Goal: Task Accomplishment & Management: Use online tool/utility

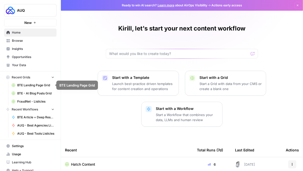
click at [34, 93] on span "BTE - AI Blog Posts Grid" at bounding box center [35, 93] width 37 height 5
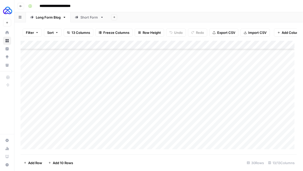
scroll to position [157, 0]
click at [19, 6] on button "Go back" at bounding box center [21, 6] width 7 height 7
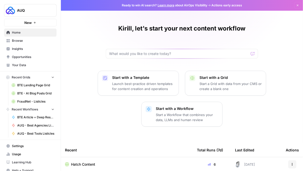
click at [22, 42] on span "Browse" at bounding box center [33, 40] width 42 height 5
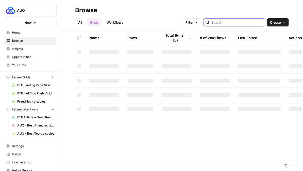
click at [234, 21] on input "search" at bounding box center [237, 22] width 52 height 5
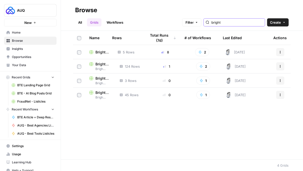
type input "bright"
click at [106, 51] on span "Bright Tax Country Clusters - Bottom Tier Grid - Oct" at bounding box center [102, 51] width 14 height 5
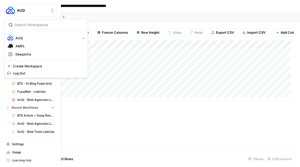
click at [18, 5] on button "AUQ" at bounding box center [30, 10] width 53 height 13
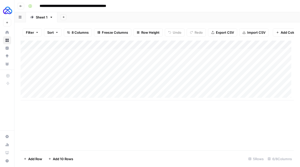
click at [142, 15] on div "Add Sheet" at bounding box center [178, 17] width 242 height 10
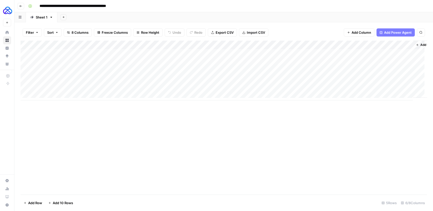
click at [303, 45] on span "Add Column" at bounding box center [430, 45] width 18 height 5
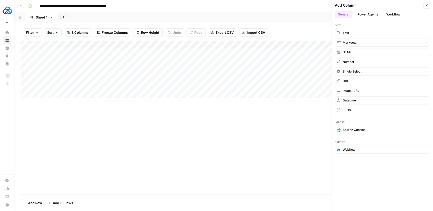
click at [303, 42] on span "Markdown" at bounding box center [350, 42] width 15 height 5
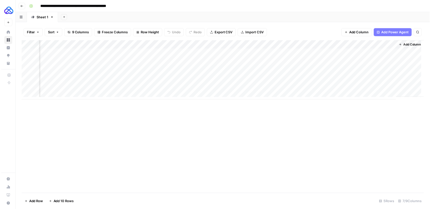
scroll to position [0, 90]
click at [303, 45] on div "Add Column" at bounding box center [224, 71] width 407 height 60
click at [303, 58] on input "New Column" at bounding box center [354, 57] width 52 height 5
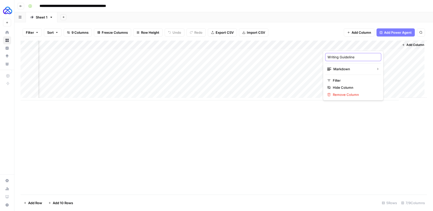
type input "Writing Guidelines"
click at [303, 54] on div "Add Column" at bounding box center [224, 71] width 407 height 60
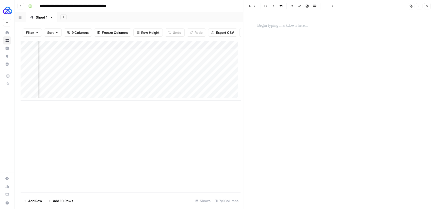
click at [278, 23] on p at bounding box center [338, 25] width 162 height 7
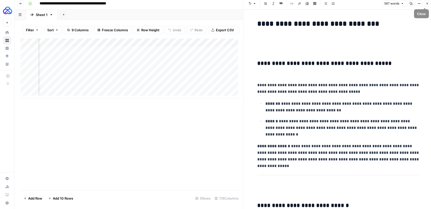
click at [303, 3] on icon "button" at bounding box center [426, 3] width 3 height 3
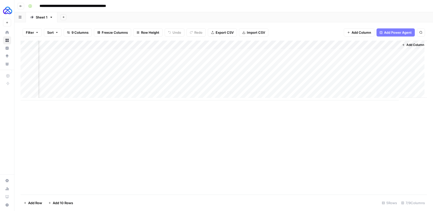
scroll to position [0, 87]
drag, startPoint x: 399, startPoint y: 57, endPoint x: 393, endPoint y: 87, distance: 30.4
click at [303, 87] on div "Add Column" at bounding box center [224, 71] width 407 height 60
drag, startPoint x: 89, startPoint y: 53, endPoint x: 145, endPoint y: 87, distance: 65.2
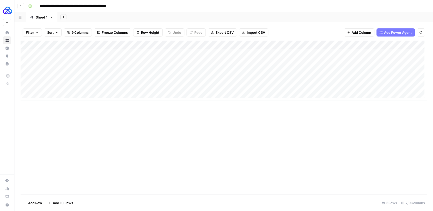
click at [145, 87] on div "Add Column" at bounding box center [224, 71] width 407 height 60
click at [63, 95] on div "Add Column" at bounding box center [224, 71] width 407 height 60
click at [62, 96] on textarea at bounding box center [78, 96] width 81 height 7
click at [134, 104] on div "Add Column" at bounding box center [224, 75] width 407 height 69
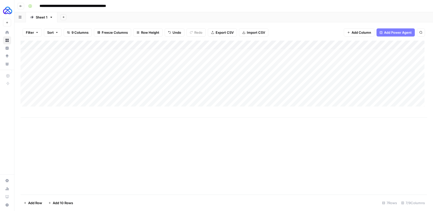
click at [87, 96] on div "Add Column" at bounding box center [224, 79] width 407 height 77
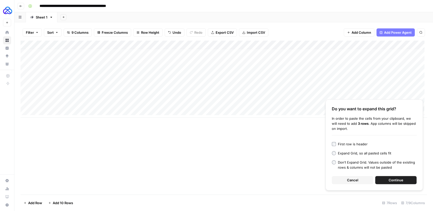
click at [303, 170] on button "Continue" at bounding box center [395, 180] width 41 height 8
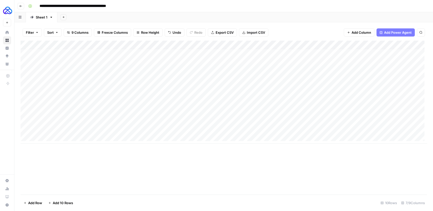
click at [303, 46] on div "Add Column" at bounding box center [224, 92] width 407 height 103
click at [273, 108] on div "Add Column" at bounding box center [224, 92] width 407 height 103
click at [215, 45] on div "Add Column" at bounding box center [224, 92] width 407 height 103
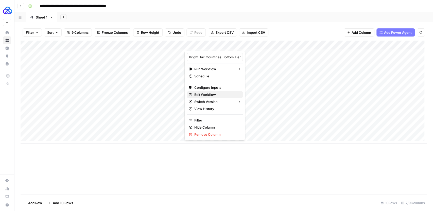
click at [201, 95] on span "Edit Workflow" at bounding box center [216, 94] width 44 height 5
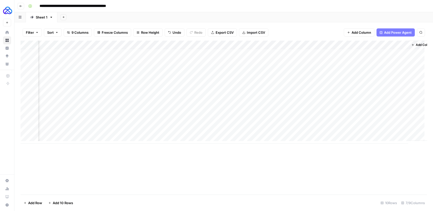
scroll to position [3, 90]
drag, startPoint x: 353, startPoint y: 43, endPoint x: 141, endPoint y: 42, distance: 212.7
click at [141, 42] on div "Add Column" at bounding box center [224, 92] width 407 height 103
click at [240, 129] on div "Add Column" at bounding box center [224, 92] width 407 height 103
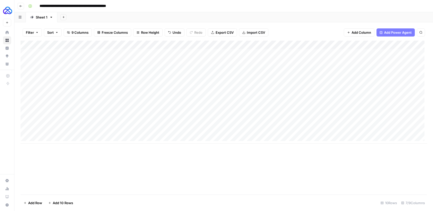
scroll to position [0, 0]
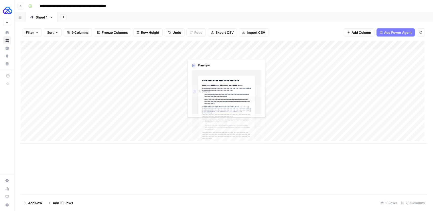
drag, startPoint x: 230, startPoint y: 53, endPoint x: 231, endPoint y: 85, distance: 31.7
click at [231, 85] on div "Add Column" at bounding box center [224, 92] width 407 height 103
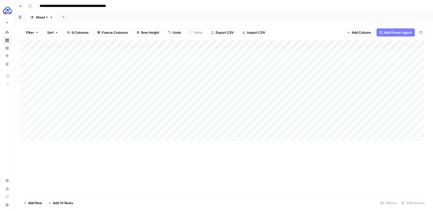
drag, startPoint x: 257, startPoint y: 91, endPoint x: 253, endPoint y: 130, distance: 39.0
click at [253, 130] on div "Add Column" at bounding box center [224, 92] width 407 height 103
click at [252, 96] on div "Add Column" at bounding box center [224, 92] width 407 height 103
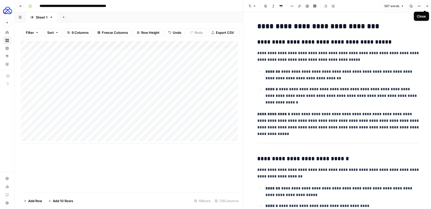
click at [303, 7] on icon "button" at bounding box center [426, 6] width 3 height 3
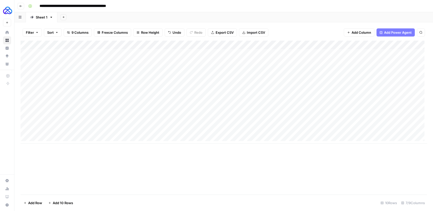
click at [291, 46] on div "Add Column" at bounding box center [224, 92] width 407 height 103
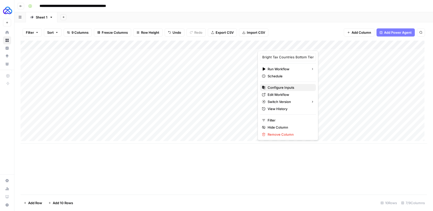
click at [282, 86] on span "Configure Inputs" at bounding box center [289, 87] width 44 height 5
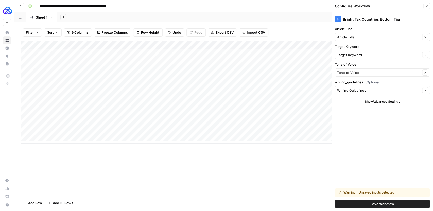
click at [303, 170] on span "Save Workflow" at bounding box center [383, 203] width 24 height 5
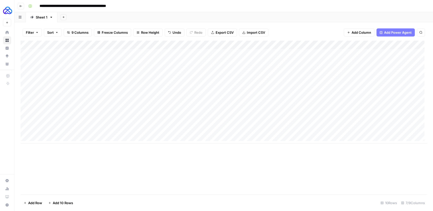
click at [294, 96] on div "Add Column" at bounding box center [224, 92] width 407 height 103
click at [296, 105] on div "Add Column" at bounding box center [224, 92] width 407 height 103
click at [296, 113] on div "Add Column" at bounding box center [224, 92] width 407 height 103
click at [303, 54] on div "Add Column" at bounding box center [224, 92] width 407 height 103
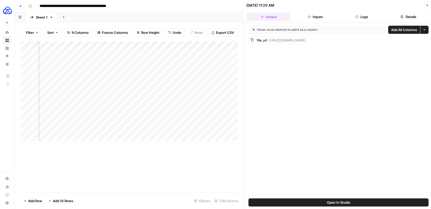
click at [303, 4] on icon "button" at bounding box center [426, 5] width 3 height 3
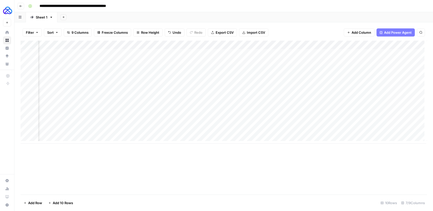
click at [303, 53] on div "Add Column" at bounding box center [224, 92] width 407 height 103
click at [303, 61] on div "Add Column" at bounding box center [224, 92] width 407 height 103
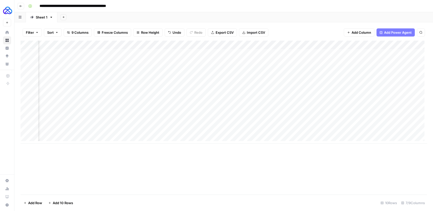
click at [281, 96] on div "Add Column" at bounding box center [224, 92] width 407 height 103
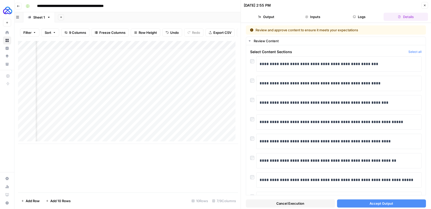
scroll to position [0, 104]
click at [216, 56] on div "Add Column" at bounding box center [128, 92] width 220 height 103
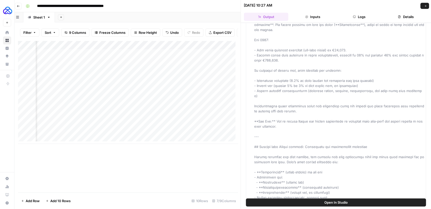
scroll to position [281, 0]
click at [303, 16] on button "Logs" at bounding box center [359, 17] width 44 height 8
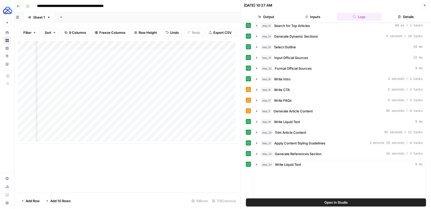
scroll to position [0, 0]
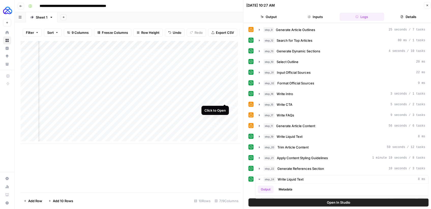
click at [224, 99] on div "Add Column" at bounding box center [131, 92] width 220 height 103
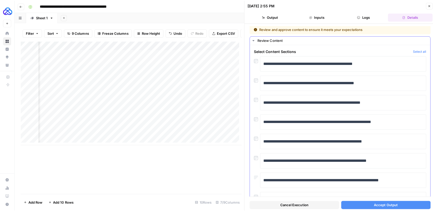
scroll to position [25, 0]
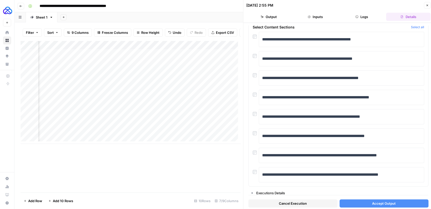
click at [303, 170] on button "Accept Output" at bounding box center [383, 203] width 89 height 8
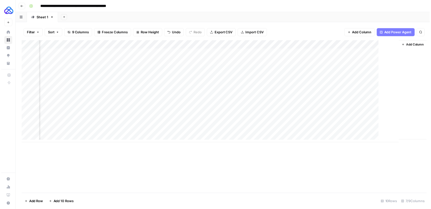
scroll to position [0, 84]
click at [244, 96] on div "Add Column" at bounding box center [224, 92] width 407 height 103
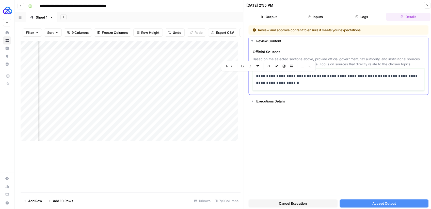
drag, startPoint x: 280, startPoint y: 82, endPoint x: 251, endPoint y: 73, distance: 30.4
click at [251, 73] on div "**********" at bounding box center [337, 69] width 179 height 49
click at [281, 83] on p "**********" at bounding box center [338, 79] width 165 height 13
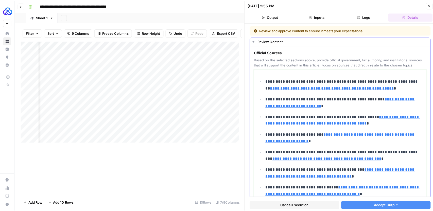
scroll to position [22, 0]
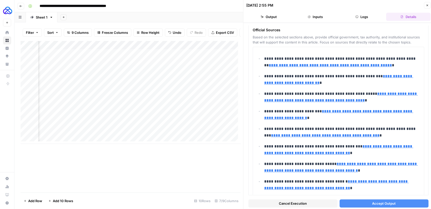
click at [303, 170] on span "Accept Output" at bounding box center [384, 202] width 24 height 5
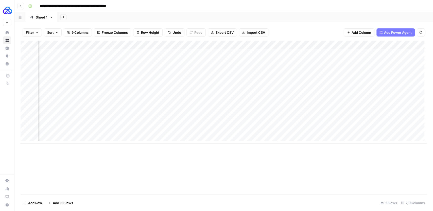
scroll to position [0, 30]
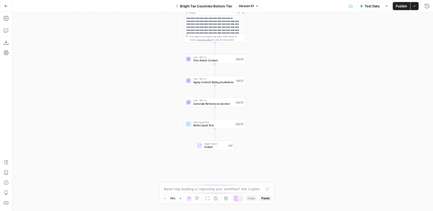
drag, startPoint x: 190, startPoint y: 104, endPoint x: 167, endPoint y: 120, distance: 28.2
click at [167, 120] on div "Workflow Input Settings Inputs LLM · GPT-4.1 Generate Article Outlines Step 9 O…" at bounding box center [222, 111] width 421 height 199
click at [157, 147] on div "Workflow Input Settings Inputs LLM · GPT-4.1 Generate Article Outlines Step 9 O…" at bounding box center [222, 111] width 421 height 199
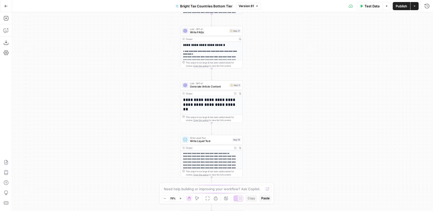
drag, startPoint x: 147, startPoint y: 78, endPoint x: 141, endPoint y: 105, distance: 28.4
click at [148, 144] on div "Workflow Input Settings Inputs LLM · GPT-4.1 Generate Article Outlines Step 9 O…" at bounding box center [222, 111] width 421 height 199
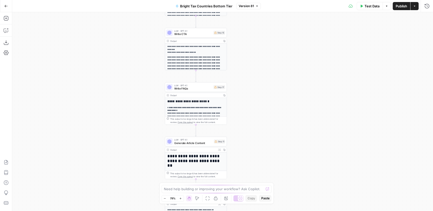
drag, startPoint x: 141, startPoint y: 75, endPoint x: 124, endPoint y: 125, distance: 52.5
click at [124, 125] on div "Workflow Input Settings Inputs LLM · GPT-4.1 Generate Article Outlines Step 9 O…" at bounding box center [222, 111] width 421 height 199
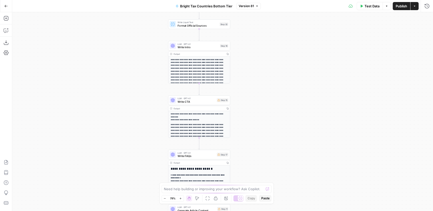
drag, startPoint x: 130, startPoint y: 87, endPoint x: 135, endPoint y: 142, distance: 55.8
click at [134, 152] on div "Workflow Input Settings Inputs LLM · GPT-4.1 Generate Article Outlines Step 9 O…" at bounding box center [222, 111] width 421 height 199
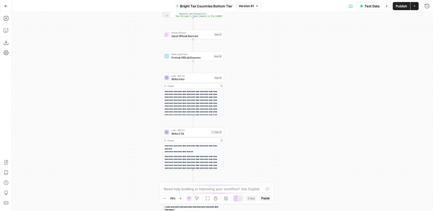
drag, startPoint x: 129, startPoint y: 95, endPoint x: 121, endPoint y: 135, distance: 40.5
click at [120, 136] on div "Workflow Input Settings Inputs LLM · GPT-4.1 Generate Article Outlines Step 9 O…" at bounding box center [222, 111] width 421 height 199
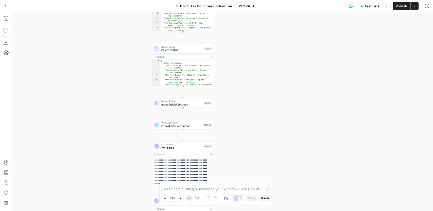
drag, startPoint x: 122, startPoint y: 87, endPoint x: 116, endPoint y: 135, distance: 48.3
click at [116, 135] on div "Workflow Input Settings Inputs LLM · GPT-4.1 Generate Article Outlines Step 9 O…" at bounding box center [222, 111] width 421 height 199
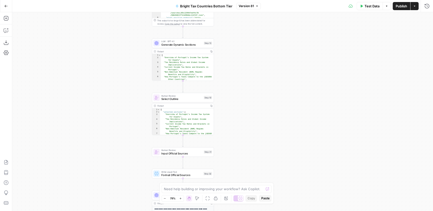
drag, startPoint x: 120, startPoint y: 86, endPoint x: 120, endPoint y: 131, distance: 45.2
click at [120, 135] on div "Workflow Input Settings Inputs LLM · GPT-4.1 Generate Article Outlines Step 9 O…" at bounding box center [222, 111] width 421 height 199
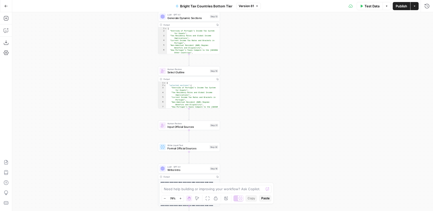
drag, startPoint x: 119, startPoint y: 81, endPoint x: 124, endPoint y: 59, distance: 23.4
click at [124, 43] on div "Workflow Input Settings Inputs LLM · GPT-4.1 Generate Article Outlines Step 9 O…" at bounding box center [222, 111] width 421 height 199
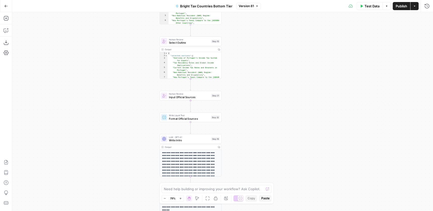
drag, startPoint x: 126, startPoint y: 93, endPoint x: 125, endPoint y: 64, distance: 28.7
click at [125, 64] on div "Workflow Input Settings Inputs LLM · GPT-4.1 Generate Article Outlines Step 9 O…" at bounding box center [222, 111] width 421 height 199
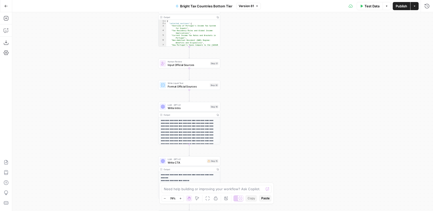
drag, startPoint x: 125, startPoint y: 102, endPoint x: 120, endPoint y: 55, distance: 47.1
click at [120, 55] on div "Workflow Input Settings Inputs LLM · GPT-4.1 Generate Article Outlines Step 9 O…" at bounding box center [222, 111] width 421 height 199
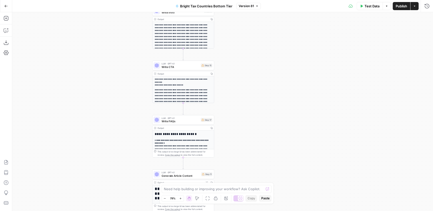
drag, startPoint x: 122, startPoint y: 106, endPoint x: 122, endPoint y: 54, distance: 52.3
click at [122, 54] on div "Workflow Input Settings Inputs LLM · GPT-4.1 Generate Article Outlines Step 9 O…" at bounding box center [222, 111] width 421 height 199
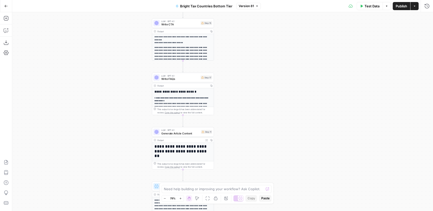
drag, startPoint x: 126, startPoint y: 103, endPoint x: 126, endPoint y: 63, distance: 39.8
click at [126, 63] on div "Workflow Input Settings Inputs LLM · GPT-4.1 Generate Article Outlines Step 9 O…" at bounding box center [222, 111] width 421 height 199
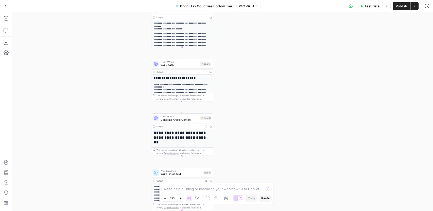
drag, startPoint x: 127, startPoint y: 104, endPoint x: 139, endPoint y: 76, distance: 30.9
click at [125, 52] on div "Workflow Input Settings Inputs LLM · GPT-4.1 Generate Article Outlines Step 9 O…" at bounding box center [222, 111] width 421 height 199
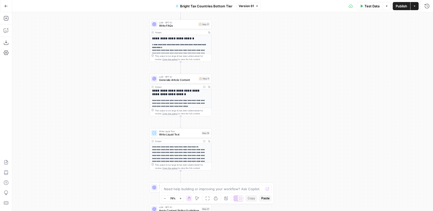
scroll to position [75, 0]
click at [170, 81] on span "Generate Article Content" at bounding box center [178, 80] width 38 height 4
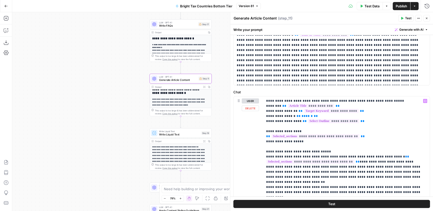
scroll to position [35, 0]
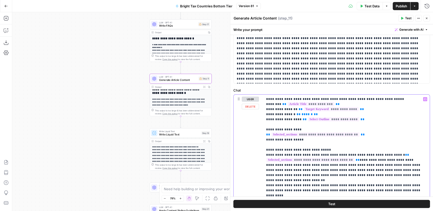
drag, startPoint x: 304, startPoint y: 113, endPoint x: 267, endPoint y: 113, distance: 36.8
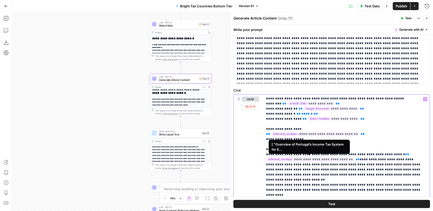
click at [321, 158] on span "**********" at bounding box center [310, 159] width 88 height 4
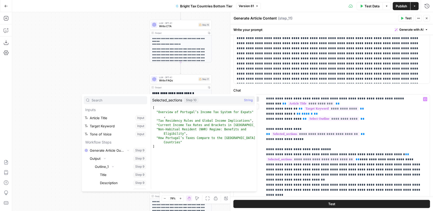
scroll to position [3892, 0]
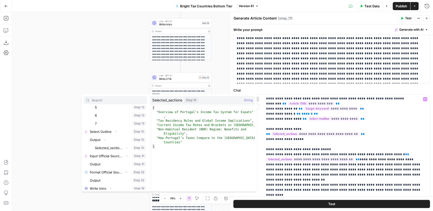
click at [111, 69] on div "Workflow Input Settings Inputs LLM · GPT-4.1 Generate Article Outlines Step 9 O…" at bounding box center [222, 111] width 421 height 199
click at [106, 64] on div "Workflow Input Settings Inputs LLM · GPT-4.1 Generate Article Outlines Step 9 O…" at bounding box center [222, 111] width 421 height 199
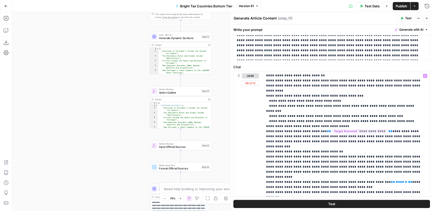
scroll to position [63, 0]
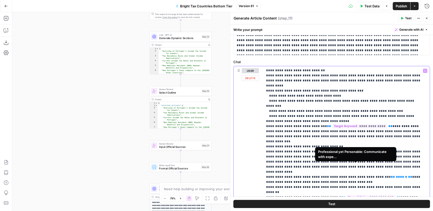
click at [347, 195] on span "**********" at bounding box center [371, 197] width 49 height 4
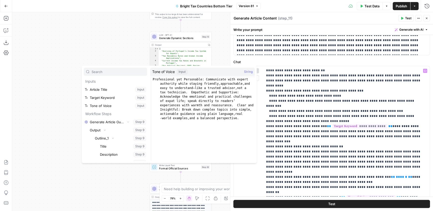
click at [113, 48] on div "Workflow Input Settings Inputs LLM · GPT-4.1 Generate Article Outlines Step 9 O…" at bounding box center [222, 111] width 421 height 199
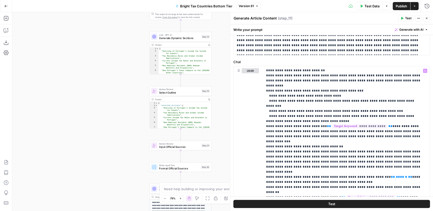
click at [113, 48] on div "Workflow Input Settings Inputs LLM · GPT-4.1 Generate Article Outlines Step 9 O…" at bounding box center [222, 111] width 421 height 199
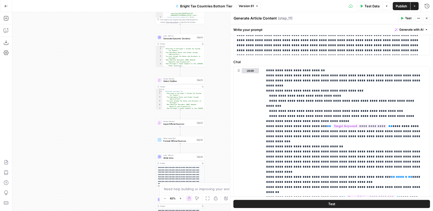
click at [372, 8] on span "Test Data" at bounding box center [372, 6] width 15 height 5
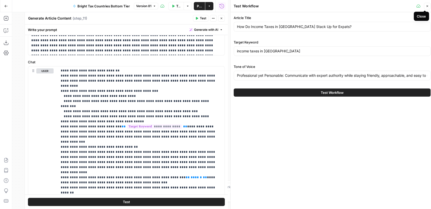
click at [429, 6] on button "Close" at bounding box center [427, 6] width 7 height 7
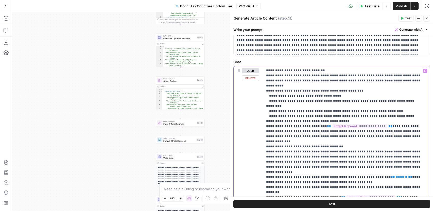
click at [406, 161] on p "**********" at bounding box center [344, 129] width 156 height 284
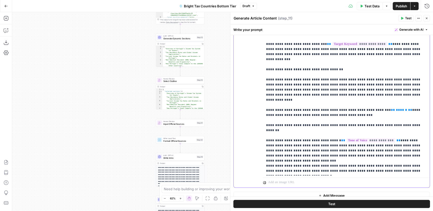
scroll to position [166, 0]
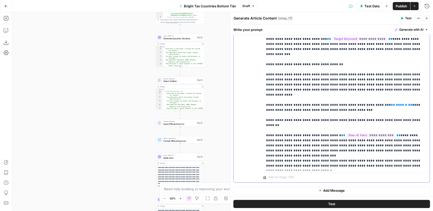
click at [264, 124] on div "**********" at bounding box center [345, 67] width 164 height 207
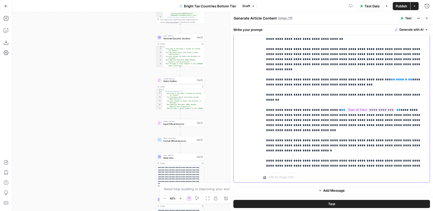
scroll to position [137, 0]
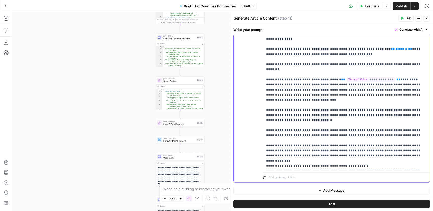
click at [265, 125] on div "**********" at bounding box center [345, 67] width 164 height 207
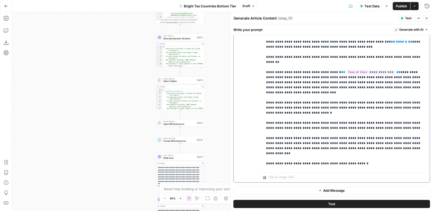
scroll to position [147, 0]
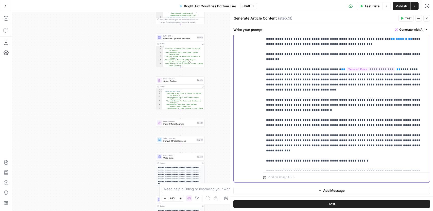
click at [319, 191] on icon "button" at bounding box center [320, 190] width 3 height 3
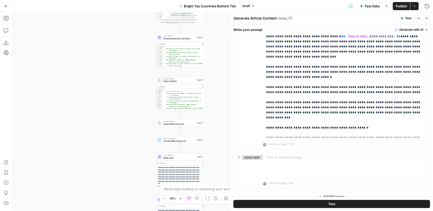
scroll to position [205, 0]
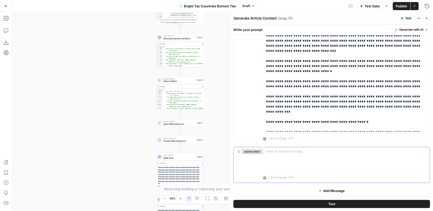
click at [274, 157] on div at bounding box center [346, 158] width 167 height 23
click at [251, 160] on button "Delete" at bounding box center [252, 159] width 21 height 6
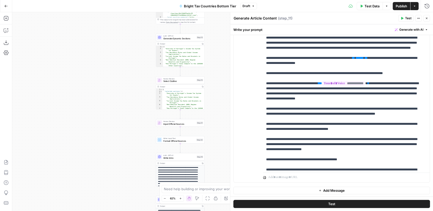
scroll to position [147, 0]
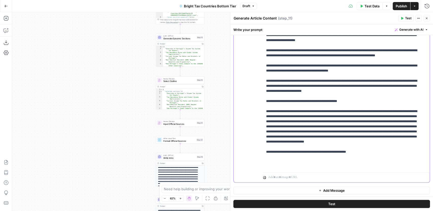
click at [386, 6] on icon "button" at bounding box center [386, 6] width 3 height 3
click at [131, 61] on div "Workflow Input Settings Inputs LLM · GPT-4.1 Generate Article Outlines Step 9 O…" at bounding box center [222, 111] width 421 height 199
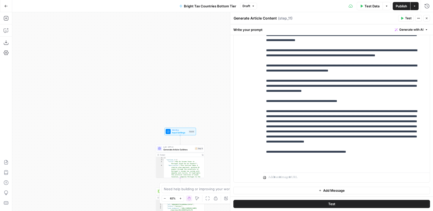
click at [178, 132] on span "Input Settings" at bounding box center [179, 132] width 15 height 3
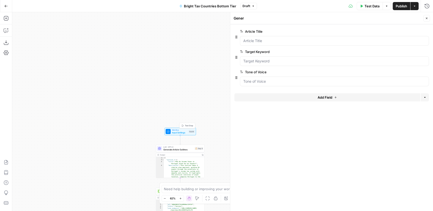
type textarea "Inputs"
click at [318, 96] on span "Add Field" at bounding box center [325, 97] width 15 height 5
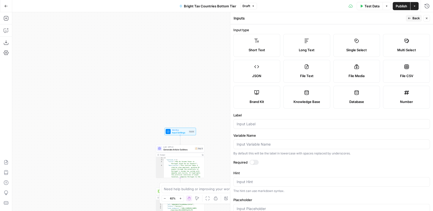
click at [306, 40] on icon at bounding box center [306, 40] width 5 height 5
click at [259, 126] on input "Label" at bounding box center [332, 124] width 190 height 5
type input "writing_guidelines"
click at [397, 5] on span "Publish" at bounding box center [401, 6] width 11 height 5
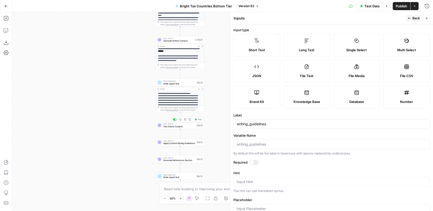
click at [172, 125] on span "Trim Article Content" at bounding box center [179, 126] width 32 height 3
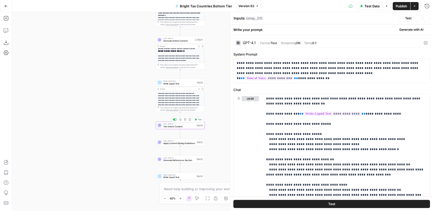
type textarea "Trim Article Content"
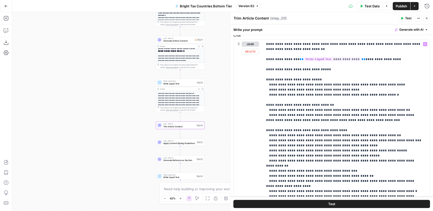
scroll to position [0, 0]
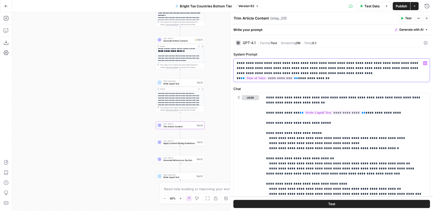
click at [369, 73] on p "**********" at bounding box center [331, 68] width 188 height 15
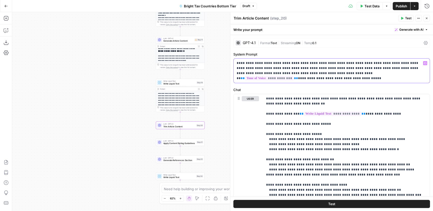
drag, startPoint x: 414, startPoint y: 74, endPoint x: 384, endPoint y: 73, distance: 30.0
click at [384, 73] on p "**********" at bounding box center [331, 71] width 188 height 20
click at [395, 73] on p "**********" at bounding box center [331, 71] width 188 height 20
click at [394, 73] on p "**********" at bounding box center [331, 71] width 188 height 20
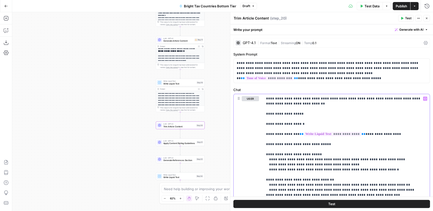
click at [424, 98] on icon "button" at bounding box center [425, 98] width 3 height 3
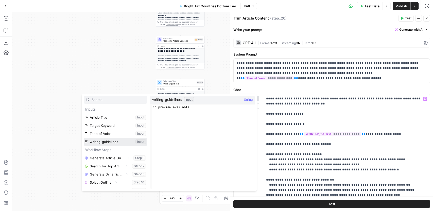
click at [111, 143] on button "Select variable writing_guidelines" at bounding box center [115, 142] width 63 height 8
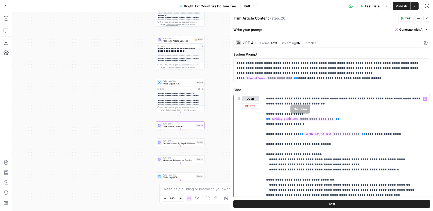
drag, startPoint x: 284, startPoint y: 119, endPoint x: 260, endPoint y: 112, distance: 24.5
click at [260, 112] on div "**********" at bounding box center [332, 203] width 196 height 219
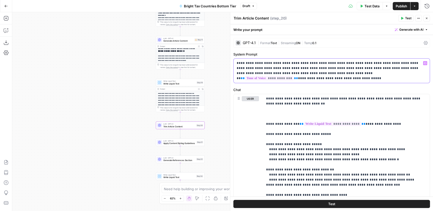
drag, startPoint x: 402, startPoint y: 74, endPoint x: 379, endPoint y: 73, distance: 22.4
click at [379, 73] on p "**********" at bounding box center [331, 71] width 188 height 20
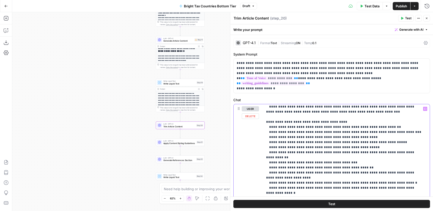
scroll to position [81, 0]
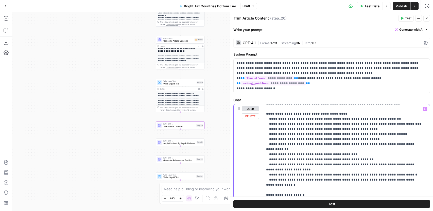
click at [420, 174] on p "**********" at bounding box center [344, 182] width 156 height 315
click at [398, 6] on span "Publish" at bounding box center [401, 6] width 11 height 5
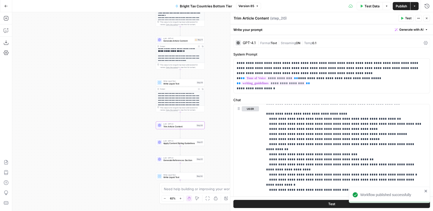
click at [249, 40] on div "GPT-4.1" at bounding box center [246, 42] width 20 height 5
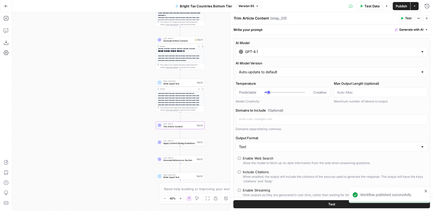
click at [279, 55] on div "GPT-4.1" at bounding box center [332, 52] width 192 height 10
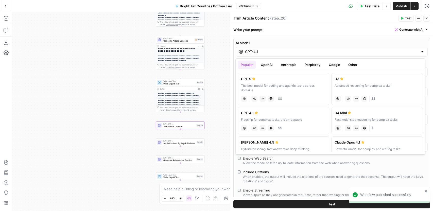
click at [285, 64] on button "Anthropic" at bounding box center [289, 65] width 22 height 8
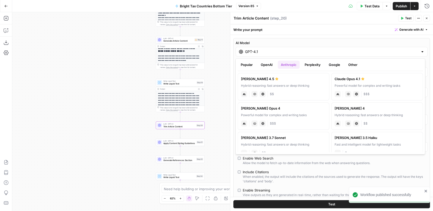
click at [278, 110] on div "Claude Opus 4" at bounding box center [283, 108] width 85 height 5
type input "Claude Opus 4"
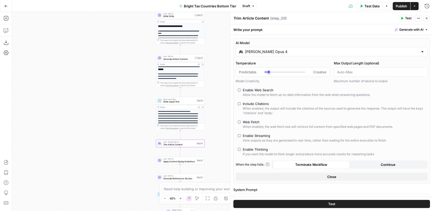
click at [173, 59] on span "Generate Article Content" at bounding box center [178, 59] width 30 height 3
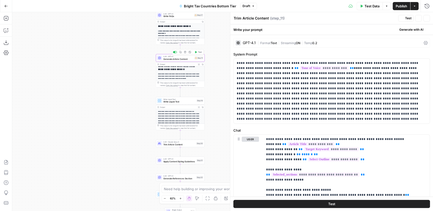
type textarea "Generate Article Content"
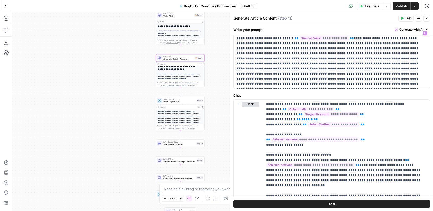
scroll to position [53, 0]
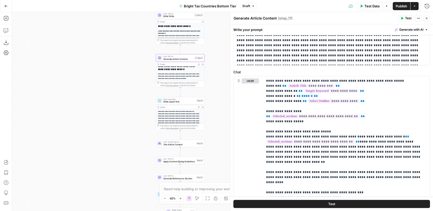
click at [398, 9] on button "Publish" at bounding box center [402, 6] width 18 height 8
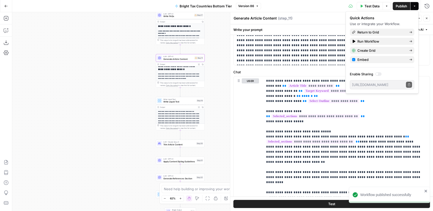
click at [179, 58] on span "Generate Article Content" at bounding box center [178, 59] width 30 height 3
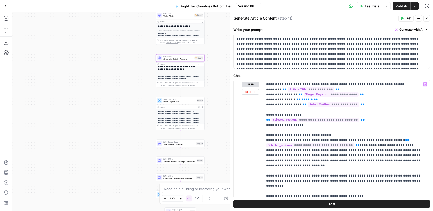
scroll to position [48, 0]
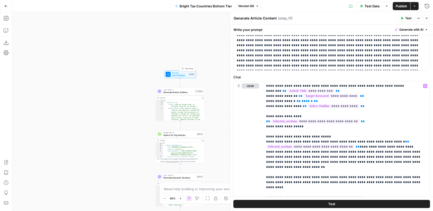
click at [178, 74] on span "Input Settings" at bounding box center [179, 75] width 15 height 3
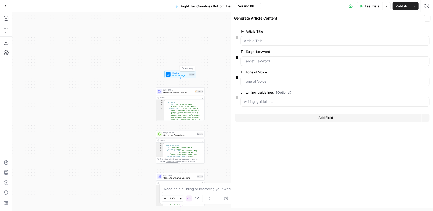
type textarea "Inputs"
click at [424, 17] on button "Close" at bounding box center [427, 18] width 7 height 7
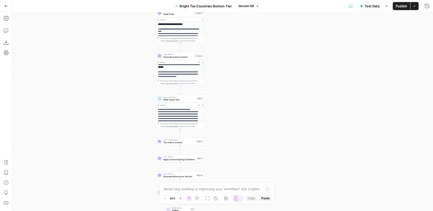
click at [173, 140] on span "LLM · Claude Opus 4" at bounding box center [179, 140] width 32 height 3
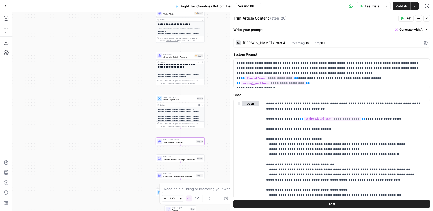
click at [259, 43] on div "Claude Opus 4" at bounding box center [264, 43] width 42 height 4
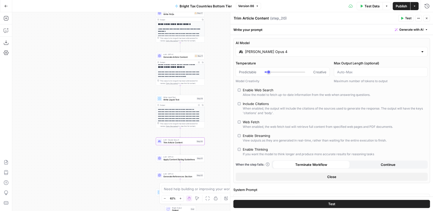
click at [273, 54] on div "Claude Opus 4" at bounding box center [332, 52] width 192 height 10
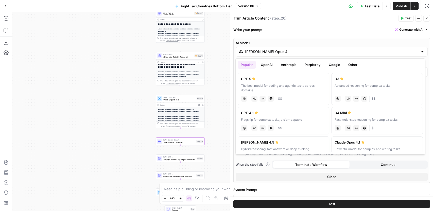
click at [273, 116] on label "GPT-4.1 Flagship for complex tasks, vision-capable chat Vision Capabilities JSO…" at bounding box center [284, 120] width 92 height 27
type input "GPT-4.1"
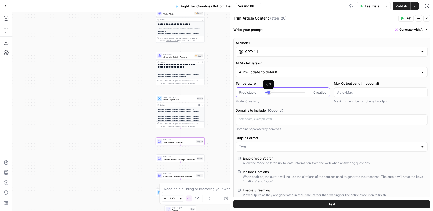
click at [271, 92] on div at bounding box center [285, 92] width 41 height 1
click at [291, 92] on div at bounding box center [285, 92] width 41 height 1
click at [272, 91] on div at bounding box center [285, 92] width 41 height 5
click at [276, 92] on div at bounding box center [285, 92] width 41 height 1
click at [279, 92] on div at bounding box center [285, 92] width 41 height 5
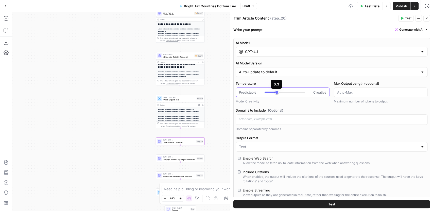
type input "***"
click at [399, 7] on span "Publish" at bounding box center [401, 6] width 11 height 5
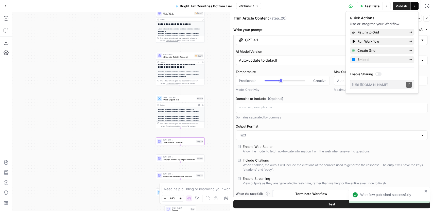
scroll to position [0, 0]
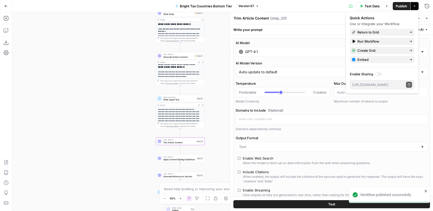
click at [427, 19] on icon "button" at bounding box center [427, 19] width 2 height 2
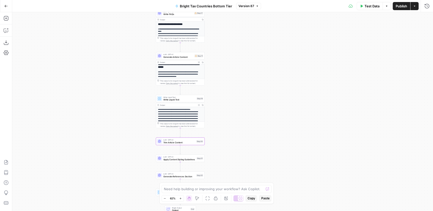
click at [181, 144] on div "LLM · GPT-4.1 Trim Article Content Step 20 Copy step Delete step Add Note Test" at bounding box center [180, 142] width 49 height 8
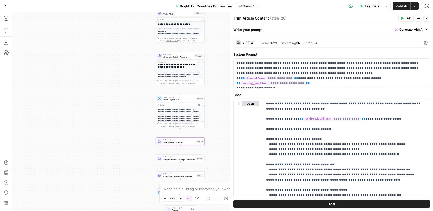
click at [284, 43] on span "Streaming" at bounding box center [288, 43] width 15 height 4
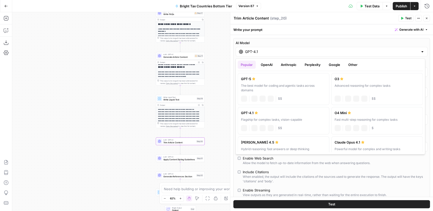
click at [270, 52] on input "GPT-4.1" at bounding box center [331, 51] width 173 height 5
click at [289, 64] on button "Anthropic" at bounding box center [289, 65] width 22 height 8
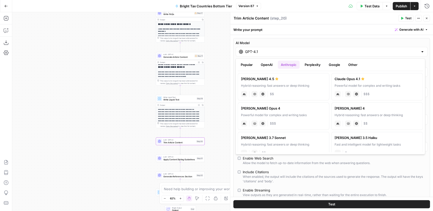
click at [373, 83] on div "Powerful model for complex and writing tasks" at bounding box center [377, 85] width 85 height 5
type input "Claude Opus 4.1"
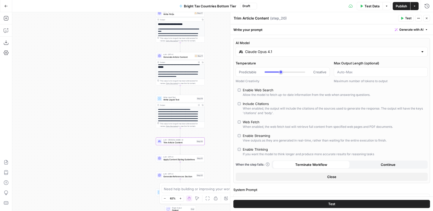
click at [254, 147] on div "Enable Thinking" at bounding box center [255, 149] width 25 height 5
type input "*"
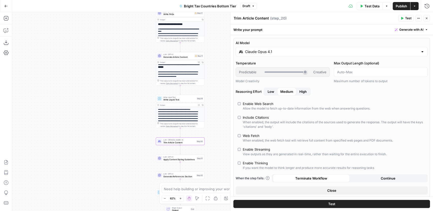
click at [260, 117] on div "Include Citations" at bounding box center [256, 117] width 26 height 5
click at [260, 104] on div "Enable Web Search" at bounding box center [258, 103] width 31 height 5
click at [265, 147] on div "Enable Streaming" at bounding box center [256, 149] width 27 height 5
click at [403, 5] on span "Publish" at bounding box center [401, 6] width 11 height 5
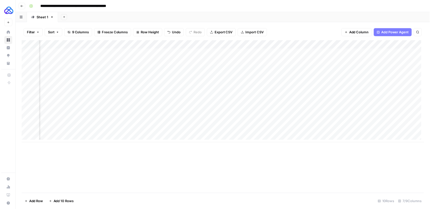
scroll to position [0, 30]
click at [345, 96] on div "Add Column" at bounding box center [224, 92] width 407 height 103
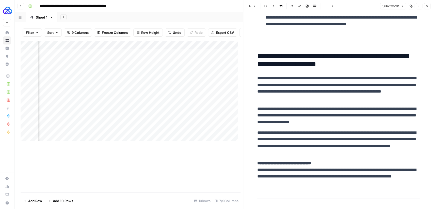
scroll to position [1690, 0]
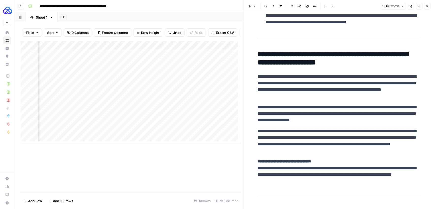
click at [294, 83] on p "**********" at bounding box center [338, 86] width 162 height 26
click at [293, 83] on p "**********" at bounding box center [338, 86] width 162 height 26
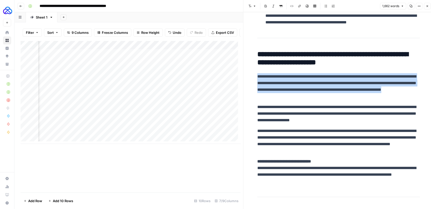
click at [293, 83] on p "**********" at bounding box center [338, 86] width 162 height 26
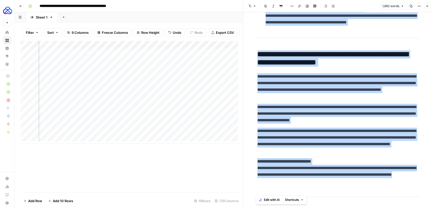
copy div "**********"
click at [426, 7] on icon "button" at bounding box center [426, 6] width 3 height 3
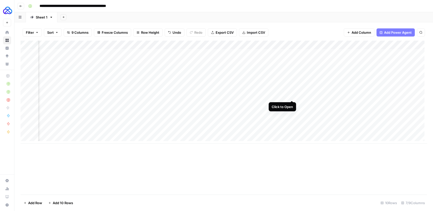
click at [292, 97] on div "Add Column" at bounding box center [224, 92] width 407 height 103
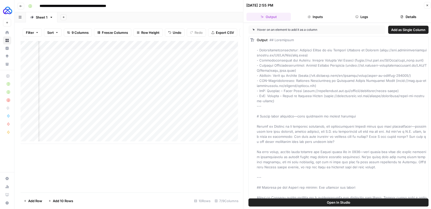
click at [425, 5] on icon "button" at bounding box center [426, 5] width 3 height 3
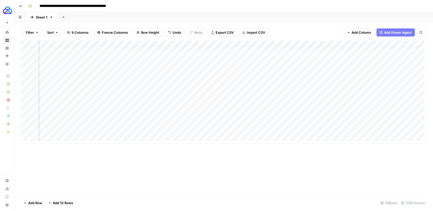
click at [251, 45] on div "Add Column" at bounding box center [224, 92] width 407 height 103
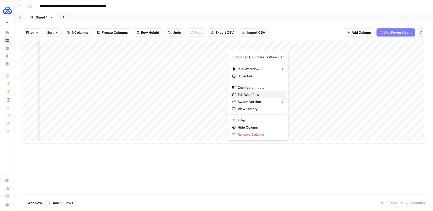
click at [249, 93] on span "Edit Workflow" at bounding box center [260, 94] width 44 height 5
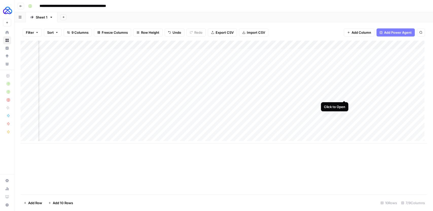
click at [345, 96] on div "Add Column" at bounding box center [224, 92] width 407 height 103
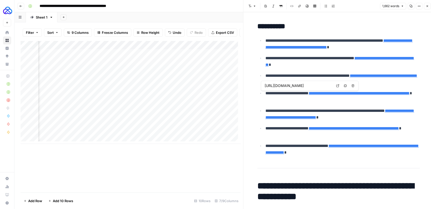
type input "https://www.deutsche-rentenversicherung.de/DRV/EN/Home/home_node.html"
click at [381, 68] on p "**********" at bounding box center [342, 61] width 154 height 13
copy div "**********"
click at [428, 8] on button "Close" at bounding box center [427, 6] width 7 height 7
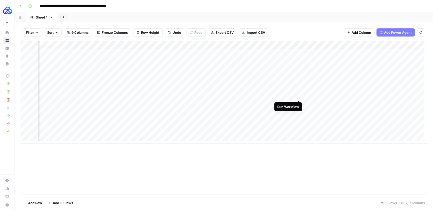
click at [299, 96] on div "Add Column" at bounding box center [224, 92] width 407 height 103
click at [298, 96] on div "Add Column" at bounding box center [224, 92] width 407 height 103
click at [297, 95] on div "Add Column" at bounding box center [224, 92] width 407 height 103
click at [298, 95] on div "Add Column" at bounding box center [224, 92] width 407 height 103
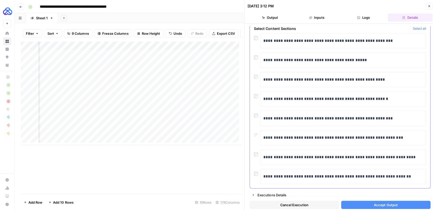
scroll to position [25, 0]
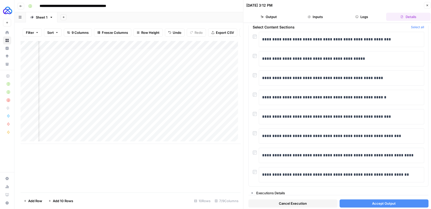
click at [377, 204] on span "Accept Output" at bounding box center [384, 202] width 24 height 5
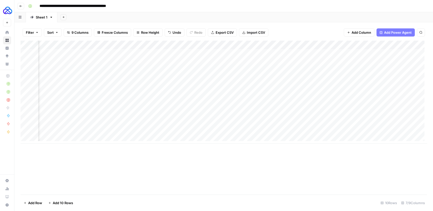
click at [298, 95] on div "Add Column" at bounding box center [224, 92] width 407 height 103
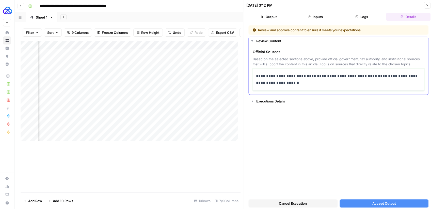
click at [286, 80] on p "**********" at bounding box center [338, 79] width 165 height 13
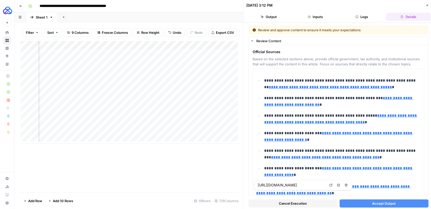
click at [397, 203] on button "Accept Output" at bounding box center [383, 203] width 89 height 8
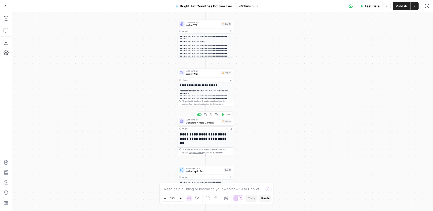
click at [203, 121] on span "Generate Article Content" at bounding box center [203, 123] width 34 height 4
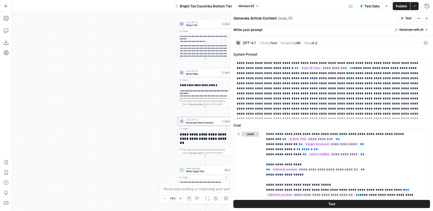
click at [252, 43] on div "GPT-4.1" at bounding box center [249, 43] width 13 height 4
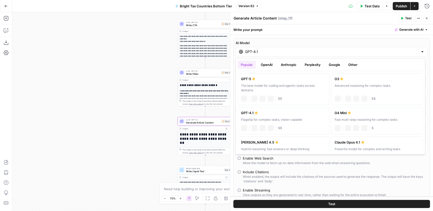
click at [274, 49] on input "GPT-4.1" at bounding box center [331, 51] width 173 height 5
click at [293, 65] on button "Anthropic" at bounding box center [289, 65] width 22 height 8
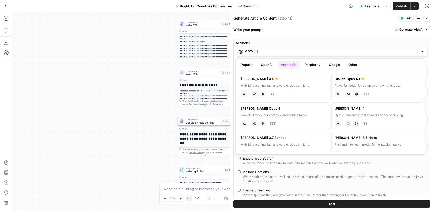
click at [344, 84] on div "Powerful model for complex and writing tasks" at bounding box center [377, 85] width 85 height 5
type input "Claude Opus 4.1"
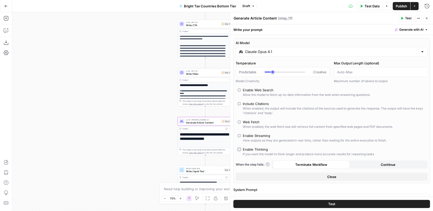
type input "*"
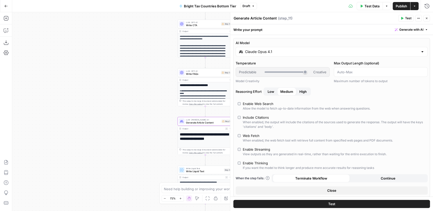
click at [260, 150] on div "Enable Streaming" at bounding box center [256, 149] width 27 height 5
click at [402, 9] on button "Publish" at bounding box center [402, 6] width 18 height 8
click at [401, 7] on span "Publish" at bounding box center [401, 6] width 11 height 5
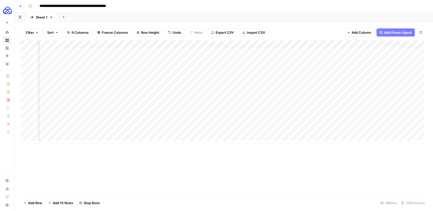
scroll to position [1, 30]
click at [344, 95] on div "Add Column" at bounding box center [224, 92] width 407 height 103
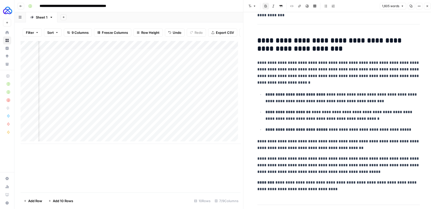
scroll to position [226, 0]
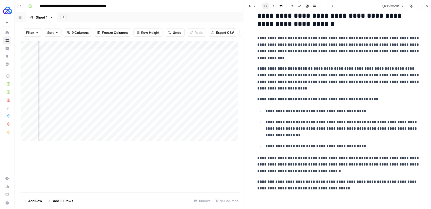
click at [286, 112] on p "**********" at bounding box center [342, 111] width 154 height 7
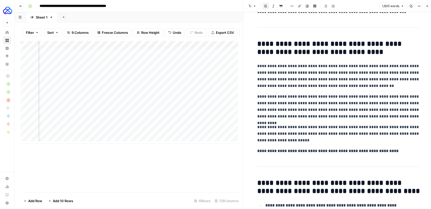
scroll to position [1458, 0]
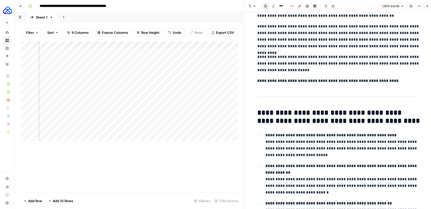
click at [285, 111] on h2 "**********" at bounding box center [338, 117] width 162 height 16
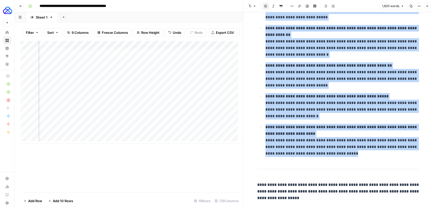
scroll to position [1600, 0]
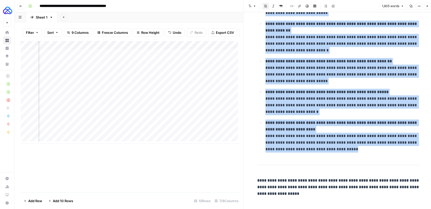
copy div "**********"
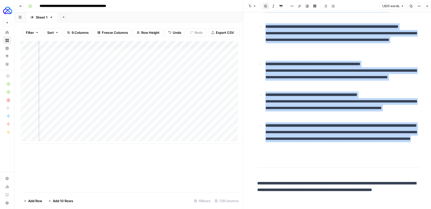
click at [428, 6] on span "Close" at bounding box center [428, 6] width 0 height 0
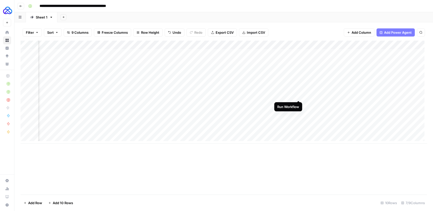
click at [299, 96] on div "Add Column" at bounding box center [224, 92] width 407 height 103
click at [292, 96] on div "Add Column" at bounding box center [224, 92] width 407 height 103
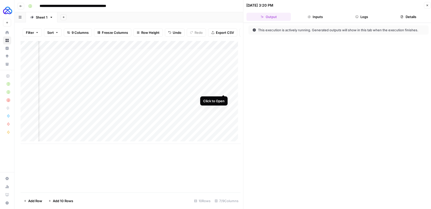
click at [222, 88] on div "Add Column" at bounding box center [131, 92] width 220 height 103
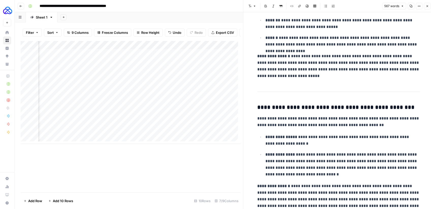
scroll to position [351, 0]
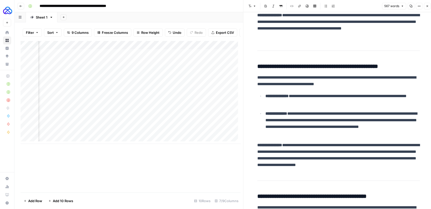
click at [425, 7] on button "Close" at bounding box center [427, 6] width 7 height 7
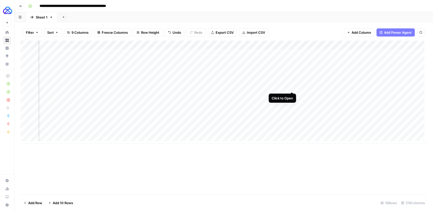
click at [292, 87] on div "Add Column" at bounding box center [224, 92] width 407 height 103
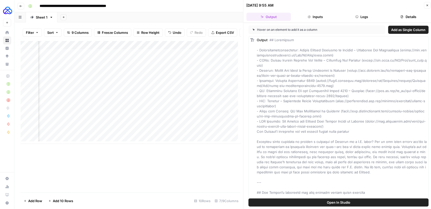
click at [358, 19] on button "Logs" at bounding box center [361, 17] width 44 height 8
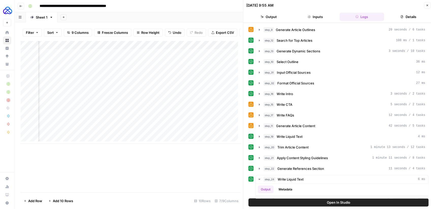
click at [427, 6] on icon "button" at bounding box center [426, 5] width 3 height 3
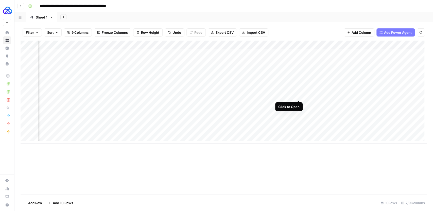
click at [298, 96] on div "Add Column" at bounding box center [224, 92] width 407 height 103
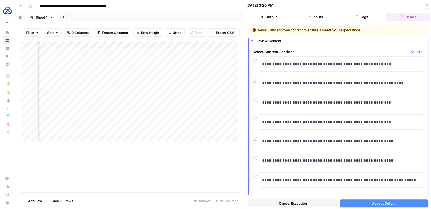
click at [254, 115] on div at bounding box center [256, 117] width 6 height 7
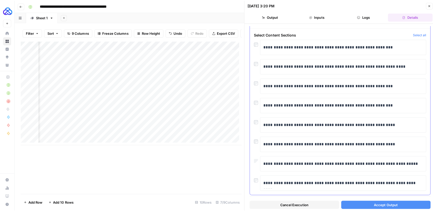
scroll to position [25, 0]
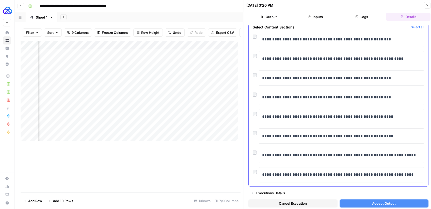
click at [256, 173] on div "**********" at bounding box center [338, 174] width 171 height 15
click at [381, 201] on span "Accept Output" at bounding box center [384, 202] width 24 height 5
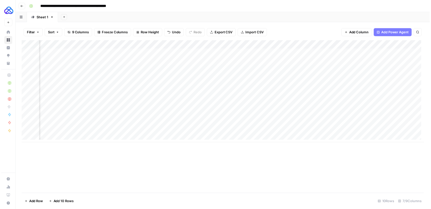
scroll to position [1, 48]
click at [280, 95] on div "Add Column" at bounding box center [224, 92] width 407 height 103
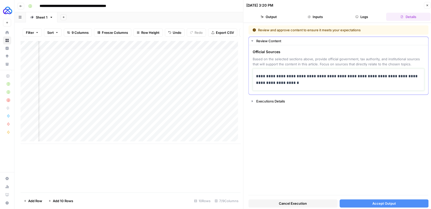
click at [280, 77] on p "**********" at bounding box center [338, 79] width 165 height 13
click at [268, 76] on p "**********" at bounding box center [338, 79] width 165 height 13
click at [267, 75] on p "**********" at bounding box center [338, 79] width 165 height 13
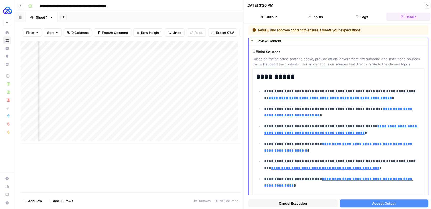
type input "[URL][DOMAIN_NAME]"
click at [391, 202] on span "Accept Output" at bounding box center [384, 202] width 24 height 5
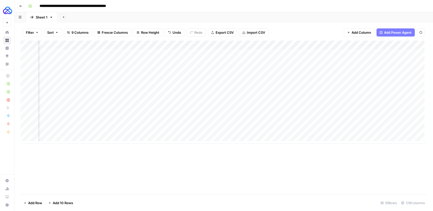
click at [273, 95] on div "Add Column" at bounding box center [224, 92] width 407 height 103
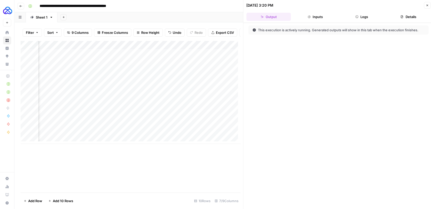
click at [369, 15] on button "Logs" at bounding box center [361, 17] width 44 height 8
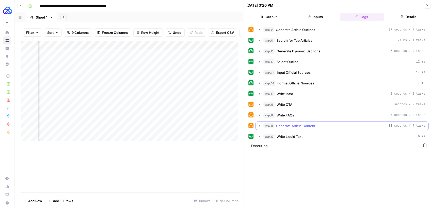
click at [260, 124] on icon "button" at bounding box center [259, 126] width 4 height 4
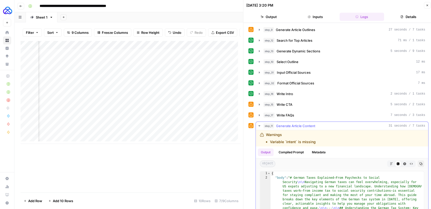
click at [261, 124] on button "step_11 Generate Article Content 31 seconds / 7 tasks" at bounding box center [342, 126] width 172 height 8
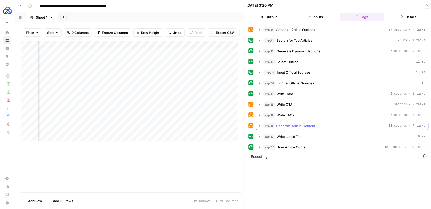
scroll to position [1, 48]
click at [259, 146] on icon "button" at bounding box center [259, 147] width 1 height 2
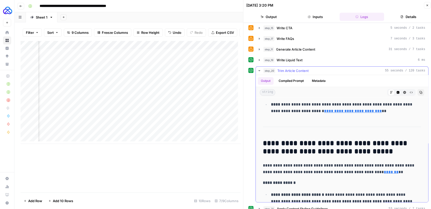
scroll to position [577, 0]
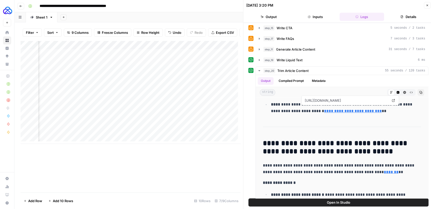
click at [426, 5] on icon "button" at bounding box center [426, 5] width 3 height 3
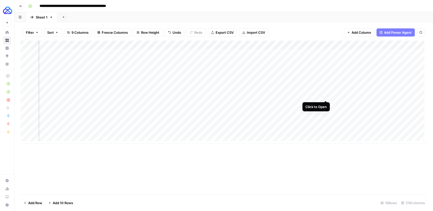
click at [326, 95] on div "Add Column" at bounding box center [224, 92] width 407 height 103
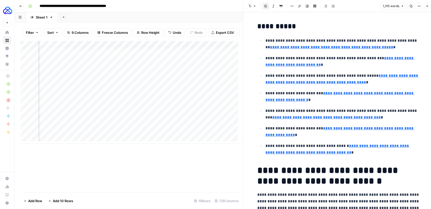
click at [326, 101] on p "**********" at bounding box center [342, 96] width 154 height 13
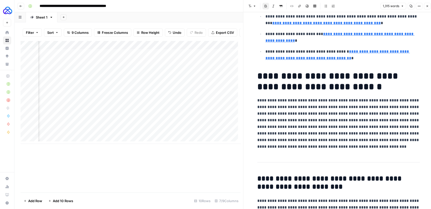
scroll to position [114, 0]
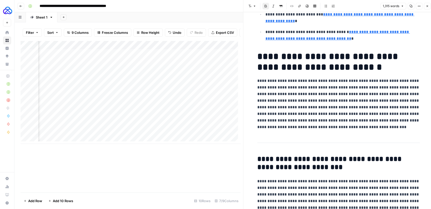
copy div "**********"
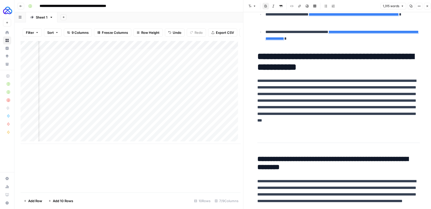
click at [228, 48] on div "Add Column" at bounding box center [131, 92] width 220 height 103
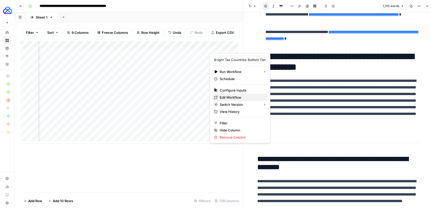
click at [226, 96] on span "Edit Workflow" at bounding box center [241, 97] width 44 height 5
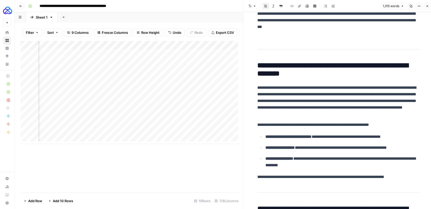
scroll to position [218, 0]
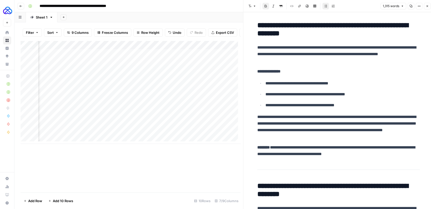
scroll to position [225, 0]
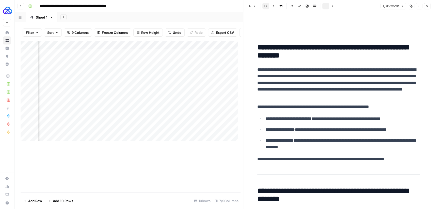
click at [427, 7] on icon "button" at bounding box center [426, 6] width 3 height 3
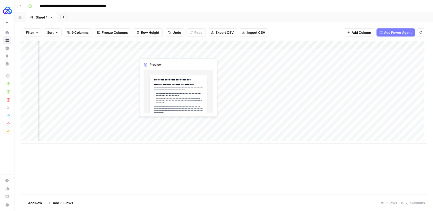
click at [159, 54] on div "Add Column" at bounding box center [224, 92] width 407 height 103
click at [169, 54] on div "Add Column" at bounding box center [224, 92] width 407 height 103
click at [169, 54] on div at bounding box center [173, 52] width 74 height 9
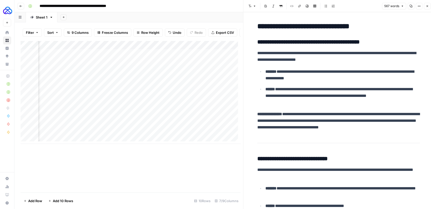
click at [425, 6] on button "Close" at bounding box center [427, 6] width 7 height 7
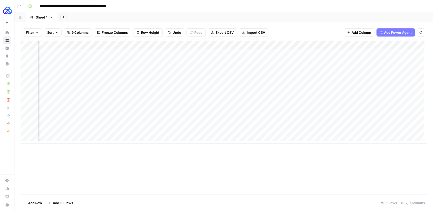
click at [273, 96] on div "Add Column" at bounding box center [224, 92] width 407 height 103
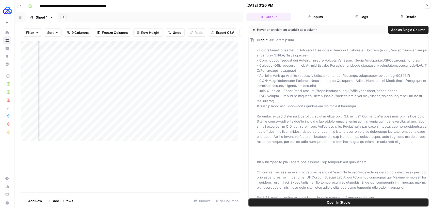
click at [408, 14] on button "Details" at bounding box center [408, 17] width 44 height 8
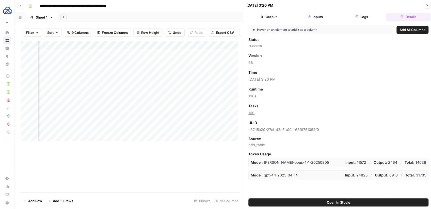
click at [270, 107] on span "Add as Column" at bounding box center [273, 106] width 22 height 5
click at [427, 5] on icon "button" at bounding box center [427, 6] width 2 height 2
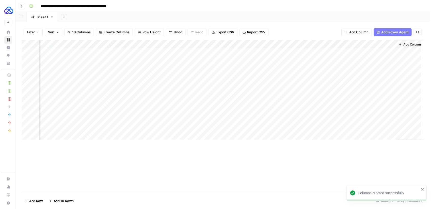
scroll to position [1, 64]
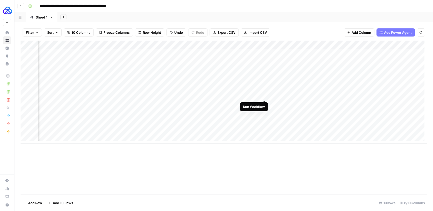
click at [264, 95] on div "Add Column" at bounding box center [224, 92] width 407 height 103
click at [263, 96] on div "Add Column" at bounding box center [224, 92] width 407 height 103
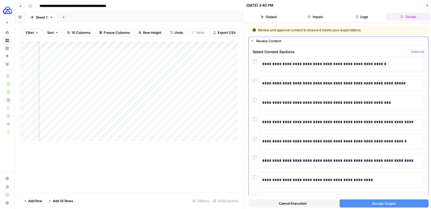
click at [256, 154] on div at bounding box center [256, 156] width 6 height 7
click at [254, 159] on div "**********" at bounding box center [338, 160] width 171 height 15
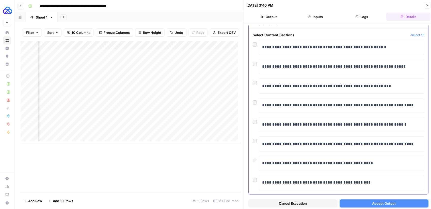
scroll to position [25, 0]
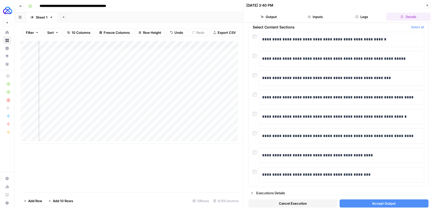
click at [380, 201] on span "Accept Output" at bounding box center [384, 202] width 24 height 5
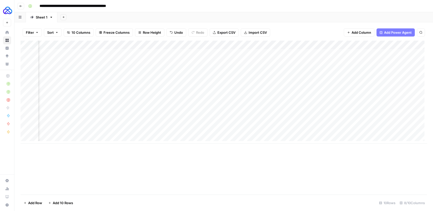
click at [264, 95] on div "Add Column" at bounding box center [224, 92] width 407 height 103
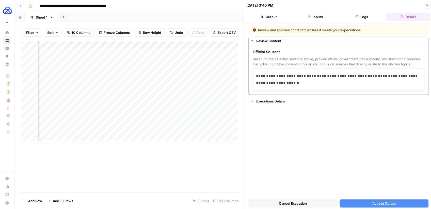
click at [276, 81] on p "**********" at bounding box center [338, 79] width 165 height 13
click at [276, 80] on p "**********" at bounding box center [338, 79] width 165 height 13
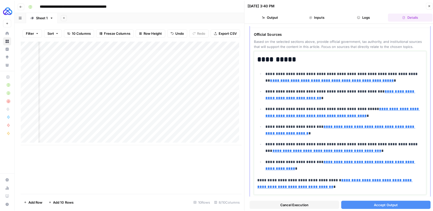
scroll to position [30, 0]
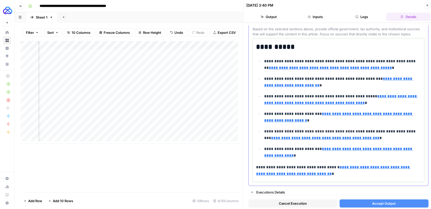
type input "https://taxsummaries.pwc.com/germany/individual/other-taxes"
click at [382, 203] on span "Accept Output" at bounding box center [384, 202] width 24 height 5
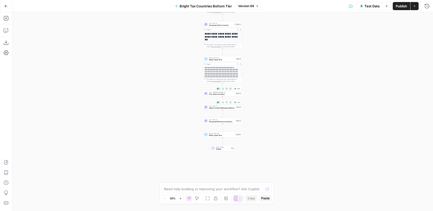
click at [214, 94] on span "Trim Article Content" at bounding box center [222, 94] width 26 height 3
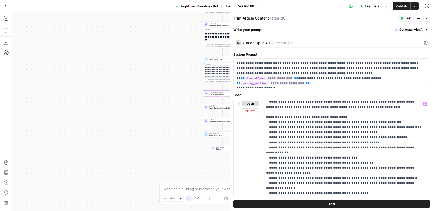
scroll to position [72, 0]
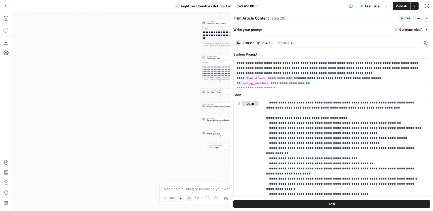
drag, startPoint x: 161, startPoint y: 79, endPoint x: 116, endPoint y: 79, distance: 44.4
click at [117, 77] on div "Workflow Input Settings Inputs LLM · GPT-4.1 Generate Article Outlines Step 9 O…" at bounding box center [222, 111] width 421 height 199
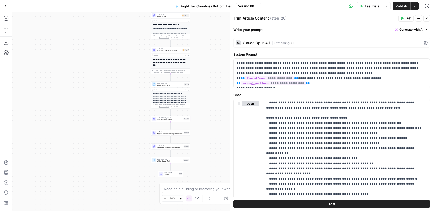
drag, startPoint x: 115, startPoint y: 101, endPoint x: 109, endPoint y: 113, distance: 13.6
click at [109, 113] on div "Workflow Input Settings Inputs LLM · GPT-4.1 Generate Article Outlines Step 9 O…" at bounding box center [222, 111] width 421 height 199
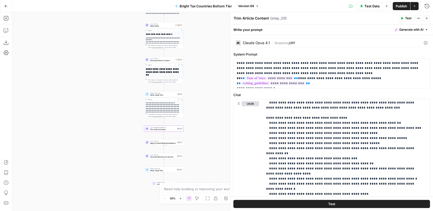
drag, startPoint x: 133, startPoint y: 73, endPoint x: 122, endPoint y: 82, distance: 14.2
click at [122, 82] on div "Workflow Input Settings Inputs LLM · GPT-4.1 Generate Article Outlines Step 9 O…" at bounding box center [222, 111] width 421 height 199
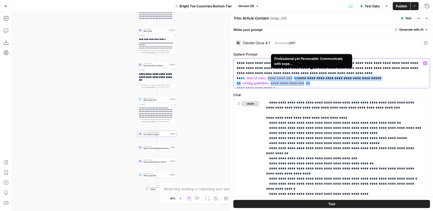
drag, startPoint x: 307, startPoint y: 78, endPoint x: 287, endPoint y: 71, distance: 21.2
click at [287, 71] on p "**********" at bounding box center [331, 73] width 188 height 25
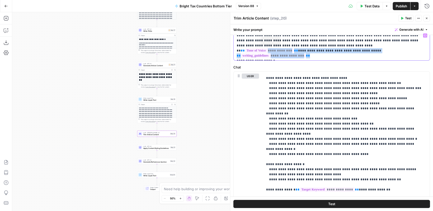
scroll to position [27, 0]
click at [154, 135] on span "Trim Article Content" at bounding box center [156, 134] width 26 height 3
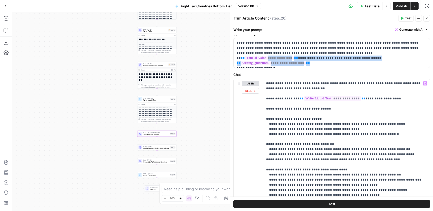
scroll to position [0, 0]
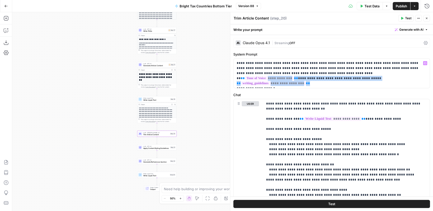
click at [273, 45] on div "Claude Opus 4.1 | Streaming OFF" at bounding box center [331, 43] width 197 height 10
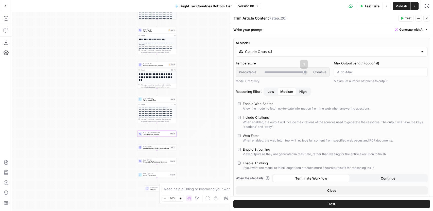
click at [265, 56] on div "Claude Opus 4.1" at bounding box center [332, 52] width 192 height 10
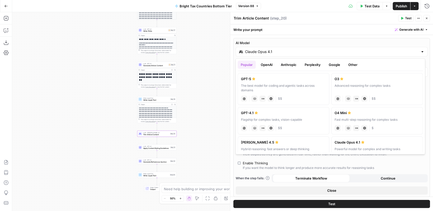
click at [267, 114] on div "GPT-4.1" at bounding box center [283, 112] width 85 height 5
type input "GPT-4.1"
type input "***"
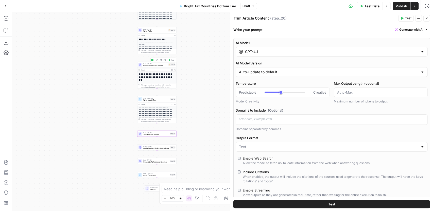
click at [145, 64] on span "Generate Article Content" at bounding box center [155, 65] width 24 height 3
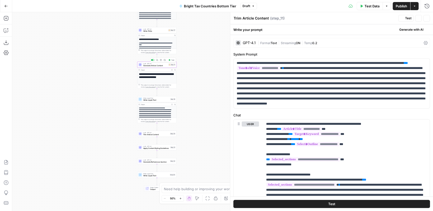
type textarea "Generate Article Content"
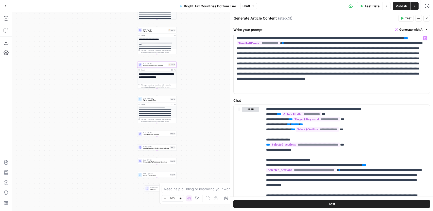
scroll to position [31, 0]
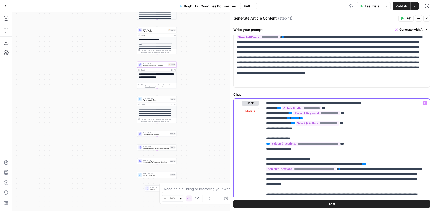
click at [424, 103] on icon "button" at bounding box center [425, 103] width 3 height 3
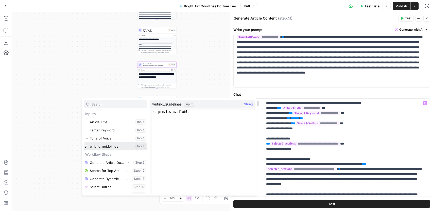
click at [112, 145] on button "Select variable writing_guidelines" at bounding box center [115, 146] width 63 height 8
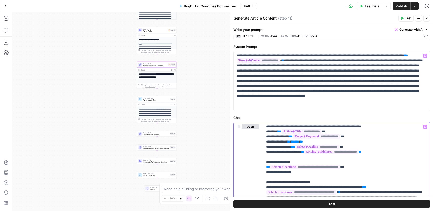
scroll to position [0, 0]
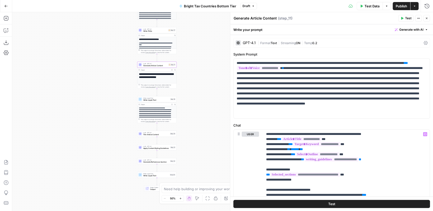
click at [270, 44] on span "Format" at bounding box center [265, 43] width 10 height 4
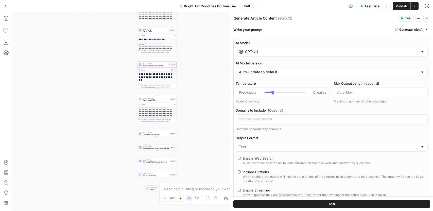
type input "***"
click at [287, 92] on div at bounding box center [285, 92] width 41 height 5
click at [277, 53] on input "GPT-4.1" at bounding box center [331, 51] width 173 height 5
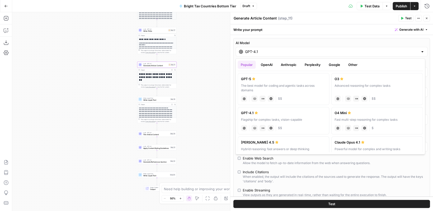
click at [286, 66] on button "Anthropic" at bounding box center [289, 65] width 22 height 8
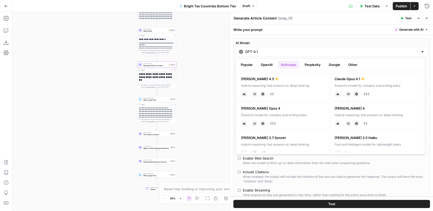
click at [349, 84] on div "Powerful model for complex and writing tasks" at bounding box center [377, 85] width 85 height 5
type input "Claude Opus 4.1"
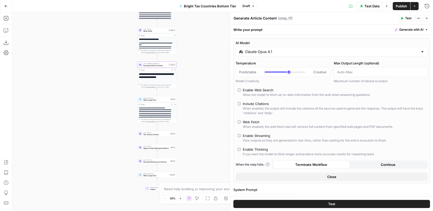
click at [259, 106] on div "Include Citations" at bounding box center [256, 103] width 26 height 5
click at [257, 148] on div "Enable Thinking" at bounding box center [255, 149] width 25 height 5
type input "*"
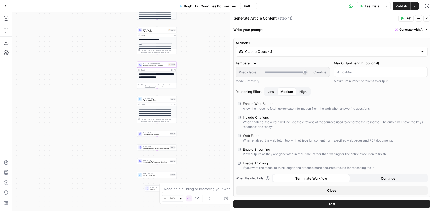
click at [257, 136] on div "Web Fetch" at bounding box center [251, 135] width 17 height 5
click at [254, 138] on div "When enabled, the web fetch tool will retrieve full content from specified web …" at bounding box center [318, 140] width 150 height 5
click at [258, 150] on div "Enable Streaming" at bounding box center [256, 149] width 27 height 5
click at [401, 8] on span "Publish" at bounding box center [401, 6] width 11 height 5
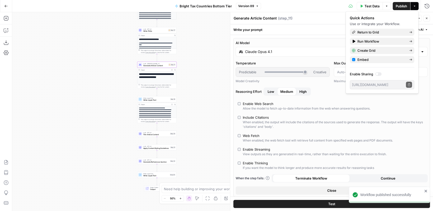
click at [150, 136] on span "Trim Article Content" at bounding box center [156, 134] width 26 height 3
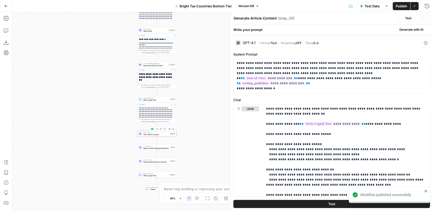
type textarea "Trim Article Content"
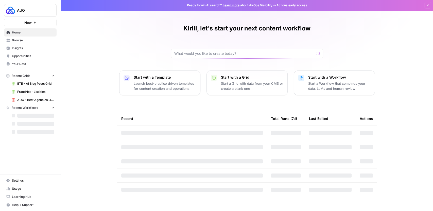
click at [17, 38] on link "Browse" at bounding box center [30, 40] width 53 height 8
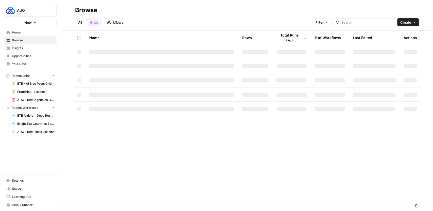
click at [35, 85] on span "BTE - AI Blog Posts Grid" at bounding box center [35, 83] width 37 height 5
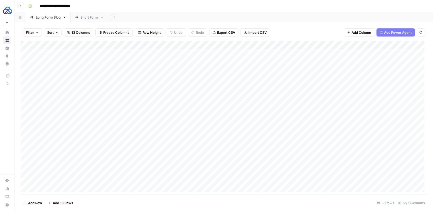
click at [21, 7] on icon "button" at bounding box center [20, 6] width 3 height 3
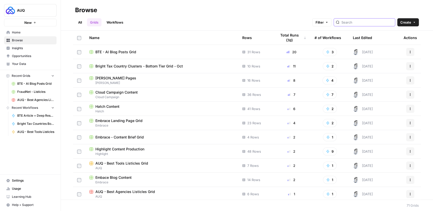
click at [367, 21] on input "search" at bounding box center [368, 22] width 52 height 5
type input "bte"
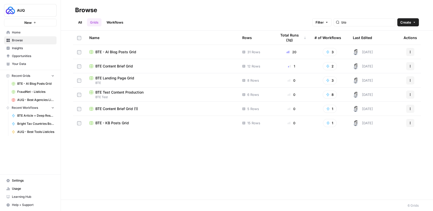
click at [127, 66] on span "BTE Content Brief Grid" at bounding box center [114, 66] width 38 height 5
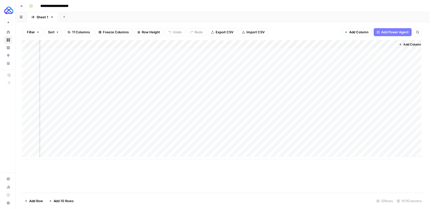
scroll to position [0, 272]
click at [384, 131] on div "Add Column" at bounding box center [224, 101] width 407 height 120
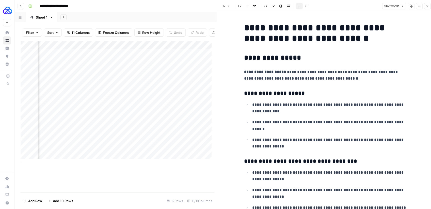
click at [281, 105] on p "**********" at bounding box center [329, 107] width 154 height 13
type input "compe"
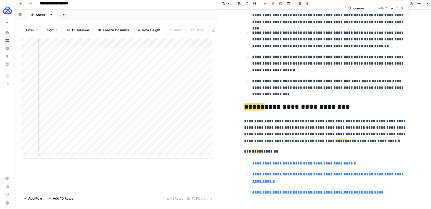
scroll to position [1300, 0]
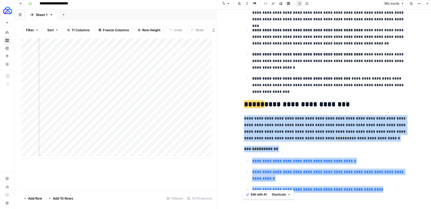
drag, startPoint x: 393, startPoint y: 186, endPoint x: 243, endPoint y: 115, distance: 166.3
copy div "**********"
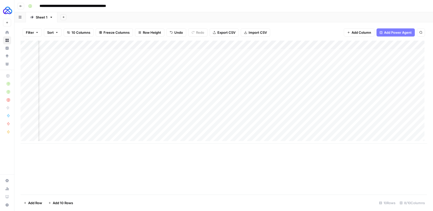
scroll to position [1, 64]
click at [265, 95] on div "Add Column" at bounding box center [224, 92] width 407 height 103
click at [264, 96] on div "Add Column" at bounding box center [224, 92] width 407 height 103
click at [309, 95] on div "Add Column" at bounding box center [224, 92] width 407 height 103
click at [259, 95] on div "Add Column" at bounding box center [224, 92] width 407 height 103
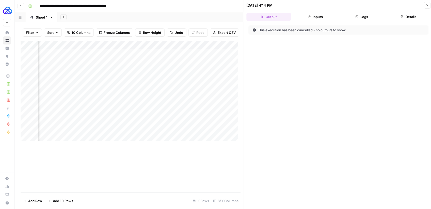
click at [363, 16] on button "Logs" at bounding box center [361, 17] width 44 height 8
click at [425, 5] on icon "button" at bounding box center [426, 5] width 3 height 3
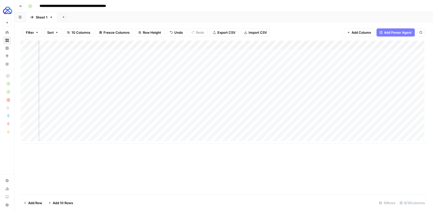
click at [326, 97] on div "Add Column" at bounding box center [224, 92] width 407 height 103
click at [357, 95] on div "Add Column" at bounding box center [224, 92] width 407 height 103
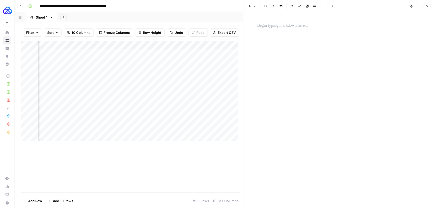
click at [425, 6] on button "Close" at bounding box center [427, 6] width 7 height 7
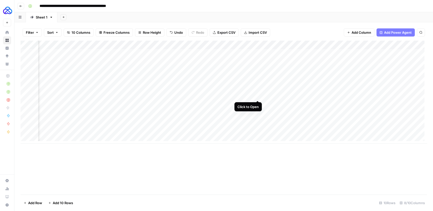
click at [258, 95] on div "Add Column" at bounding box center [224, 92] width 407 height 103
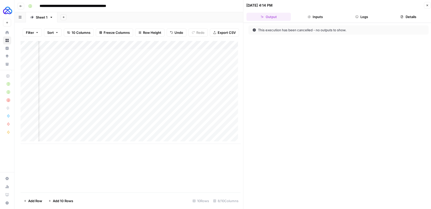
drag, startPoint x: 335, startPoint y: 28, endPoint x: 363, endPoint y: 23, distance: 28.6
click at [337, 28] on div "This execution has been cancelled - no outputs to show." at bounding box center [318, 29] width 133 height 5
click at [364, 19] on button "Logs" at bounding box center [361, 17] width 44 height 8
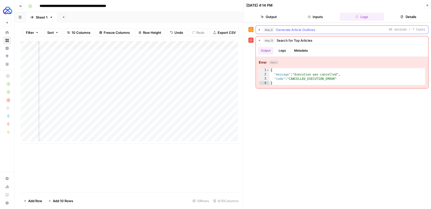
click at [257, 29] on icon "button" at bounding box center [259, 30] width 4 height 4
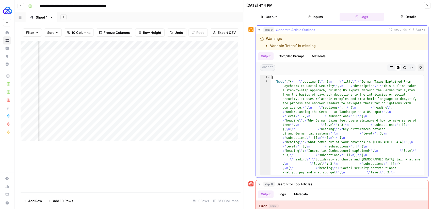
click at [257, 29] on icon "button" at bounding box center [259, 30] width 4 height 4
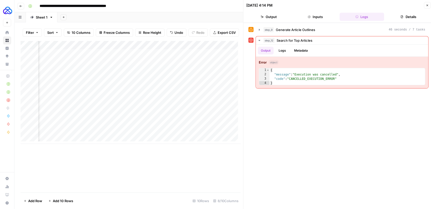
click at [425, 4] on icon "button" at bounding box center [426, 5] width 3 height 3
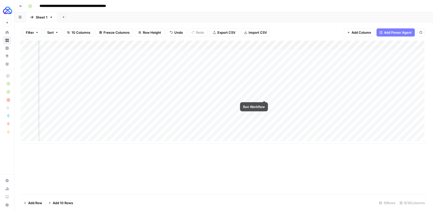
click at [264, 95] on div "Add Column" at bounding box center [224, 92] width 407 height 103
click at [265, 96] on div "Add Column" at bounding box center [224, 92] width 407 height 103
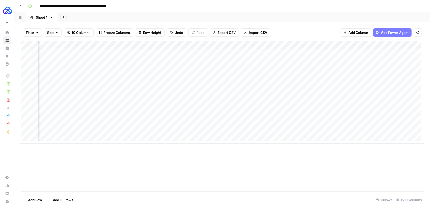
click at [264, 96] on div "Add Column" at bounding box center [222, 92] width 403 height 103
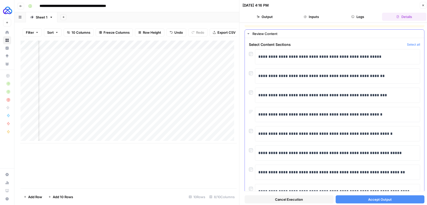
scroll to position [18, 0]
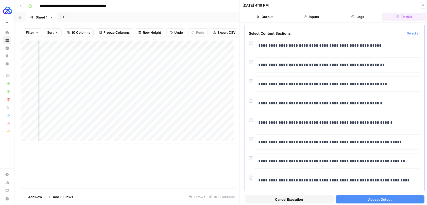
click at [253, 176] on div at bounding box center [252, 176] width 6 height 7
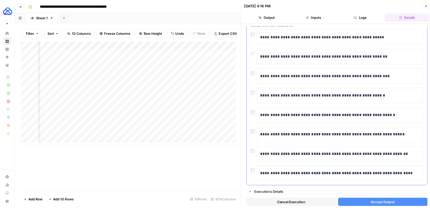
scroll to position [28, 0]
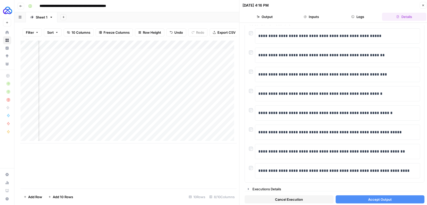
click at [361, 199] on button "Accept Output" at bounding box center [380, 200] width 89 height 8
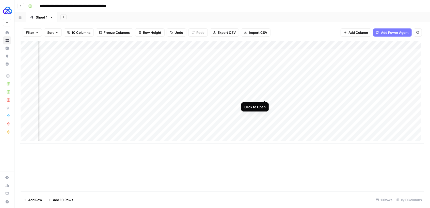
click at [265, 96] on div "Add Column" at bounding box center [222, 92] width 403 height 103
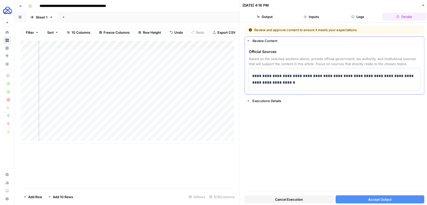
click at [312, 81] on p "**********" at bounding box center [334, 79] width 165 height 13
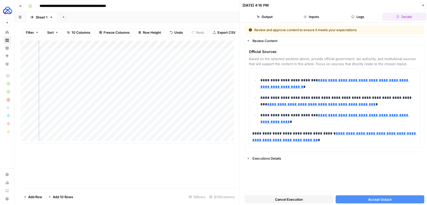
click at [382, 199] on span "Accept Output" at bounding box center [380, 199] width 24 height 5
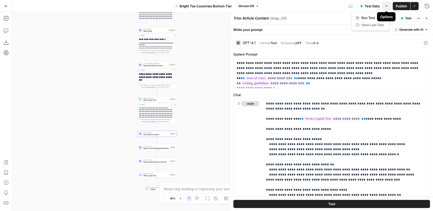
click at [388, 7] on icon "button" at bounding box center [386, 6] width 3 height 3
click at [152, 65] on span "Generate Article Content" at bounding box center [155, 65] width 24 height 3
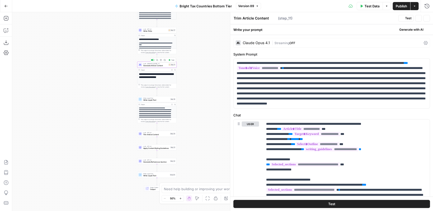
type textarea "Generate Article Content"
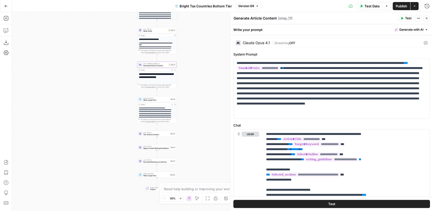
click at [305, 42] on div "| Streaming OFF" at bounding box center [347, 43] width 150 height 5
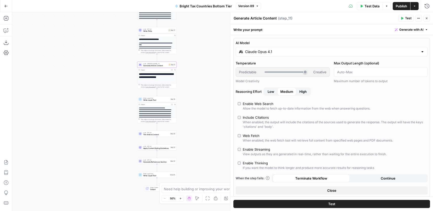
click at [289, 72] on div at bounding box center [285, 72] width 41 height 1
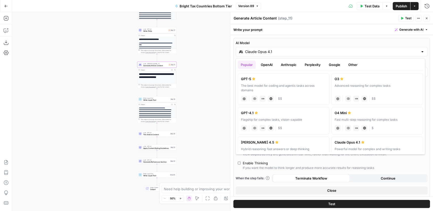
click at [286, 50] on input "Claude Opus 4.1" at bounding box center [331, 51] width 173 height 5
click at [291, 61] on button "Anthropic" at bounding box center [289, 65] width 22 height 8
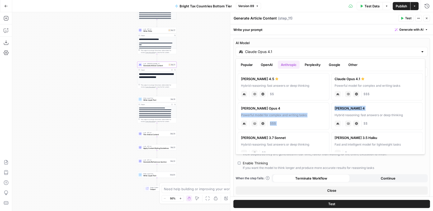
drag, startPoint x: 352, startPoint y: 111, endPoint x: 308, endPoint y: 112, distance: 43.9
click at [309, 112] on div "[PERSON_NAME] 4.5 Hybrid reasoning: fast answers or deep thinking anthropic Vis…" at bounding box center [330, 111] width 185 height 81
click at [303, 113] on div "Powerful model for complex and writing tasks" at bounding box center [283, 115] width 85 height 5
type input "[PERSON_NAME] Opus 4"
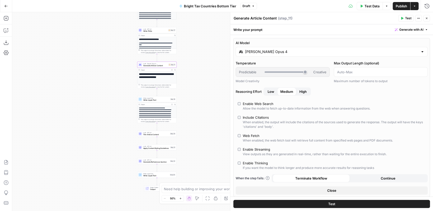
click at [247, 105] on div "Enable Web Search" at bounding box center [258, 103] width 31 height 5
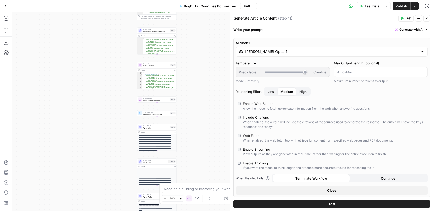
click at [258, 101] on div "Enable Web Search" at bounding box center [258, 103] width 31 height 5
click at [402, 19] on icon "button" at bounding box center [402, 18] width 2 height 3
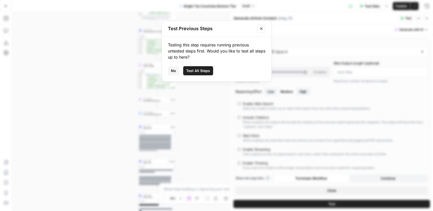
click at [262, 29] on icon "Close modal" at bounding box center [261, 29] width 4 height 4
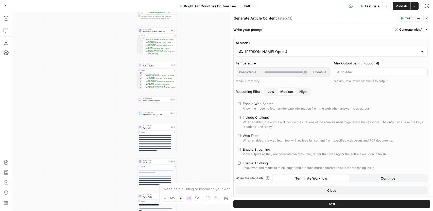
click at [396, 7] on span "Publish" at bounding box center [401, 6] width 11 height 5
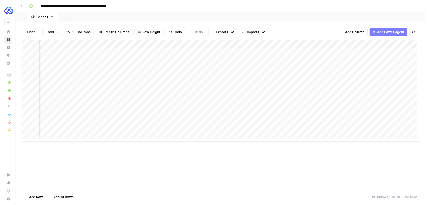
scroll to position [1, 64]
click at [256, 96] on div "Add Column" at bounding box center [222, 92] width 403 height 103
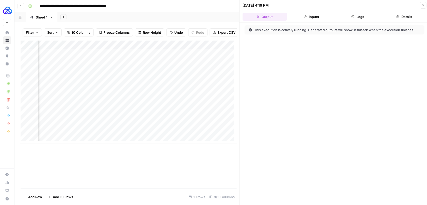
click at [360, 17] on button "Logs" at bounding box center [358, 17] width 44 height 8
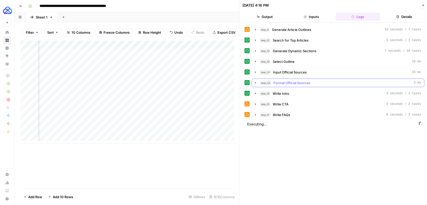
click at [255, 82] on icon "button" at bounding box center [255, 83] width 1 height 2
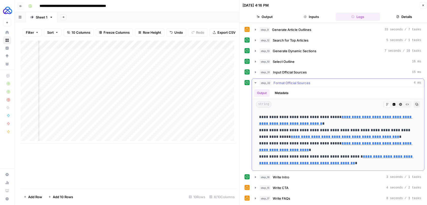
click at [255, 82] on icon "button" at bounding box center [256, 82] width 2 height 1
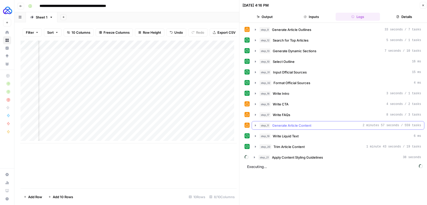
click at [255, 125] on icon "button" at bounding box center [255, 126] width 1 height 2
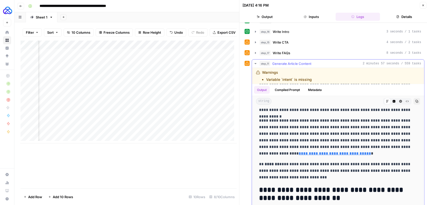
scroll to position [291, 0]
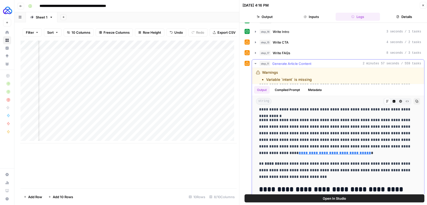
click at [255, 62] on icon "button" at bounding box center [256, 64] width 4 height 4
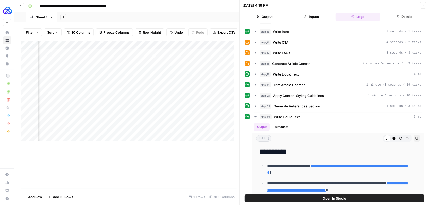
click at [426, 4] on button "Close" at bounding box center [423, 5] width 7 height 7
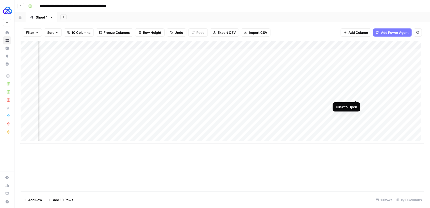
click at [356, 95] on div "Add Column" at bounding box center [222, 92] width 403 height 103
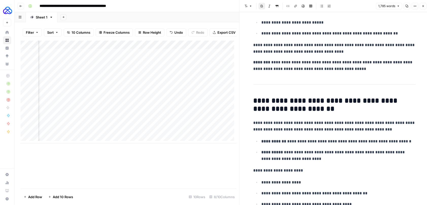
scroll to position [379, 0]
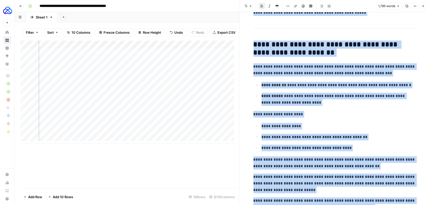
copy div "**********"
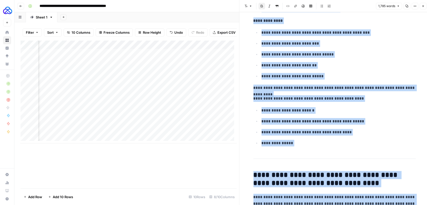
scroll to position [1443, 0]
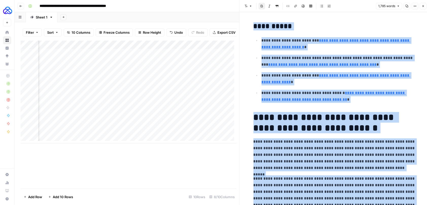
scroll to position [1443, 0]
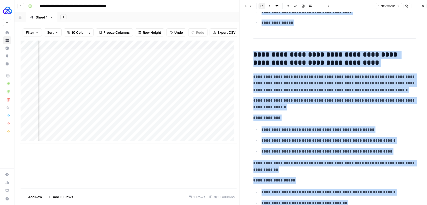
click at [422, 6] on icon "button" at bounding box center [423, 6] width 3 height 3
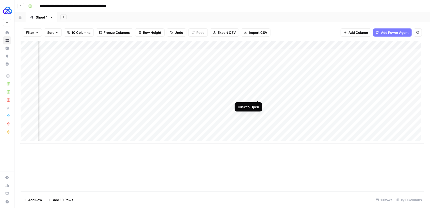
click at [257, 96] on div "Add Column" at bounding box center [222, 92] width 403 height 103
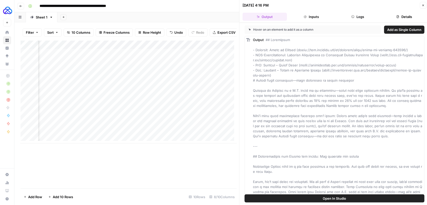
click at [359, 16] on button "Logs" at bounding box center [358, 17] width 44 height 8
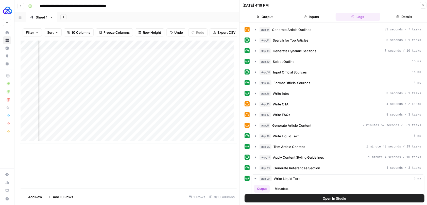
click at [401, 15] on button "Details" at bounding box center [404, 17] width 44 height 8
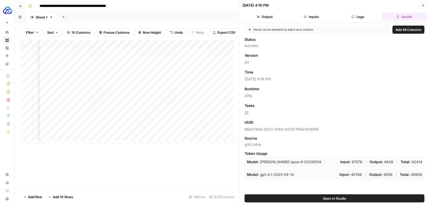
click at [268, 21] on header "10/03/25 at 4:16 PM Close Output Inputs Logs Details" at bounding box center [335, 11] width 190 height 23
click at [351, 18] on icon "button" at bounding box center [352, 16] width 3 height 3
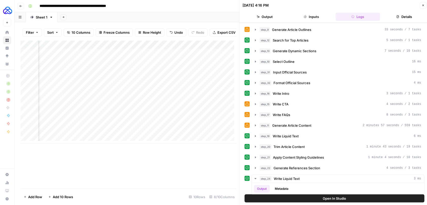
click at [422, 6] on icon "button" at bounding box center [423, 5] width 3 height 3
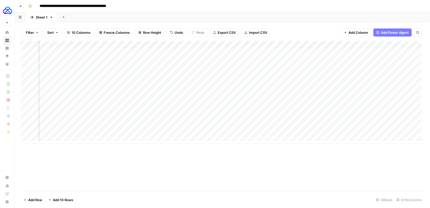
click at [210, 42] on div "Add Column" at bounding box center [222, 92] width 403 height 103
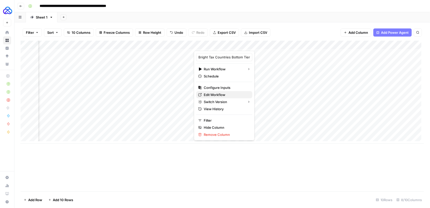
click at [217, 96] on span "Edit Workflow" at bounding box center [226, 94] width 44 height 5
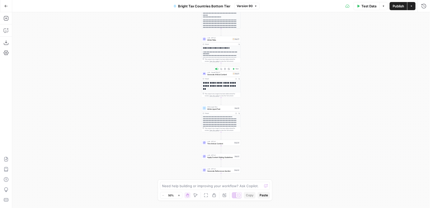
click at [215, 74] on span "Generate Article Content" at bounding box center [219, 74] width 24 height 3
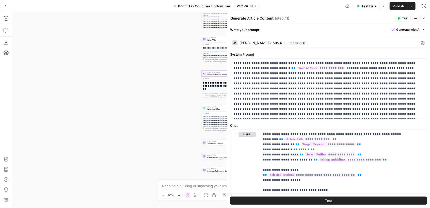
click at [259, 42] on div "Claude Opus 4" at bounding box center [260, 43] width 42 height 4
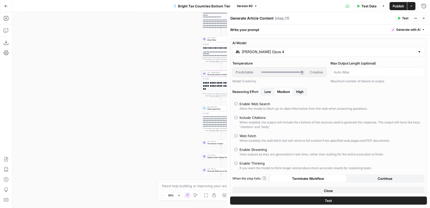
click at [260, 51] on input "Claude Opus 4" at bounding box center [328, 51] width 173 height 5
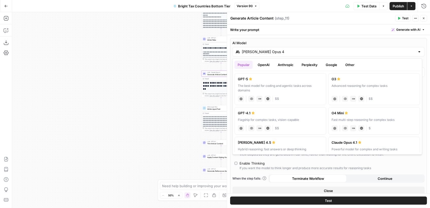
click at [260, 114] on div "GPT-4.1" at bounding box center [280, 112] width 85 height 5
type input "GPT-4.1"
type input "***"
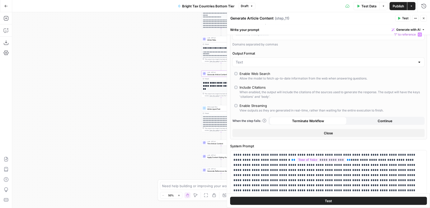
scroll to position [97, 0]
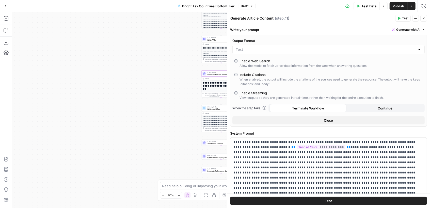
click at [400, 6] on span "Publish" at bounding box center [397, 6] width 11 height 5
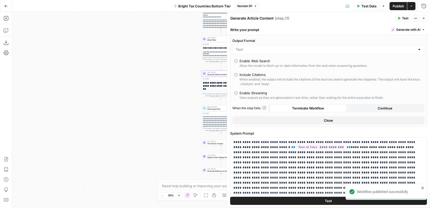
click at [3, 5] on button "Go Back" at bounding box center [6, 6] width 9 height 9
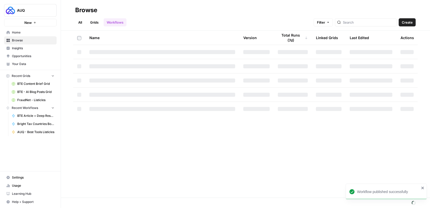
click at [29, 187] on span "Usage" at bounding box center [33, 185] width 42 height 5
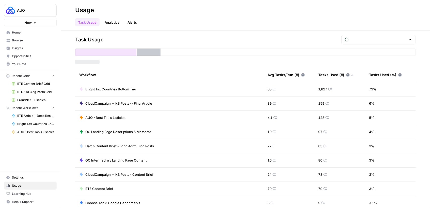
type input "October Included Tasks"
click at [125, 90] on span "Bright Tax Countries Bottom Tier" at bounding box center [110, 89] width 51 height 5
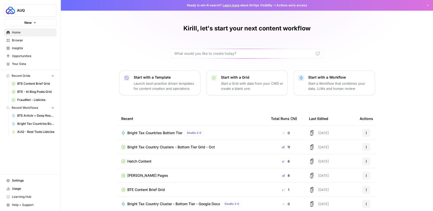
click at [25, 41] on span "Browse" at bounding box center [33, 40] width 42 height 5
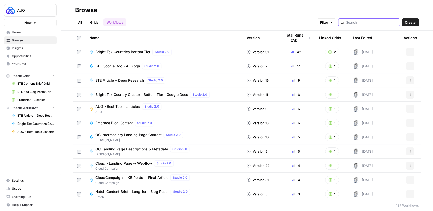
click at [367, 23] on input "search" at bounding box center [372, 22] width 52 height 5
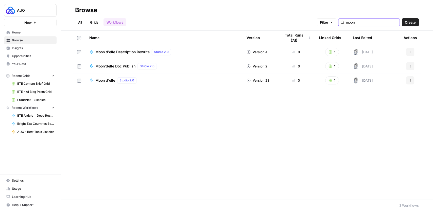
type input "moon"
click at [131, 51] on span "Moon d'elle Description Rewrite" at bounding box center [122, 51] width 54 height 5
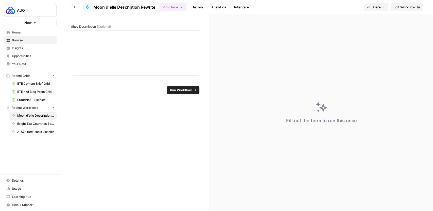
click at [73, 6] on button "Go back" at bounding box center [75, 7] width 8 height 8
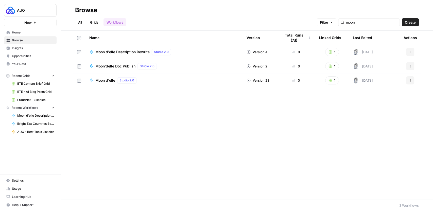
click at [93, 22] on link "Grids" at bounding box center [94, 22] width 14 height 8
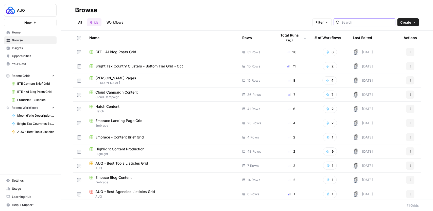
click at [368, 24] on input "search" at bounding box center [368, 22] width 52 height 5
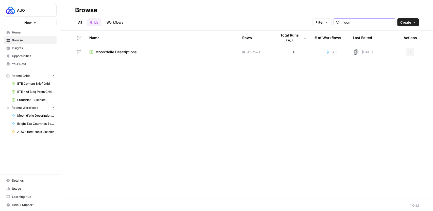
type input "moon"
click at [129, 50] on span "Moon'delle Descriptions" at bounding box center [115, 51] width 41 height 5
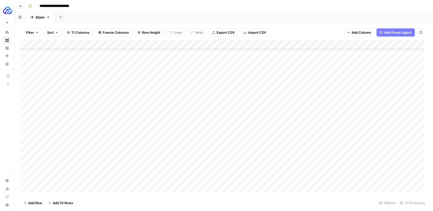
scroll to position [219, 0]
drag, startPoint x: 90, startPoint y: 178, endPoint x: 83, endPoint y: 151, distance: 27.8
click at [83, 151] on div "Add Column" at bounding box center [224, 118] width 407 height 154
click at [58, 187] on div "Add Column" at bounding box center [224, 118] width 407 height 154
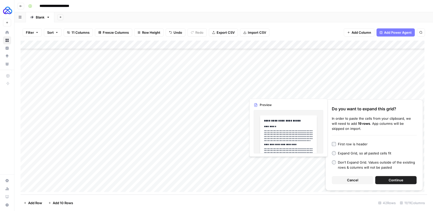
click at [394, 179] on span "Continue" at bounding box center [396, 180] width 15 height 5
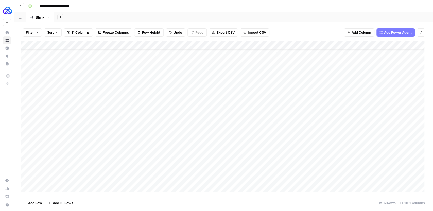
scroll to position [320, 0]
click at [140, 88] on div "Add Column" at bounding box center [224, 118] width 407 height 154
click at [195, 78] on div "Add Column" at bounding box center [224, 118] width 407 height 154
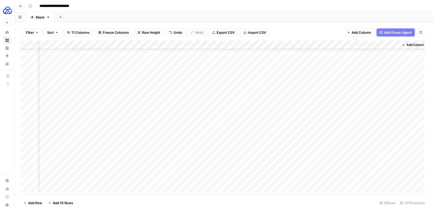
drag, startPoint x: 212, startPoint y: 82, endPoint x: 195, endPoint y: 182, distance: 101.8
click at [195, 182] on div "Add Column" at bounding box center [224, 118] width 407 height 154
click at [236, 44] on div "Add Column" at bounding box center [224, 118] width 407 height 154
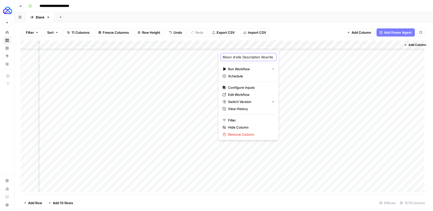
scroll to position [0, 11]
drag, startPoint x: 239, startPoint y: 56, endPoint x: 267, endPoint y: 58, distance: 28.5
click at [267, 58] on body "**********" at bounding box center [216, 105] width 433 height 211
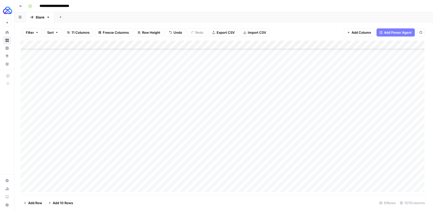
scroll to position [271, 0]
click at [199, 135] on div "Add Column" at bounding box center [224, 118] width 407 height 154
click at [198, 144] on div "Add Column" at bounding box center [224, 118] width 407 height 154
click at [199, 152] on div "Add Column" at bounding box center [224, 118] width 407 height 154
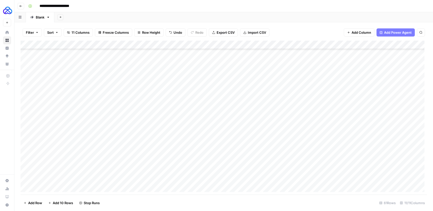
click at [199, 139] on div "Add Column" at bounding box center [224, 118] width 407 height 154
click at [198, 148] on div "Add Column" at bounding box center [224, 118] width 407 height 154
click at [199, 155] on div "Add Column" at bounding box center [224, 118] width 407 height 154
click at [201, 122] on div "Add Column" at bounding box center [224, 118] width 407 height 154
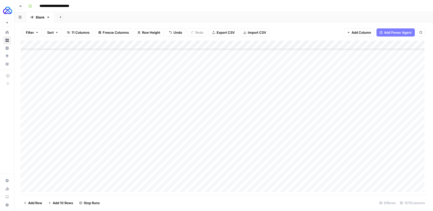
click at [199, 123] on div "Add Column" at bounding box center [224, 118] width 407 height 154
click at [198, 147] on div "Add Column" at bounding box center [224, 118] width 407 height 154
click at [197, 141] on div "Add Column" at bounding box center [224, 118] width 407 height 154
click at [198, 152] on div "Add Column" at bounding box center [224, 118] width 407 height 154
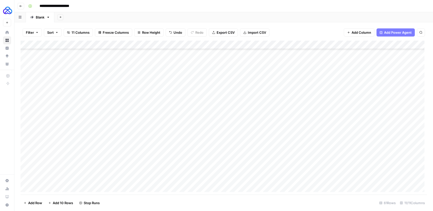
click at [197, 160] on div "Add Column" at bounding box center [224, 118] width 407 height 154
click at [197, 167] on div "Add Column" at bounding box center [224, 118] width 407 height 154
click at [197, 176] on div "Add Column" at bounding box center [224, 118] width 407 height 154
click at [198, 167] on div "Add Column" at bounding box center [224, 118] width 407 height 154
click at [198, 177] on div "Add Column" at bounding box center [224, 118] width 407 height 154
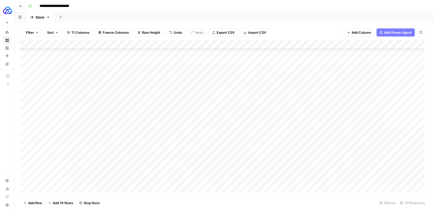
click at [198, 183] on div "Add Column" at bounding box center [224, 118] width 407 height 154
click at [200, 127] on div "Add Column" at bounding box center [224, 118] width 407 height 154
click at [197, 136] on div "Add Column" at bounding box center [224, 118] width 407 height 154
click at [197, 144] on div "Add Column" at bounding box center [224, 118] width 407 height 154
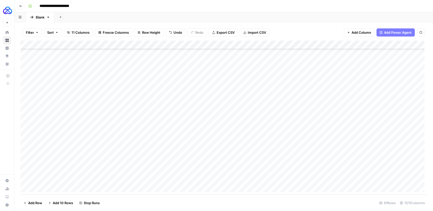
click at [197, 153] on div "Add Column" at bounding box center [224, 118] width 407 height 154
click at [198, 154] on div "Add Column" at bounding box center [224, 118] width 407 height 154
click at [198, 144] on div "Add Column" at bounding box center [224, 118] width 407 height 154
click at [198, 136] on div "Add Column" at bounding box center [224, 118] width 407 height 154
click at [198, 161] on div "Add Column" at bounding box center [224, 118] width 407 height 154
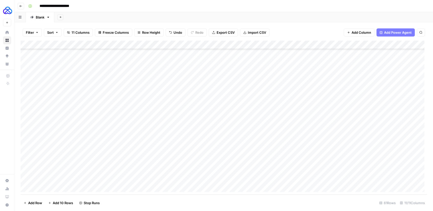
click at [198, 170] on div "Add Column" at bounding box center [224, 118] width 407 height 154
click at [199, 179] on div "Add Column" at bounding box center [224, 118] width 407 height 154
click at [197, 162] on div "Add Column" at bounding box center [224, 118] width 407 height 154
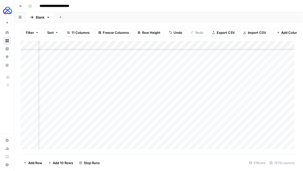
scroll to position [318, 301]
click at [188, 82] on div "Add Column" at bounding box center [159, 96] width 277 height 111
click at [199, 82] on div "Add Column" at bounding box center [159, 96] width 277 height 111
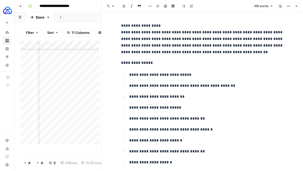
click at [296, 8] on button "Close" at bounding box center [296, 6] width 7 height 7
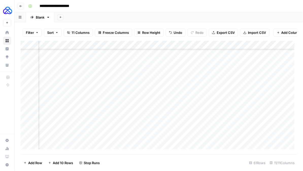
scroll to position [318, 94]
drag, startPoint x: 74, startPoint y: 151, endPoint x: 82, endPoint y: 151, distance: 7.6
click at [82, 151] on div "Add Column" at bounding box center [159, 96] width 277 height 111
click at [187, 116] on div "Add Column" at bounding box center [159, 96] width 277 height 111
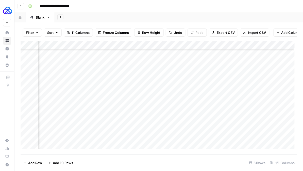
click at [189, 126] on div "Add Column" at bounding box center [159, 96] width 277 height 111
click at [188, 125] on div "Add Column" at bounding box center [159, 96] width 277 height 111
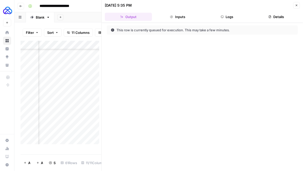
click at [295, 6] on button "Close" at bounding box center [296, 5] width 7 height 7
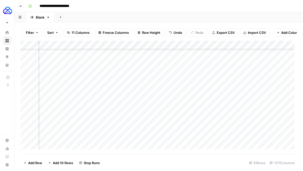
click at [188, 117] on div "Add Column" at bounding box center [159, 96] width 277 height 111
click at [188, 91] on div "Add Column" at bounding box center [159, 96] width 277 height 111
click at [187, 100] on div "Add Column" at bounding box center [159, 96] width 277 height 111
click at [186, 108] on div "Add Column" at bounding box center [159, 96] width 277 height 111
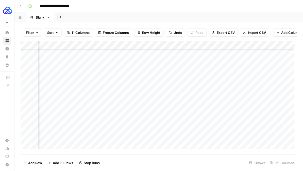
click at [188, 117] on div "Add Column" at bounding box center [159, 96] width 277 height 111
click at [188, 125] on div "Add Column" at bounding box center [159, 96] width 277 height 111
click at [188, 135] on div "Add Column" at bounding box center [159, 96] width 277 height 111
click at [188, 122] on div "Add Column" at bounding box center [159, 96] width 277 height 111
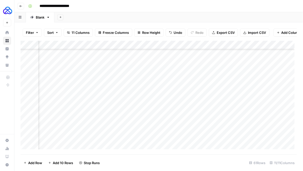
scroll to position [394, 249]
click at [187, 93] on div "Add Column" at bounding box center [159, 96] width 277 height 111
click at [186, 102] on div "Add Column" at bounding box center [159, 96] width 277 height 111
click at [185, 111] on div "Add Column" at bounding box center [159, 96] width 277 height 111
click at [185, 119] on div "Add Column" at bounding box center [159, 96] width 277 height 111
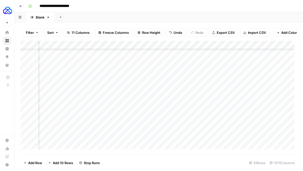
click at [187, 127] on div "Add Column" at bounding box center [159, 96] width 277 height 111
click at [186, 135] on div "Add Column" at bounding box center [159, 96] width 277 height 111
click at [187, 128] on div "Add Column" at bounding box center [159, 96] width 277 height 111
click at [189, 144] on div "Add Column" at bounding box center [159, 96] width 277 height 111
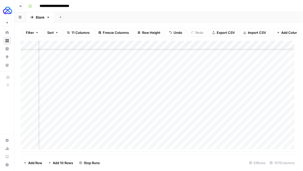
click at [188, 113] on div "Add Column" at bounding box center [159, 96] width 277 height 111
click at [188, 121] on div "Add Column" at bounding box center [159, 96] width 277 height 111
click at [187, 129] on div "Add Column" at bounding box center [159, 96] width 277 height 111
click at [188, 138] on div "Add Column" at bounding box center [159, 96] width 277 height 111
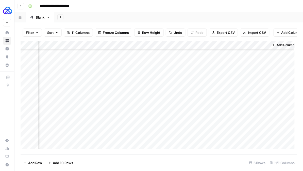
click at [197, 109] on div "Add Column" at bounding box center [159, 96] width 277 height 111
click at [170, 109] on div "Add Column" at bounding box center [159, 96] width 277 height 111
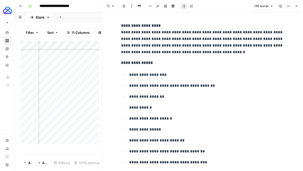
click at [296, 9] on button "Close" at bounding box center [296, 6] width 7 height 7
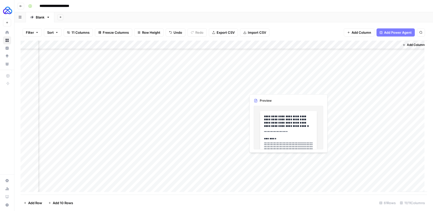
scroll to position [301, 200]
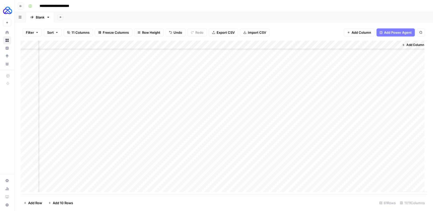
click at [338, 107] on div "Add Column" at bounding box center [224, 118] width 407 height 154
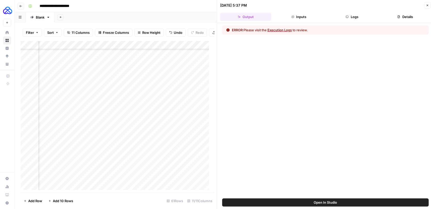
click at [284, 29] on button "Execution Logs" at bounding box center [279, 29] width 24 height 5
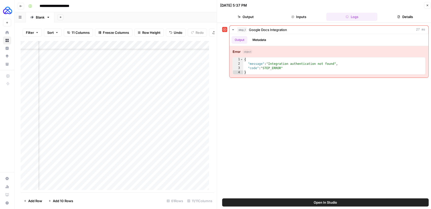
click at [428, 5] on button "Close" at bounding box center [427, 5] width 7 height 7
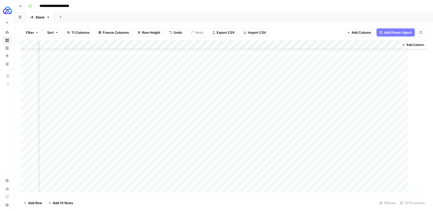
scroll to position [301, 194]
drag, startPoint x: 289, startPoint y: 106, endPoint x: 290, endPoint y: 153, distance: 46.7
click at [290, 153] on div "Add Column" at bounding box center [224, 118] width 407 height 154
click at [295, 179] on div "Add Column" at bounding box center [224, 118] width 407 height 154
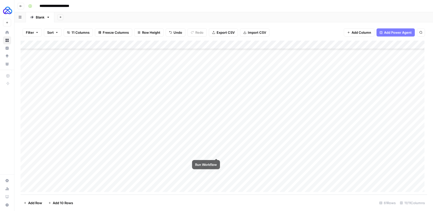
scroll to position [291, 0]
click at [28, 116] on div "Add Column" at bounding box center [224, 118] width 407 height 154
click at [323, 123] on div "Add Column" at bounding box center [224, 118] width 407 height 154
type textarea "**"
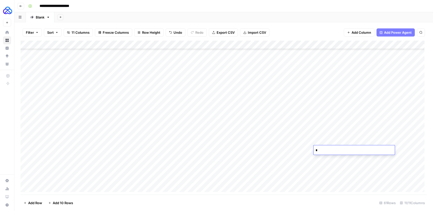
type textarea "**"
click at [308, 113] on div "Add Column" at bounding box center [224, 118] width 407 height 154
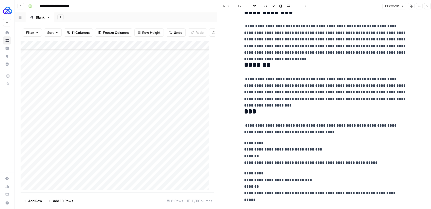
scroll to position [217, 0]
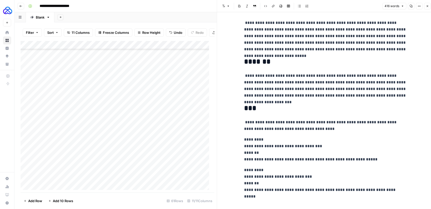
click at [428, 7] on icon "button" at bounding box center [426, 6] width 3 height 3
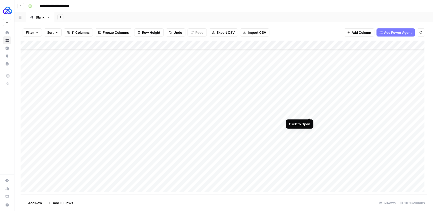
click at [310, 113] on div "Add Column" at bounding box center [224, 118] width 407 height 154
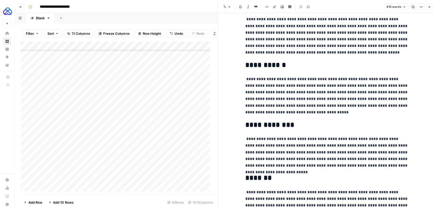
scroll to position [157, 0]
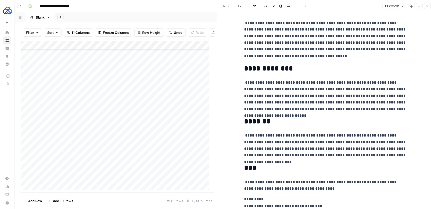
click at [428, 7] on icon "button" at bounding box center [426, 6] width 3 height 3
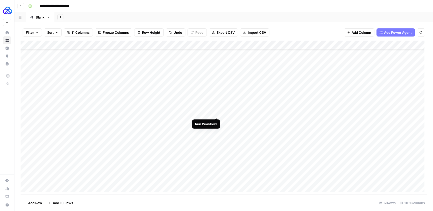
click at [216, 113] on div "Add Column" at bounding box center [224, 118] width 407 height 154
click at [215, 156] on div "Add Column" at bounding box center [224, 118] width 407 height 154
click at [217, 165] on div "Add Column" at bounding box center [224, 118] width 407 height 154
click at [194, 45] on div "Add Column" at bounding box center [224, 118] width 407 height 154
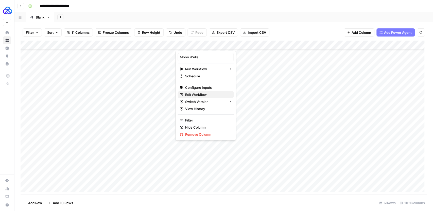
click at [196, 94] on span "Edit Workflow" at bounding box center [207, 94] width 44 height 5
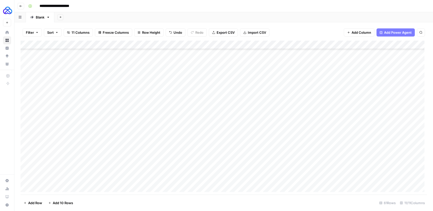
scroll to position [339, 0]
click at [309, 121] on div "Add Column" at bounding box center [224, 118] width 407 height 154
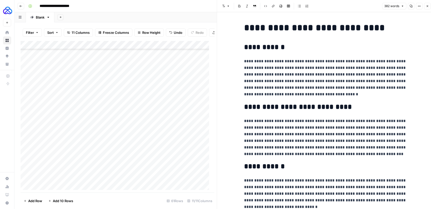
click at [428, 6] on icon "button" at bounding box center [426, 6] width 3 height 3
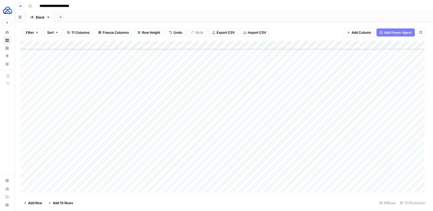
click at [324, 120] on div "Add Column" at bounding box center [224, 118] width 407 height 154
type textarea "**"
click at [216, 158] on div "Add Column" at bounding box center [224, 118] width 407 height 154
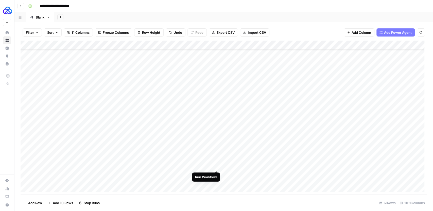
click at [216, 166] on div "Add Column" at bounding box center [224, 118] width 407 height 154
click at [217, 160] on div "Add Column" at bounding box center [224, 118] width 407 height 154
click at [217, 169] on div "Add Column" at bounding box center [224, 118] width 407 height 154
click at [217, 177] on div "Add Column" at bounding box center [224, 118] width 407 height 154
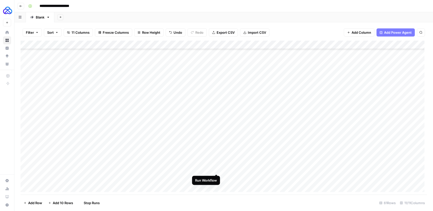
click at [218, 169] on div "Add Column" at bounding box center [224, 118] width 407 height 154
click at [217, 155] on div "Add Column" at bounding box center [224, 118] width 407 height 154
click at [216, 162] on div "Add Column" at bounding box center [224, 118] width 407 height 154
click at [217, 170] on div "Add Column" at bounding box center [224, 118] width 407 height 154
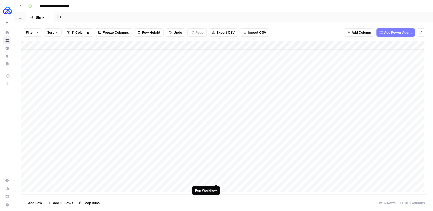
click at [218, 179] on div "Add Column" at bounding box center [224, 118] width 407 height 154
drag, startPoint x: 351, startPoint y: 46, endPoint x: 392, endPoint y: 49, distance: 40.4
click at [392, 49] on div "Add Column" at bounding box center [224, 118] width 407 height 154
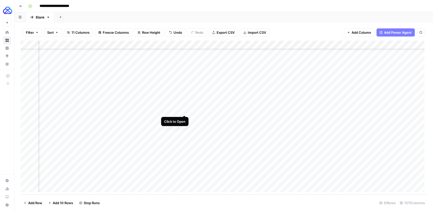
click at [184, 111] on div "Add Column" at bounding box center [224, 118] width 407 height 154
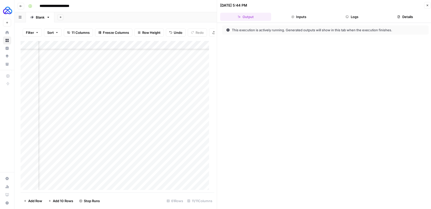
click at [351, 20] on button "Logs" at bounding box center [351, 17] width 51 height 8
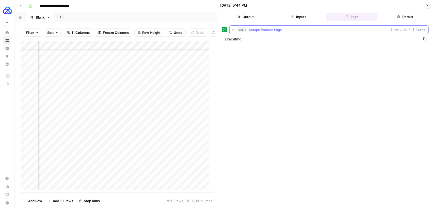
click at [232, 29] on icon "button" at bounding box center [233, 30] width 4 height 4
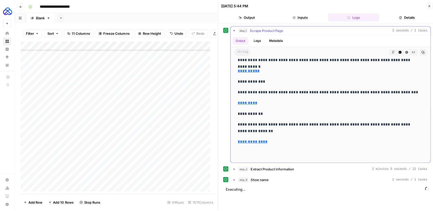
scroll to position [1655, 0]
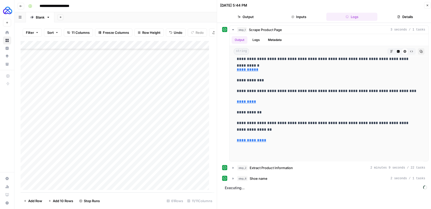
click at [426, 7] on button "Close" at bounding box center [427, 5] width 7 height 7
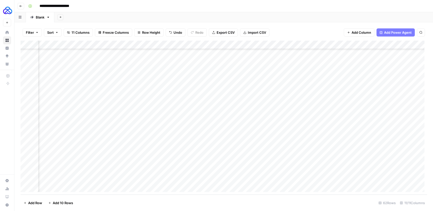
scroll to position [400, 240]
click at [407, 46] on span "Add Column" at bounding box center [416, 45] width 18 height 5
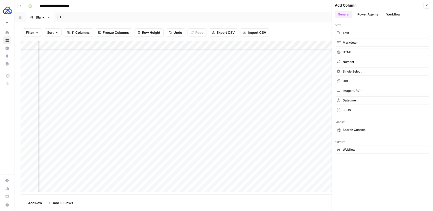
click at [393, 16] on button "Workflow" at bounding box center [393, 15] width 20 height 8
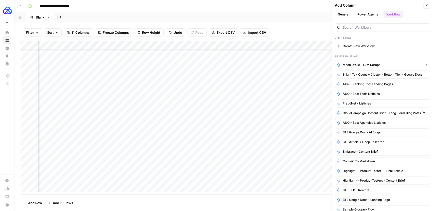
click at [370, 65] on span "Moon d'elle - LLM Scrape" at bounding box center [362, 65] width 38 height 5
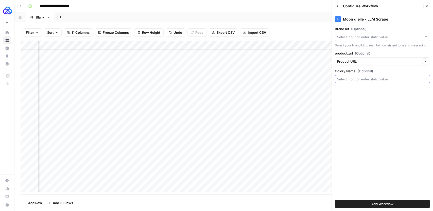
click at [363, 80] on input "Color / Name (Optional)" at bounding box center [379, 79] width 85 height 5
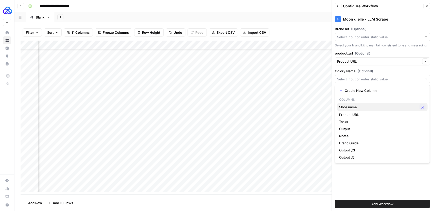
click at [361, 105] on span "Shoe name" at bounding box center [378, 107] width 78 height 5
type input "Shoe name"
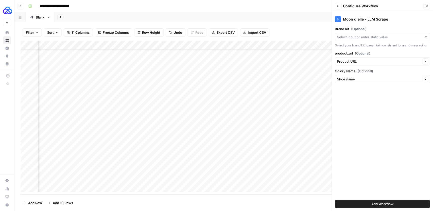
click at [385, 201] on button "Add Workflow" at bounding box center [382, 204] width 95 height 8
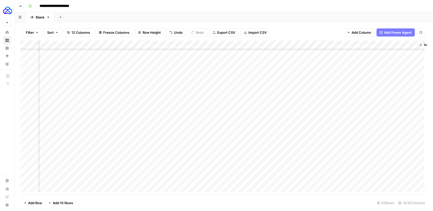
scroll to position [400, 305]
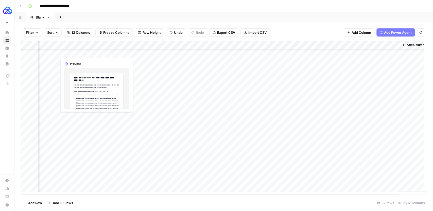
drag, startPoint x: 354, startPoint y: 45, endPoint x: 57, endPoint y: 49, distance: 297.7
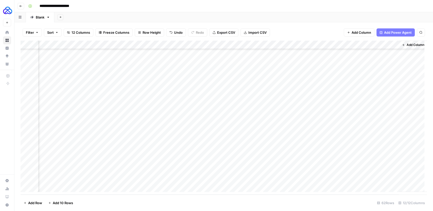
click at [57, 49] on div "Add Column" at bounding box center [224, 118] width 407 height 154
drag, startPoint x: 189, startPoint y: 44, endPoint x: 222, endPoint y: 46, distance: 33.1
click at [222, 46] on div "Add Column" at bounding box center [224, 118] width 407 height 154
click at [227, 45] on div "Add Column" at bounding box center [224, 118] width 407 height 154
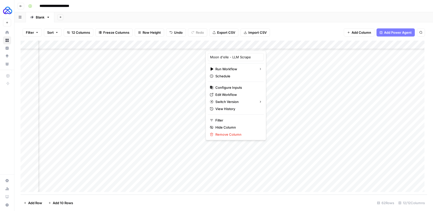
click at [200, 39] on div "Filter Sort 12 Columns Freeze Columns Row Height Undo Redo Export CSV Import CS…" at bounding box center [224, 32] width 407 height 16
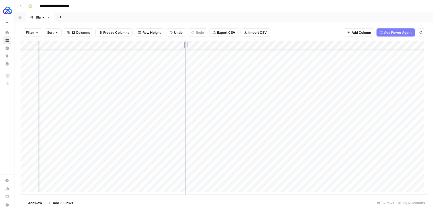
drag, startPoint x: 205, startPoint y: 45, endPoint x: 185, endPoint y: 45, distance: 20.6
click at [185, 45] on div "Add Column" at bounding box center [224, 118] width 407 height 154
click at [322, 45] on div "Add Column" at bounding box center [224, 118] width 407 height 154
click at [272, 45] on div "Add Column" at bounding box center [224, 118] width 407 height 154
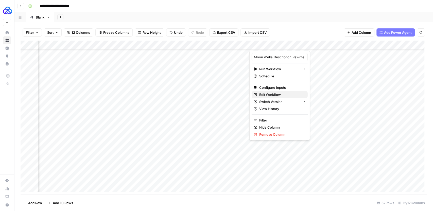
click at [270, 93] on span "Edit Workflow" at bounding box center [281, 94] width 44 height 5
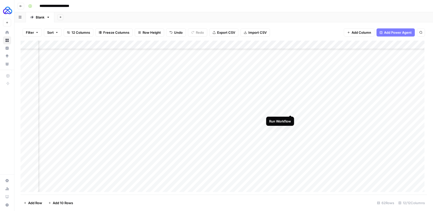
click at [291, 110] on div "Add Column" at bounding box center [224, 118] width 407 height 154
click at [294, 109] on div "Add Column" at bounding box center [224, 118] width 407 height 154
click at [221, 109] on div "Add Column" at bounding box center [224, 118] width 407 height 154
click at [269, 46] on div "Add Column" at bounding box center [224, 118] width 407 height 154
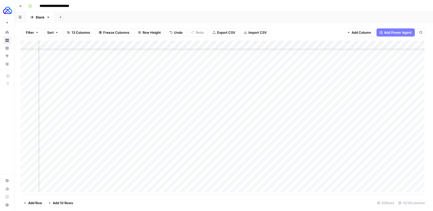
scroll to position [297, 91]
click at [335, 119] on div "Add Column" at bounding box center [224, 118] width 407 height 154
click at [340, 153] on div "Add Column" at bounding box center [224, 118] width 407 height 154
click at [341, 170] on div "Add Column" at bounding box center [224, 118] width 407 height 154
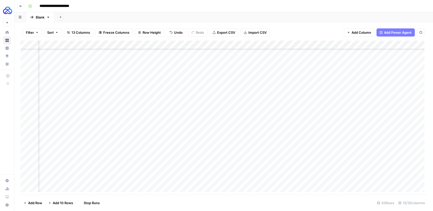
click at [339, 179] on div "Add Column" at bounding box center [224, 118] width 407 height 154
click at [340, 159] on div "Add Column" at bounding box center [224, 118] width 407 height 154
click at [340, 175] on div "Add Column" at bounding box center [224, 118] width 407 height 154
click at [340, 184] on div "Add Column" at bounding box center [224, 118] width 407 height 154
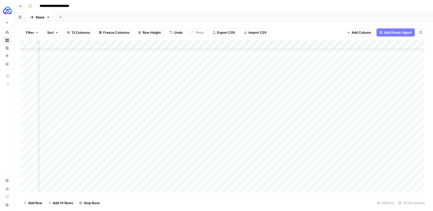
scroll to position [351, 84]
click at [341, 168] on div "Add Column" at bounding box center [224, 118] width 407 height 154
click at [368, 168] on div "Add Column" at bounding box center [224, 118] width 407 height 154
click at [369, 160] on div "Add Column" at bounding box center [224, 118] width 407 height 154
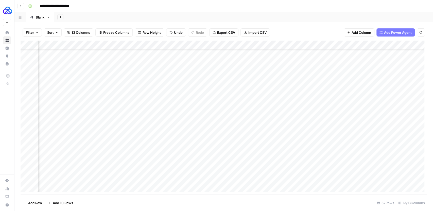
click at [362, 169] on div "Add Column" at bounding box center [224, 118] width 407 height 154
click at [411, 43] on span "Add Column" at bounding box center [416, 45] width 18 height 5
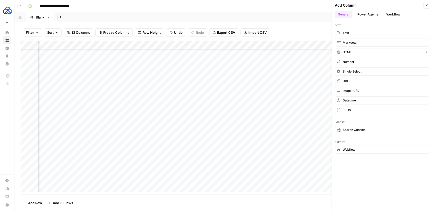
click at [355, 50] on button "HTML" at bounding box center [382, 52] width 95 height 8
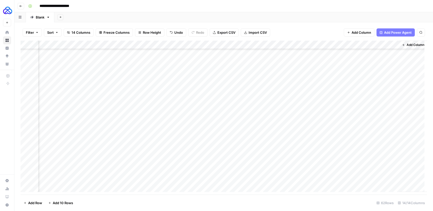
scroll to position [332, 403]
click at [349, 45] on div "Add Column" at bounding box center [224, 118] width 407 height 154
click at [349, 45] on div at bounding box center [359, 46] width 73 height 10
click at [340, 58] on input "New Column" at bounding box center [353, 57] width 52 height 5
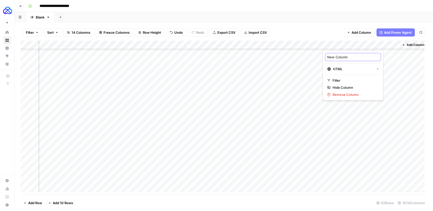
click at [340, 58] on input "New Column" at bounding box center [353, 57] width 52 height 5
type input "Manual HTML"
drag, startPoint x: 344, startPoint y: 45, endPoint x: 62, endPoint y: 58, distance: 281.7
click at [62, 58] on div "Add Column" at bounding box center [224, 118] width 407 height 154
click at [209, 45] on div "Add Column" at bounding box center [224, 118] width 407 height 154
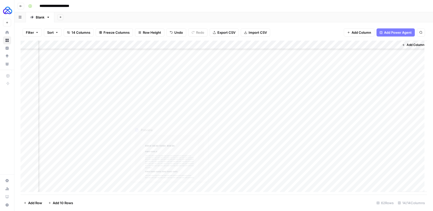
click at [145, 111] on div "Add Column" at bounding box center [224, 118] width 407 height 154
drag, startPoint x: 218, startPoint y: 44, endPoint x: 273, endPoint y: 47, distance: 54.6
click at [273, 47] on div "Add Column" at bounding box center [224, 118] width 407 height 154
click at [211, 46] on div "Add Column" at bounding box center [224, 118] width 407 height 154
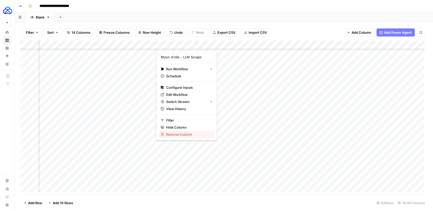
click at [183, 134] on span "Remove Column" at bounding box center [188, 134] width 44 height 5
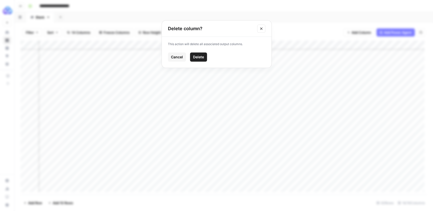
click at [201, 57] on span "Delete" at bounding box center [198, 57] width 11 height 5
drag, startPoint x: 302, startPoint y: 44, endPoint x: 100, endPoint y: 46, distance: 202.3
click at [100, 46] on div "Add Column" at bounding box center [224, 118] width 407 height 154
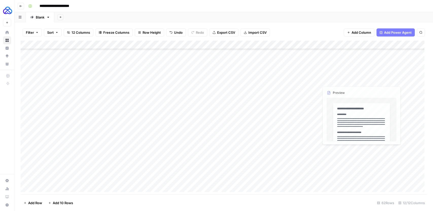
scroll to position [269, 0]
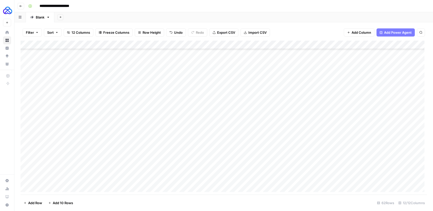
click at [142, 137] on div "Add Column" at bounding box center [224, 118] width 407 height 154
click at [142, 137] on textarea "**********" at bounding box center [155, 141] width 102 height 12
click at [213, 137] on div "Add Column" at bounding box center [224, 118] width 407 height 154
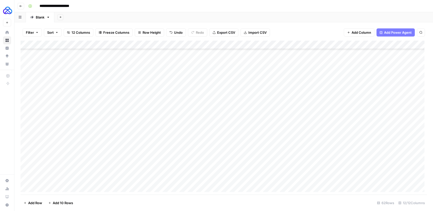
click at [213, 137] on div "Add Column" at bounding box center [224, 118] width 407 height 154
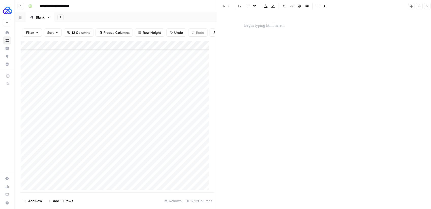
click at [274, 28] on p at bounding box center [325, 25] width 162 height 7
click at [276, 31] on div at bounding box center [325, 25] width 169 height 11
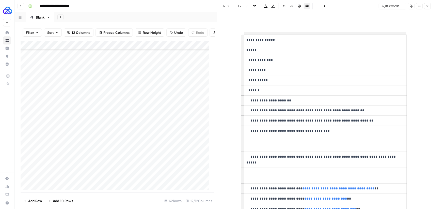
click at [426, 7] on icon "button" at bounding box center [426, 6] width 3 height 3
click at [427, 5] on icon "button" at bounding box center [426, 6] width 3 height 3
click at [427, 6] on icon "button" at bounding box center [427, 6] width 2 height 2
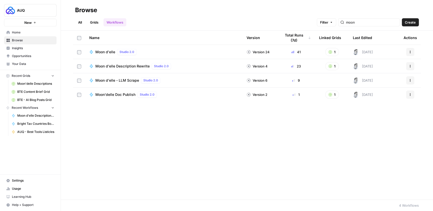
click at [95, 22] on link "Grids" at bounding box center [94, 22] width 14 height 8
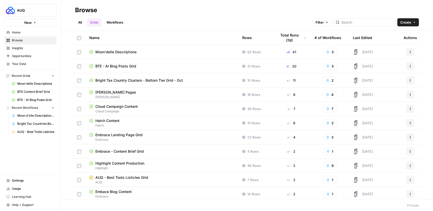
click at [123, 52] on span "Moon'delle Descriptions" at bounding box center [115, 51] width 41 height 5
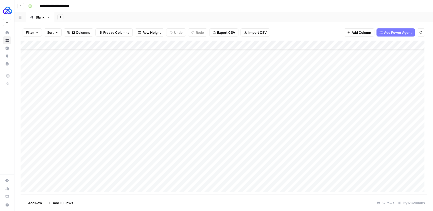
scroll to position [307, 0]
click at [161, 144] on div "Add Column" at bounding box center [224, 118] width 407 height 154
drag, startPoint x: 176, startPoint y: 46, endPoint x: 241, endPoint y: 52, distance: 65.0
click at [241, 52] on div "Add Column" at bounding box center [224, 118] width 407 height 154
click at [283, 105] on div "Add Column" at bounding box center [224, 118] width 407 height 154
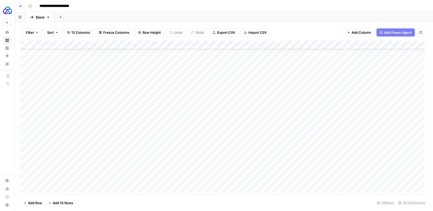
click at [286, 103] on div "Add Column" at bounding box center [224, 118] width 407 height 154
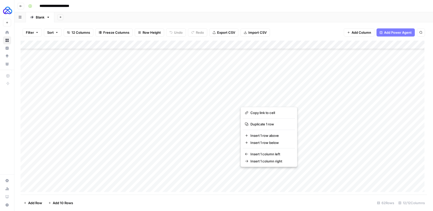
click at [269, 99] on button "button" at bounding box center [277, 100] width 73 height 9
click at [270, 102] on button "button" at bounding box center [277, 100] width 73 height 9
click at [271, 101] on button "button" at bounding box center [277, 100] width 73 height 9
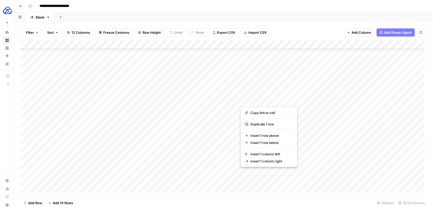
click at [271, 101] on button "button" at bounding box center [277, 100] width 73 height 9
click at [308, 100] on button "button" at bounding box center [277, 100] width 73 height 9
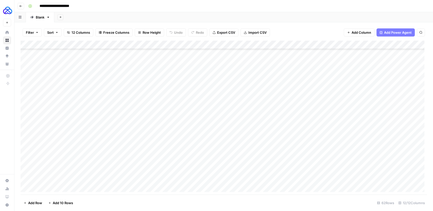
click at [265, 92] on div "Add Column" at bounding box center [224, 118] width 407 height 154
click at [309, 101] on div "Add Column" at bounding box center [224, 118] width 407 height 154
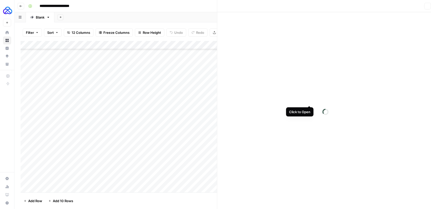
click at [426, 7] on icon "button" at bounding box center [427, 6] width 3 height 3
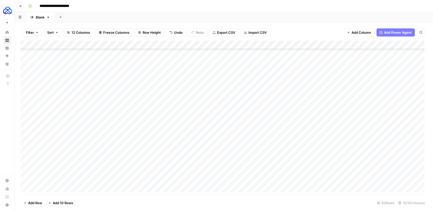
click at [309, 45] on div "Add Column" at bounding box center [224, 118] width 407 height 154
click at [272, 93] on span "Remove Column" at bounding box center [272, 94] width 44 height 5
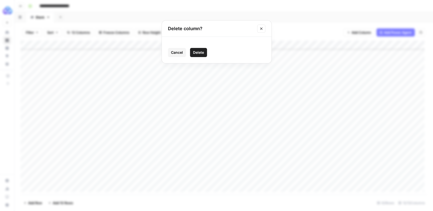
click at [206, 54] on button "Delete" at bounding box center [198, 52] width 17 height 9
drag, startPoint x: 150, startPoint y: 166, endPoint x: 112, endPoint y: 169, distance: 38.7
click at [148, 173] on div "Add Column" at bounding box center [224, 118] width 407 height 154
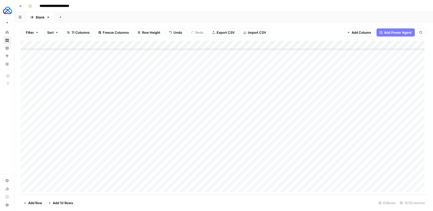
drag, startPoint x: 98, startPoint y: 166, endPoint x: 146, endPoint y: 163, distance: 48.3
click at [146, 163] on div "Add Column" at bounding box center [224, 118] width 407 height 154
click at [306, 112] on div "Add Column" at bounding box center [224, 118] width 407 height 154
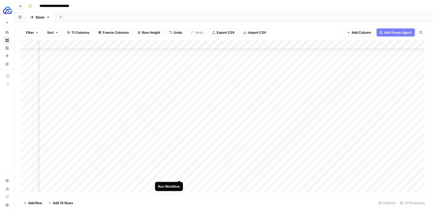
click at [179, 176] on div "Add Column" at bounding box center [224, 118] width 407 height 154
click at [180, 167] on div "Add Column" at bounding box center [224, 118] width 407 height 154
click at [180, 158] on div "Add Column" at bounding box center [224, 118] width 407 height 154
click at [275, 149] on div "Add Column" at bounding box center [224, 118] width 407 height 154
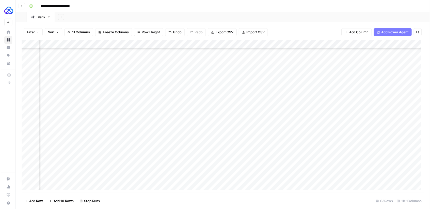
scroll to position [301, 237]
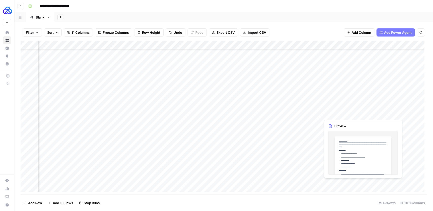
click at [340, 113] on div "Add Column" at bounding box center [224, 118] width 407 height 154
click at [343, 114] on div "Add Column" at bounding box center [224, 118] width 407 height 154
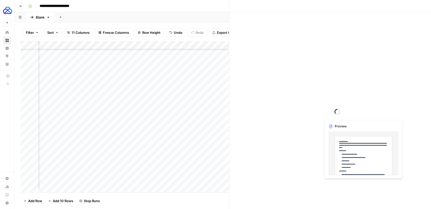
click at [343, 114] on div at bounding box center [364, 113] width 87 height 9
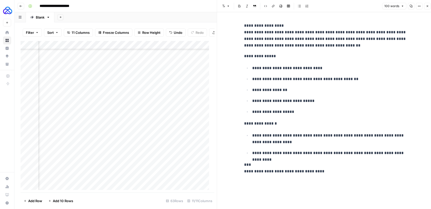
drag, startPoint x: 330, startPoint y: 170, endPoint x: 276, endPoint y: 108, distance: 81.9
click at [276, 108] on div "**********" at bounding box center [325, 98] width 169 height 156
click at [244, 26] on p "**********" at bounding box center [325, 35] width 162 height 26
copy div "**********"
click at [426, 7] on icon "button" at bounding box center [426, 6] width 3 height 3
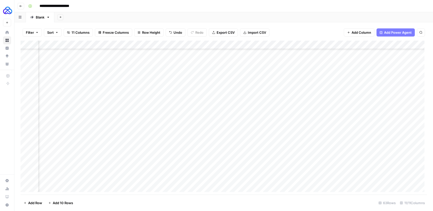
click at [421, 114] on div "Add Column" at bounding box center [224, 118] width 407 height 154
click at [345, 43] on div "Add Column" at bounding box center [224, 118] width 407 height 154
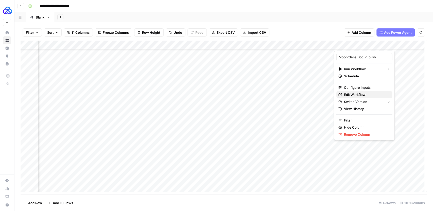
click at [352, 96] on span "Edit Workflow" at bounding box center [366, 94] width 44 height 5
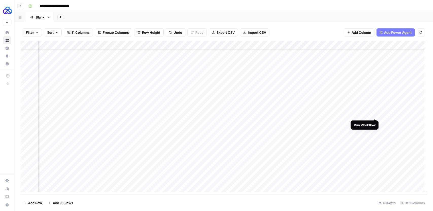
click at [375, 114] on div "Add Column" at bounding box center [224, 118] width 407 height 154
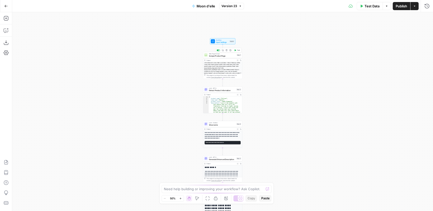
click at [214, 55] on span "Scrape Product Page" at bounding box center [222, 56] width 27 height 3
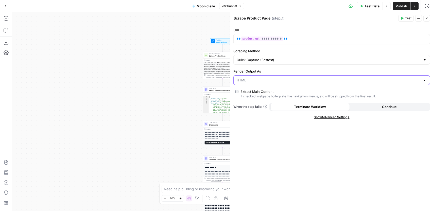
click at [265, 78] on input "Render Output As" at bounding box center [329, 80] width 184 height 5
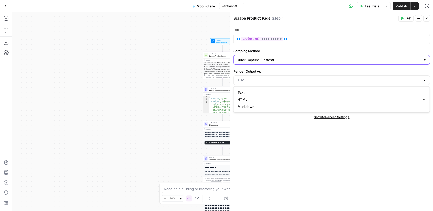
type input "HTML"
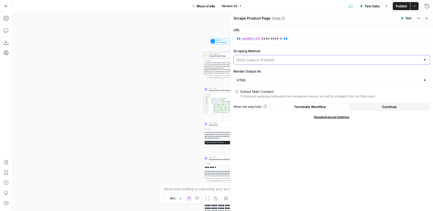
click at [267, 61] on input "Scraping Method" at bounding box center [329, 59] width 184 height 5
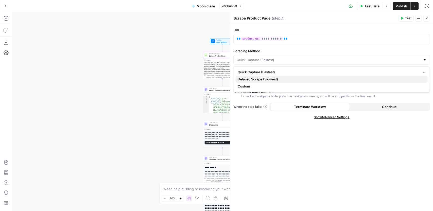
click at [266, 79] on span "Detailed Scrape (Slowest)" at bounding box center [331, 79] width 186 height 5
type input "Detailed Scrape (Slowest)"
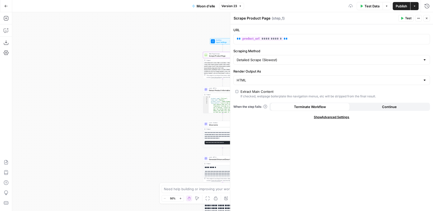
click at [402, 8] on span "Publish" at bounding box center [401, 6] width 11 height 5
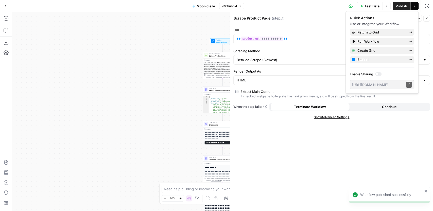
click at [134, 78] on div "**********" at bounding box center [222, 111] width 421 height 199
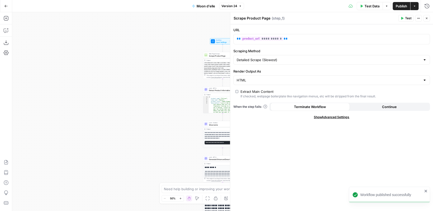
click at [166, 57] on div "**********" at bounding box center [222, 111] width 421 height 199
click at [414, 5] on icon "button" at bounding box center [414, 6] width 3 height 3
click at [6, 7] on icon "button" at bounding box center [6, 6] width 4 height 4
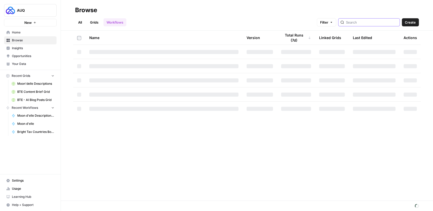
click at [361, 23] on input "search" at bounding box center [372, 22] width 52 height 5
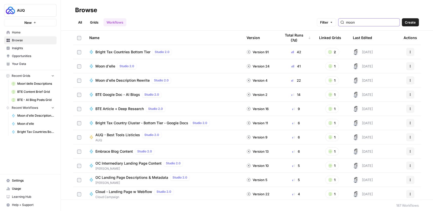
type input "moon"
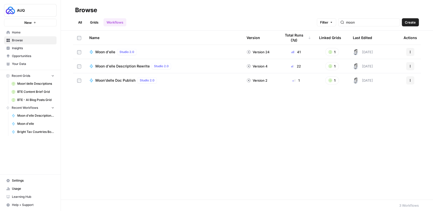
click at [412, 52] on button "Actions" at bounding box center [410, 52] width 8 height 8
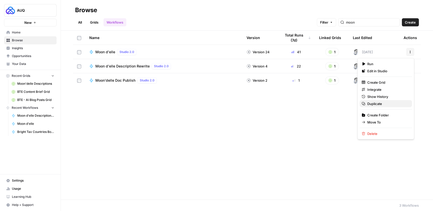
click at [378, 102] on span "Duplicate" at bounding box center [387, 103] width 41 height 5
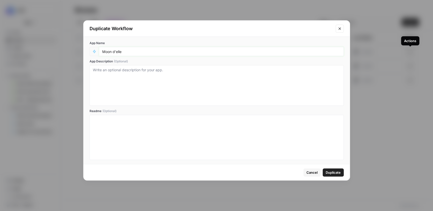
click at [150, 51] on input "Moon d'elle" at bounding box center [221, 51] width 238 height 5
type input "Moon d'elle - LLM Scrape"
click at [332, 171] on span "Duplicate" at bounding box center [333, 172] width 15 height 5
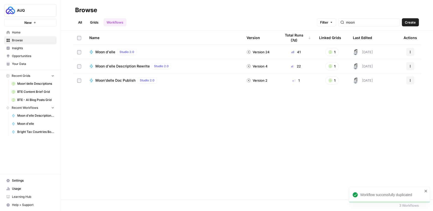
click at [100, 52] on span "Moon d'elle" at bounding box center [105, 51] width 20 height 5
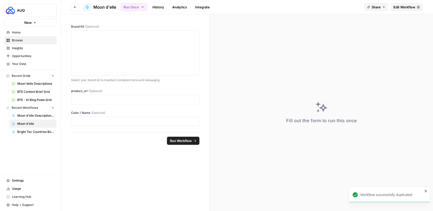
click at [413, 8] on span "Edit Workflow" at bounding box center [405, 7] width 22 height 5
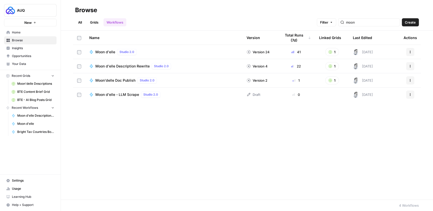
click at [113, 66] on span "Moon d'elle Description Rewrite" at bounding box center [122, 66] width 54 height 5
click at [113, 93] on span "Moon d'elle - LLM Scrape" at bounding box center [117, 94] width 44 height 5
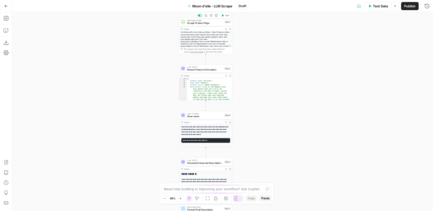
click at [200, 15] on div at bounding box center [201, 16] width 2 height 2
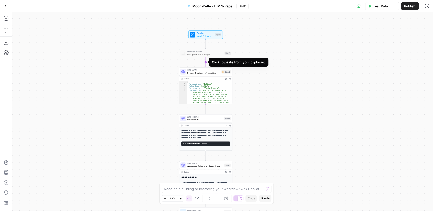
click at [206, 62] on icon "Edge from step_1 to step_2" at bounding box center [205, 62] width 1 height 10
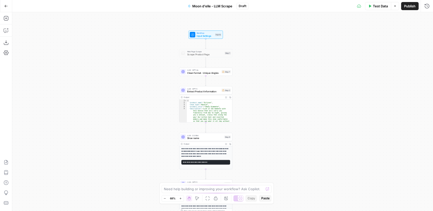
click at [195, 71] on span "Clean format - Unique Angles" at bounding box center [203, 73] width 33 height 4
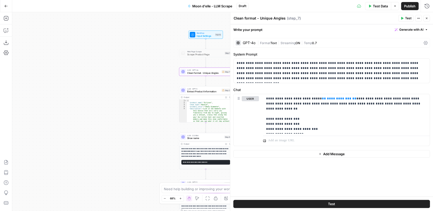
click at [268, 43] on span "Format" at bounding box center [265, 43] width 10 height 4
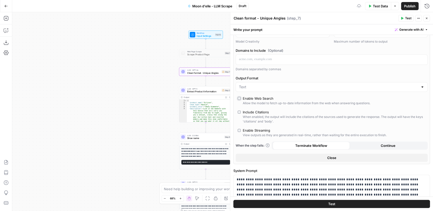
scroll to position [69, 0]
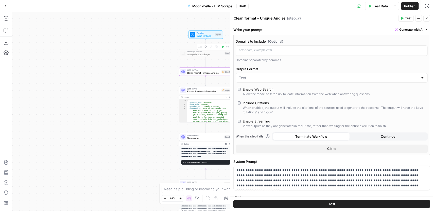
click at [201, 35] on span "Input Settings" at bounding box center [205, 36] width 17 height 4
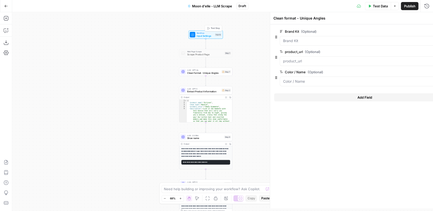
type textarea "Inputs"
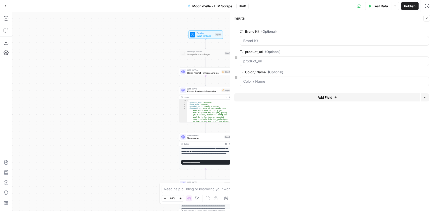
drag, startPoint x: 426, startPoint y: 19, endPoint x: 423, endPoint y: 23, distance: 4.3
click at [426, 19] on icon "button" at bounding box center [426, 18] width 3 height 3
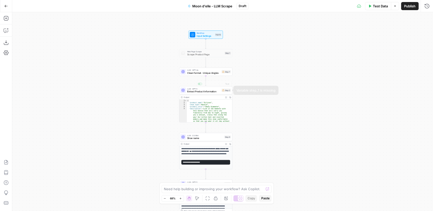
click at [199, 73] on span "Clean format - Unique Angles" at bounding box center [203, 73] width 33 height 4
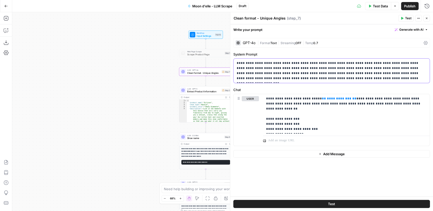
click at [317, 78] on p "**********" at bounding box center [332, 71] width 190 height 20
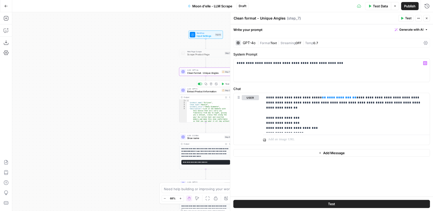
click at [206, 91] on span "Extract Product Information" at bounding box center [203, 92] width 33 height 4
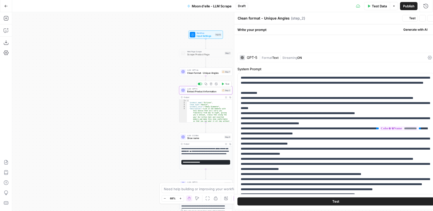
type textarea "Extract Product Information"
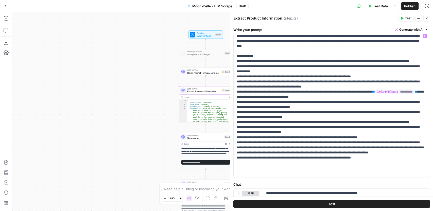
scroll to position [97, 0]
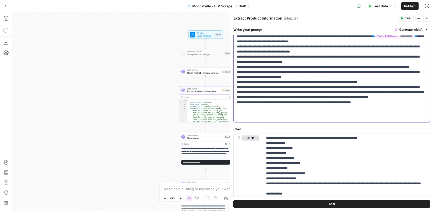
click at [281, 114] on p "**********" at bounding box center [331, 49] width 188 height 142
click at [304, 150] on p "**********" at bounding box center [345, 179] width 158 height 86
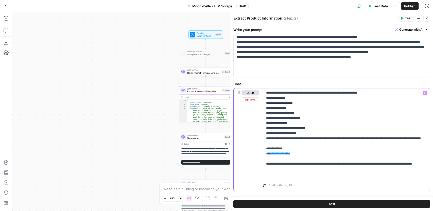
scroll to position [151, 0]
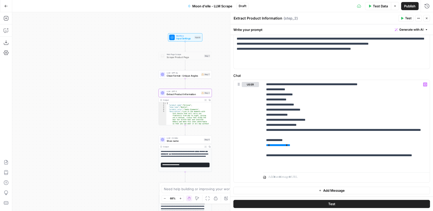
drag, startPoint x: 155, startPoint y: 115, endPoint x: 137, endPoint y: 115, distance: 17.8
click at [136, 114] on div "**********" at bounding box center [222, 111] width 421 height 199
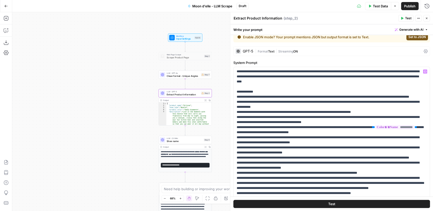
scroll to position [5, 0]
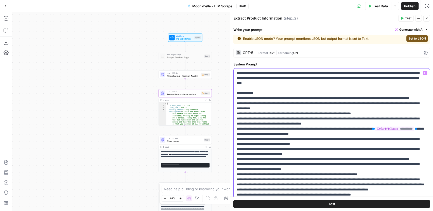
click at [273, 103] on p "**********" at bounding box center [331, 142] width 188 height 142
copy p "**********"
click at [176, 75] on span "Clean format - Unique Angles" at bounding box center [183, 76] width 33 height 4
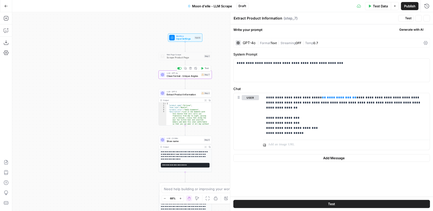
type textarea "Clean format - Unique Angles"
click at [278, 74] on div "**********" at bounding box center [332, 70] width 196 height 23
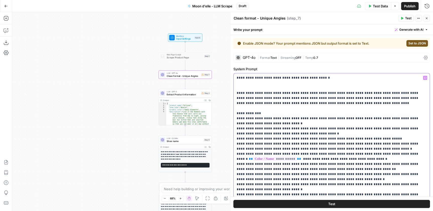
click at [321, 78] on p "**********" at bounding box center [331, 153] width 188 height 157
click at [424, 77] on icon "button" at bounding box center [425, 78] width 3 height 3
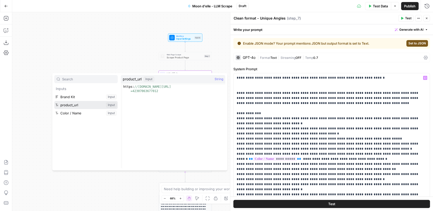
click at [75, 105] on button "Select variable product_url" at bounding box center [85, 105] width 63 height 8
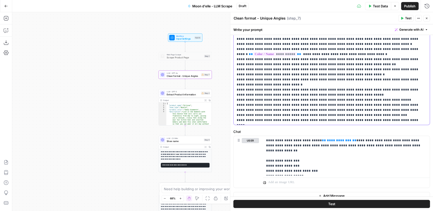
scroll to position [115, 0]
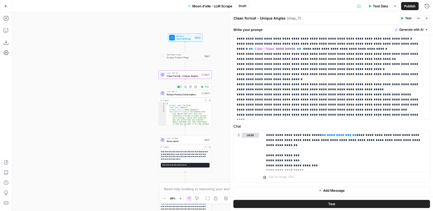
click at [178, 93] on span "Extract Product Information" at bounding box center [183, 95] width 33 height 4
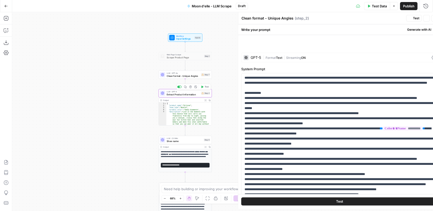
type textarea "Extract Product Information"
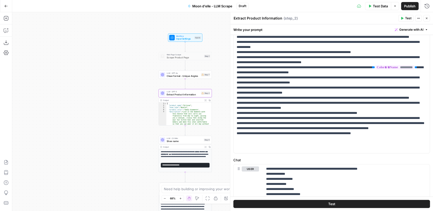
scroll to position [151, 0]
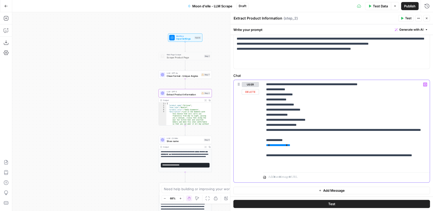
click at [309, 129] on p "**********" at bounding box center [345, 125] width 158 height 86
click at [182, 76] on span "Clean format - Unique Angles" at bounding box center [183, 76] width 33 height 4
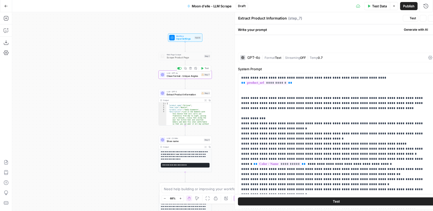
type textarea "Clean format - Unique Angles"
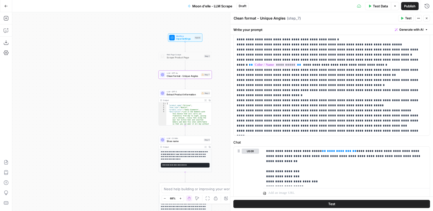
scroll to position [115, 0]
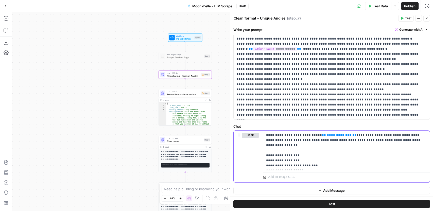
click at [290, 140] on p "**********" at bounding box center [345, 151] width 158 height 36
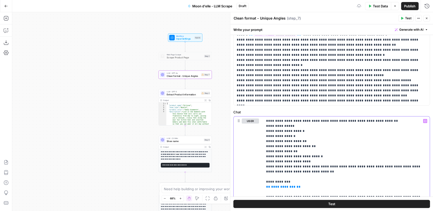
scroll to position [162, 0]
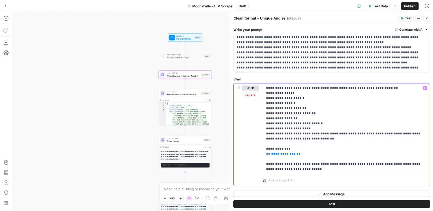
drag, startPoint x: 289, startPoint y: 152, endPoint x: 265, endPoint y: 149, distance: 23.3
click at [265, 149] on div "**********" at bounding box center [346, 128] width 167 height 90
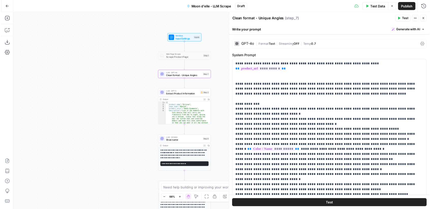
scroll to position [0, 0]
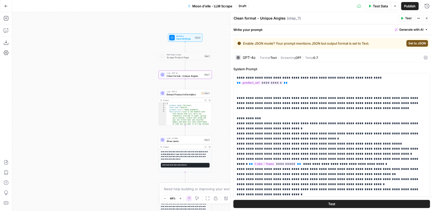
click at [414, 44] on span "Set to JSON" at bounding box center [418, 43] width 18 height 5
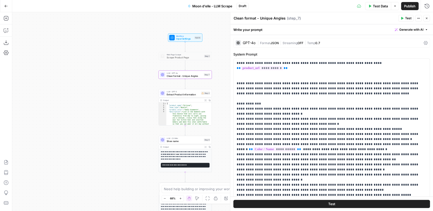
click at [370, 6] on icon "button" at bounding box center [370, 6] width 2 height 3
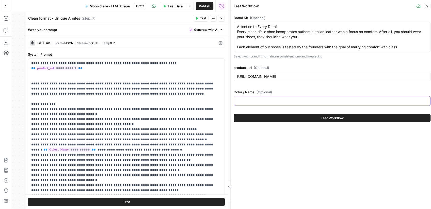
click at [279, 99] on input "Color / Name (Optional)" at bounding box center [332, 100] width 190 height 5
click at [335, 75] on input "https://moondelle.com/products/eclisse2?variant=42307063677012" at bounding box center [332, 76] width 190 height 5
click at [334, 75] on input "https://moondelle.com/products/eclisse2?variant=42307063677012" at bounding box center [332, 76] width 190 height 5
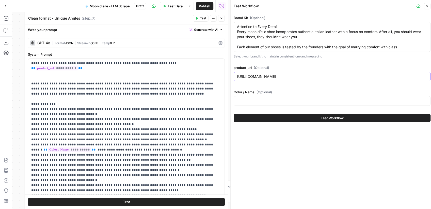
click at [334, 75] on input "https://moondelle.com/products/eclisse2?variant=42307063677012" at bounding box center [332, 76] width 190 height 5
click at [281, 100] on input "Color / Name (Optional)" at bounding box center [332, 100] width 190 height 5
type input "Eclise"
click at [158, 141] on p "**********" at bounding box center [125, 139] width 188 height 157
drag, startPoint x: 154, startPoint y: 143, endPoint x: 64, endPoint y: 143, distance: 90.6
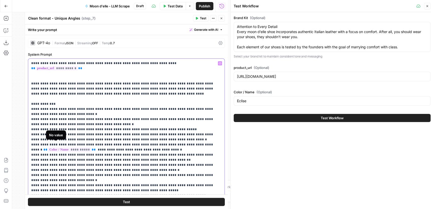
click at [63, 143] on p "**********" at bounding box center [125, 139] width 188 height 157
click at [92, 148] on span "**" at bounding box center [94, 149] width 4 height 3
drag, startPoint x: 81, startPoint y: 144, endPoint x: 28, endPoint y: 142, distance: 53.3
click at [28, 143] on div "**********" at bounding box center [126, 139] width 196 height 161
drag, startPoint x: 259, startPoint y: 108, endPoint x: 259, endPoint y: 103, distance: 5.1
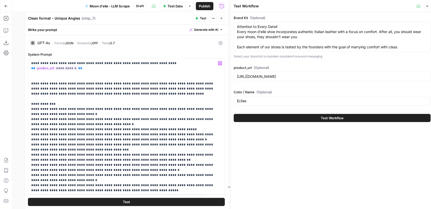
click at [259, 108] on div "Brand Kit (Optional) Attention to Every Detail Every moon d’elle shoe incorpora…" at bounding box center [331, 68] width 203 height 113
click at [259, 103] on div "Eclise" at bounding box center [331, 101] width 197 height 10
click at [271, 116] on button "Test Workflow" at bounding box center [331, 118] width 197 height 8
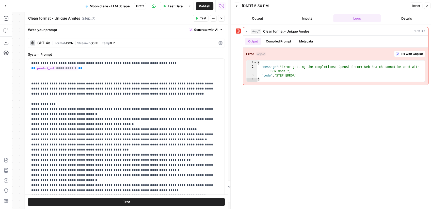
click at [115, 43] on span "0.7" at bounding box center [112, 43] width 5 height 4
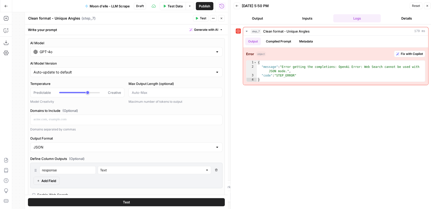
click at [78, 142] on div "JSON" at bounding box center [126, 147] width 192 height 10
click at [70, 156] on span "Text" at bounding box center [123, 158] width 179 height 5
type input "Text"
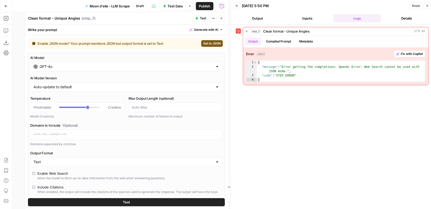
click at [220, 19] on icon "button" at bounding box center [221, 18] width 3 height 3
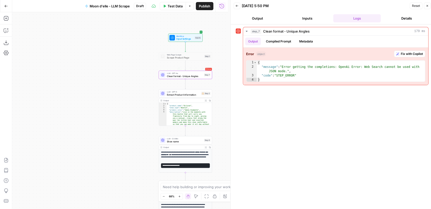
click at [190, 78] on div "Error LLM · GPT-4o Clean format - Unique Angles Step 7 Copy step Delete step Ad…" at bounding box center [185, 75] width 53 height 8
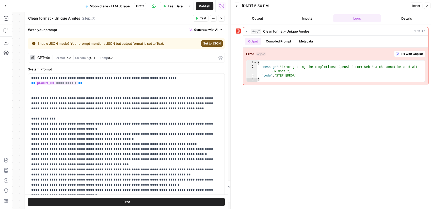
click at [202, 7] on span "Publish" at bounding box center [204, 6] width 11 height 5
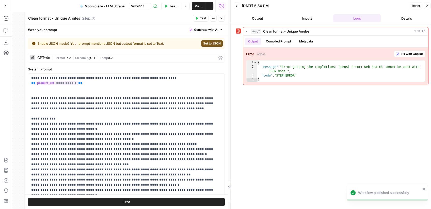
click at [167, 8] on button "Test Data" at bounding box center [171, 6] width 21 height 8
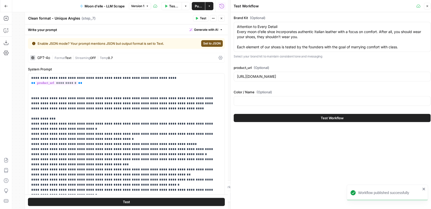
click at [281, 117] on button "Test Workflow" at bounding box center [331, 118] width 197 height 8
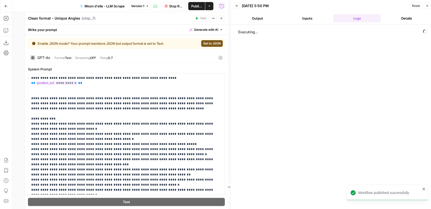
click at [220, 18] on icon "button" at bounding box center [221, 18] width 3 height 3
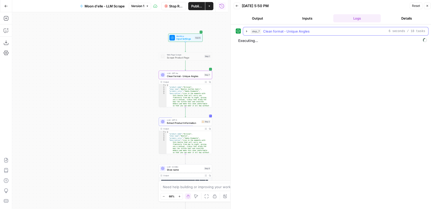
click at [247, 31] on icon "button" at bounding box center [246, 31] width 4 height 4
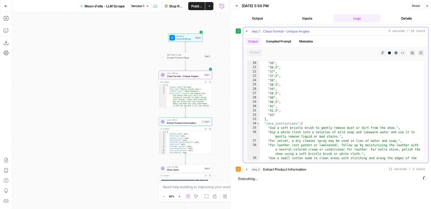
scroll to position [111, 0]
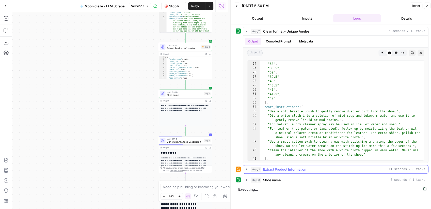
click at [246, 167] on icon "button" at bounding box center [246, 169] width 4 height 4
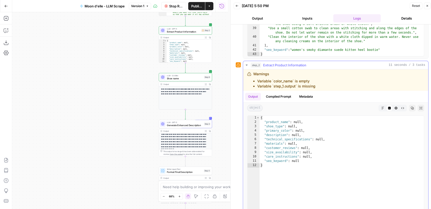
scroll to position [110, 0]
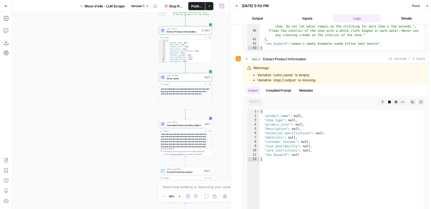
click at [182, 125] on span "Generate Enhanced Description" at bounding box center [185, 125] width 36 height 4
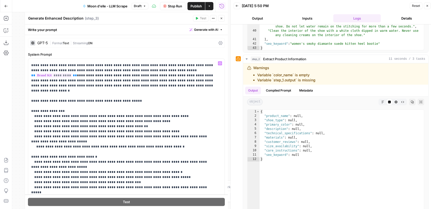
scroll to position [0, 0]
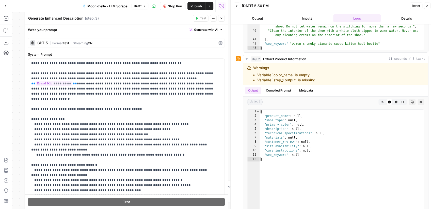
click at [220, 18] on icon "button" at bounding box center [221, 18] width 3 height 3
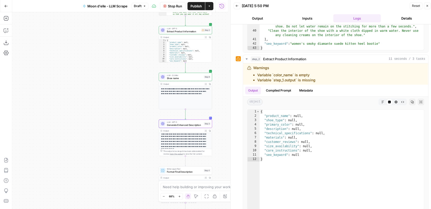
drag, startPoint x: 130, startPoint y: 110, endPoint x: 121, endPoint y: 81, distance: 29.9
click at [121, 81] on div "Workflow Input Settings Inputs Web Page Scrape Scrape Product Page Step 1 LLM ·…" at bounding box center [119, 110] width 215 height 196
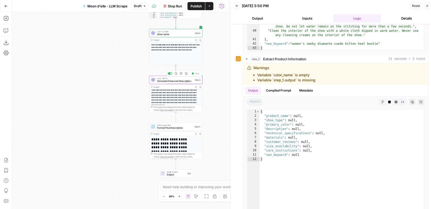
click at [161, 80] on span "Generate Enhanced Description" at bounding box center [175, 81] width 36 height 4
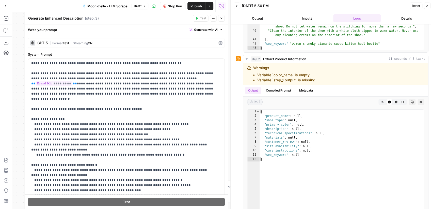
click at [224, 20] on button "Close" at bounding box center [221, 18] width 7 height 7
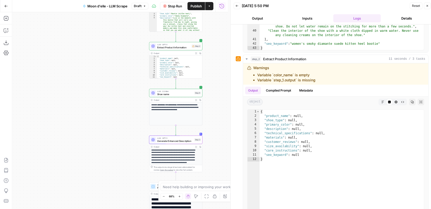
click at [177, 45] on span "LLM · GPT-5" at bounding box center [173, 44] width 33 height 3
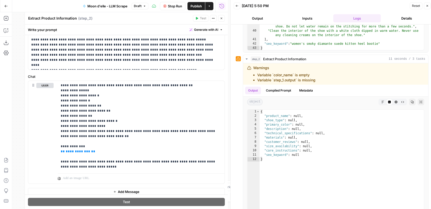
scroll to position [153, 0]
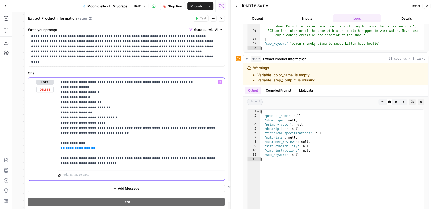
drag, startPoint x: 111, startPoint y: 163, endPoint x: 110, endPoint y: 158, distance: 4.7
click at [113, 158] on p "**********" at bounding box center [140, 122] width 158 height 86
click at [108, 158] on p "**********" at bounding box center [140, 122] width 158 height 86
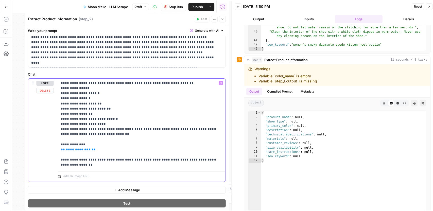
scroll to position [148, 0]
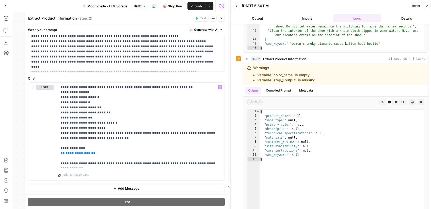
click at [197, 7] on span "Publish" at bounding box center [195, 6] width 11 height 5
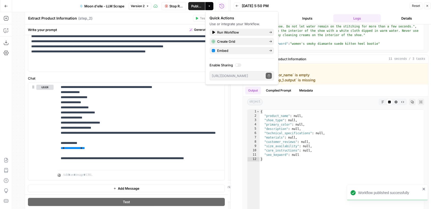
click at [429, 7] on button "Close" at bounding box center [427, 6] width 7 height 7
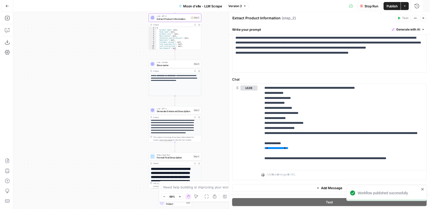
scroll to position [146, 0]
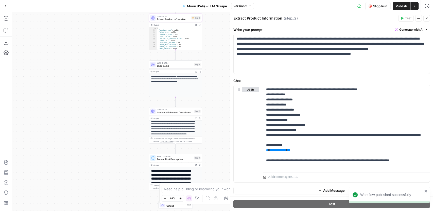
click at [383, 7] on span "Stop Run" at bounding box center [380, 6] width 14 height 5
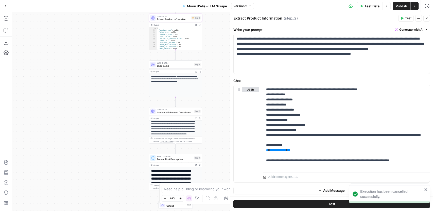
click at [372, 8] on span "Test Data" at bounding box center [372, 6] width 15 height 5
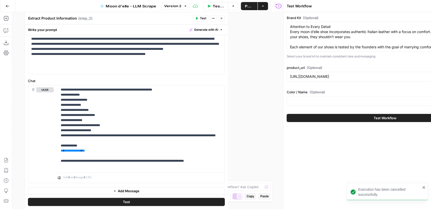
scroll to position [148, 0]
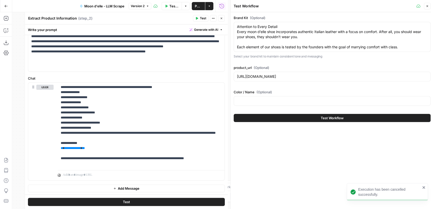
click at [311, 118] on button "Test Workflow" at bounding box center [331, 118] width 197 height 8
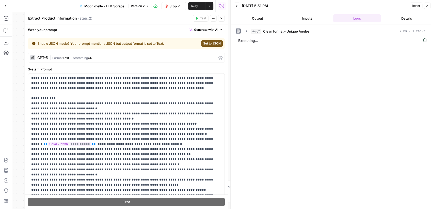
click at [173, 9] on button "Stop Run" at bounding box center [173, 6] width 25 height 8
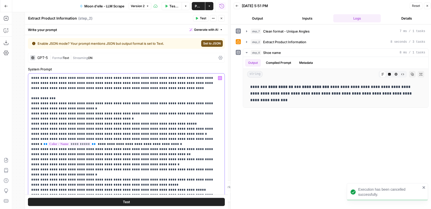
drag, startPoint x: 81, startPoint y: 144, endPoint x: 30, endPoint y: 142, distance: 51.0
click at [30, 142] on div "**********" at bounding box center [126, 146] width 196 height 146
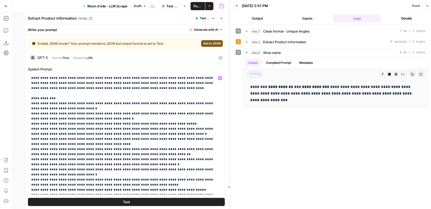
click at [194, 6] on span "Publish" at bounding box center [197, 6] width 8 height 5
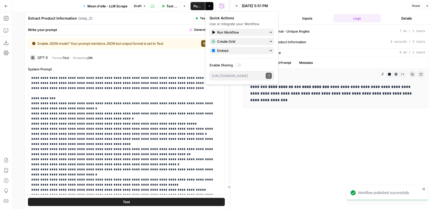
click at [167, 7] on span "Test Data" at bounding box center [171, 6] width 11 height 5
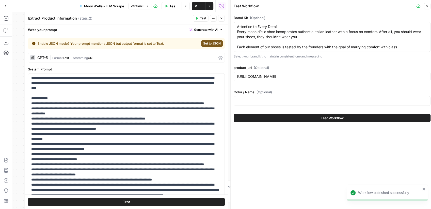
click at [303, 117] on button "Test Workflow" at bounding box center [331, 118] width 197 height 8
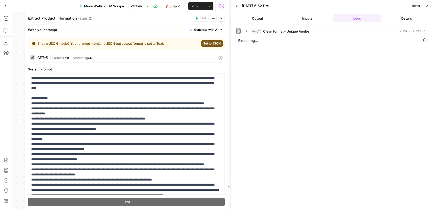
click at [222, 19] on icon "button" at bounding box center [221, 18] width 3 height 3
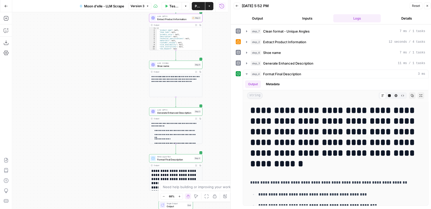
click at [265, 17] on button "Output" at bounding box center [257, 18] width 48 height 8
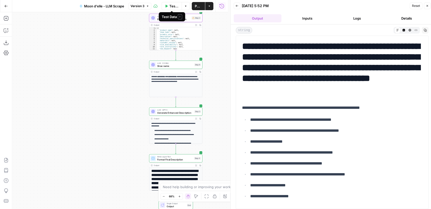
click at [175, 7] on span "Test Data" at bounding box center [173, 6] width 9 height 5
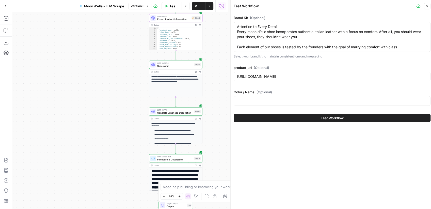
click at [321, 116] on span "Test Workflow" at bounding box center [332, 117] width 23 height 5
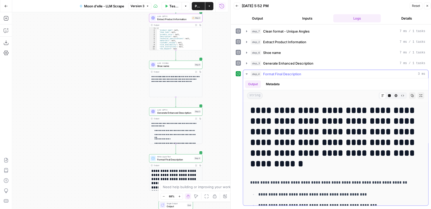
click at [246, 73] on icon "button" at bounding box center [246, 73] width 2 height 1
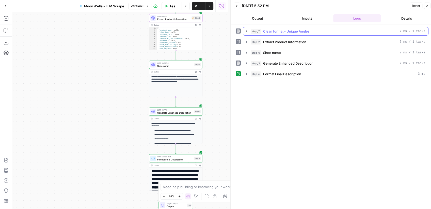
click at [247, 31] on icon "button" at bounding box center [246, 31] width 4 height 4
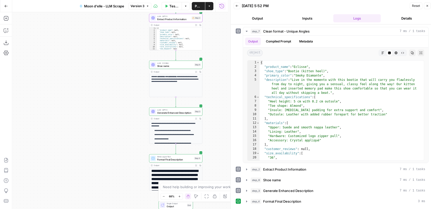
click at [184, 7] on icon "button" at bounding box center [185, 6] width 3 height 3
click at [169, 18] on span "Run Test" at bounding box center [171, 17] width 22 height 5
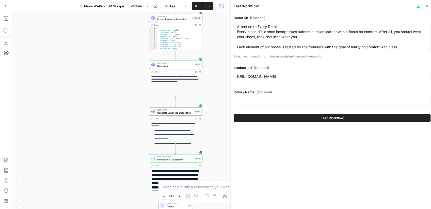
click at [326, 116] on span "Test Workflow" at bounding box center [332, 117] width 23 height 5
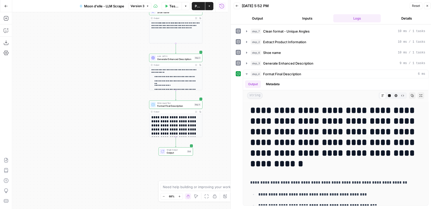
click at [170, 59] on span "Generate Enhanced Description" at bounding box center [175, 59] width 36 height 4
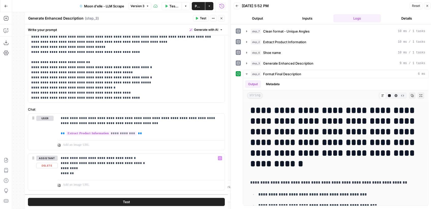
scroll to position [162, 0]
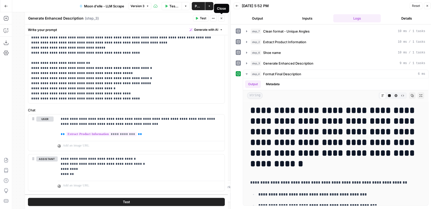
click at [220, 19] on icon "button" at bounding box center [221, 18] width 3 height 3
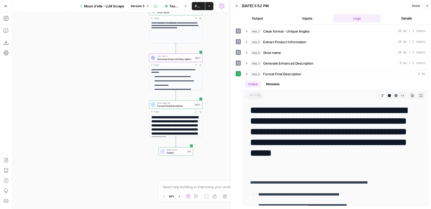
click at [196, 10] on div "Test Data Options Publish Actions Run History" at bounding box center [189, 6] width 76 height 12
click at [196, 8] on span "Publish" at bounding box center [198, 6] width 7 height 5
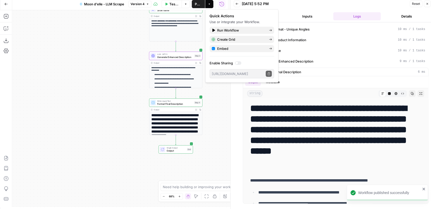
scroll to position [2, 0]
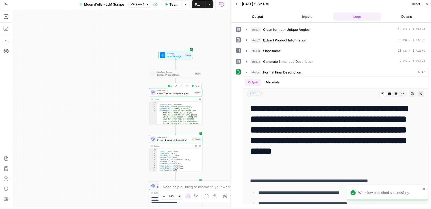
click at [174, 93] on span "Clean format - Unique Angles" at bounding box center [175, 94] width 36 height 4
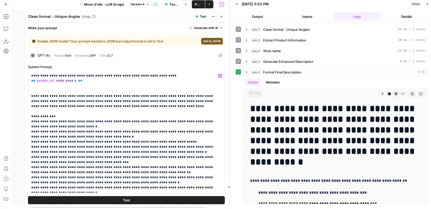
scroll to position [1, 0]
click at [131, 199] on button "Test" at bounding box center [126, 200] width 197 height 8
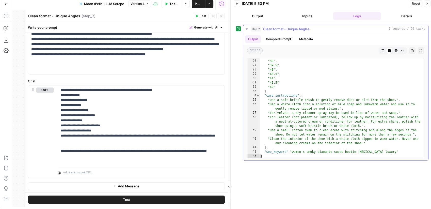
scroll to position [3, 0]
click at [174, 4] on span "Test Data" at bounding box center [173, 3] width 9 height 5
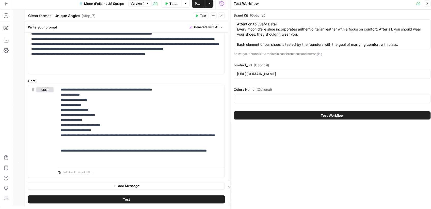
click at [307, 127] on div "Brand Kit (Optional) Attention to Every Detail Every moon d’elle shoe incorpora…" at bounding box center [331, 109] width 203 height 199
click at [307, 118] on button "Test Workflow" at bounding box center [331, 115] width 197 height 8
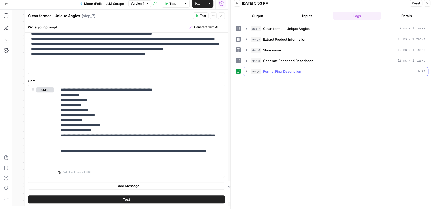
click at [246, 69] on icon "button" at bounding box center [246, 71] width 4 height 4
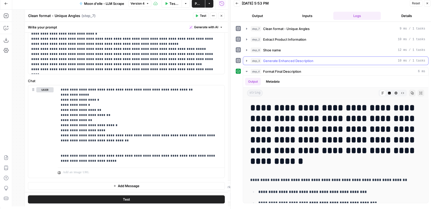
click at [245, 62] on icon "button" at bounding box center [246, 61] width 4 height 4
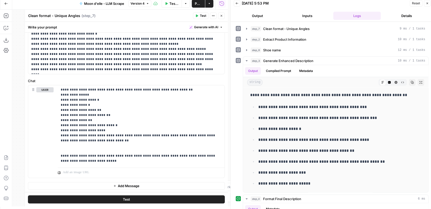
click at [186, 6] on button "Options" at bounding box center [185, 3] width 8 height 8
click at [176, 12] on button "Run Test" at bounding box center [170, 15] width 34 height 7
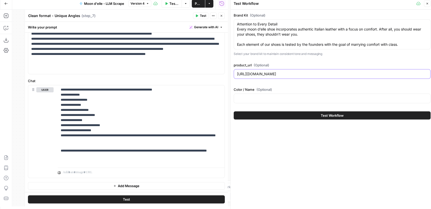
click at [267, 73] on input "[URL][DOMAIN_NAME]" at bounding box center [332, 73] width 190 height 5
paste input "nube?variant=399338011362"
type input "https://moondelle.com/products/nube?variant=39933801136212"
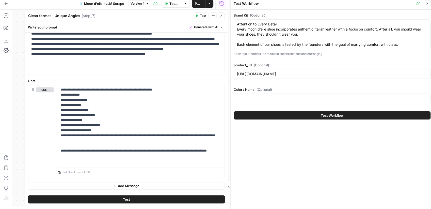
click at [285, 113] on button "Test Workflow" at bounding box center [331, 115] width 197 height 8
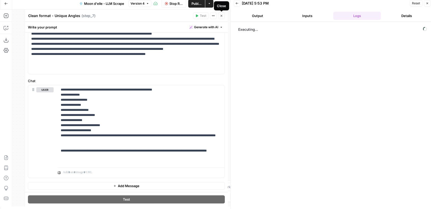
click at [221, 17] on button "Close" at bounding box center [221, 15] width 7 height 7
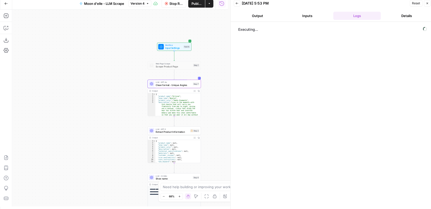
drag, startPoint x: 221, startPoint y: 89, endPoint x: 214, endPoint y: 68, distance: 22.0
click at [214, 68] on div "Workflow Input Settings Inputs Web Page Scrape Scrape Product Page Step 1 LLM ·…" at bounding box center [119, 108] width 215 height 196
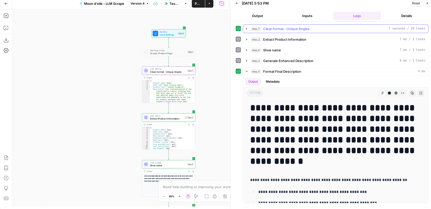
click at [247, 28] on icon "button" at bounding box center [246, 29] width 4 height 4
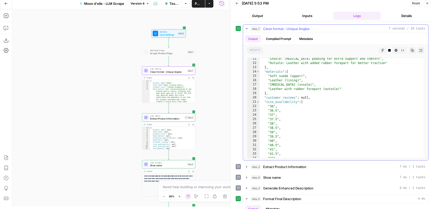
scroll to position [133, 0]
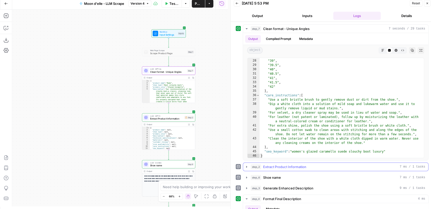
click at [246, 166] on icon "button" at bounding box center [246, 166] width 1 height 2
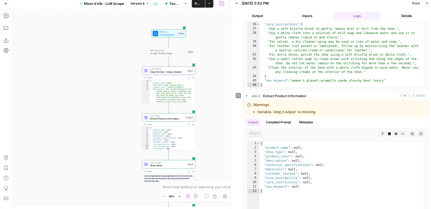
scroll to position [86, 0]
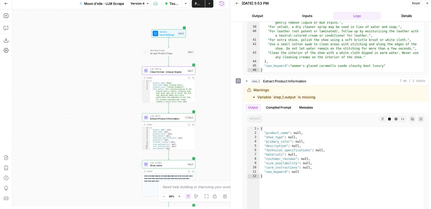
click at [168, 119] on span "Extract Product Information" at bounding box center [166, 119] width 33 height 4
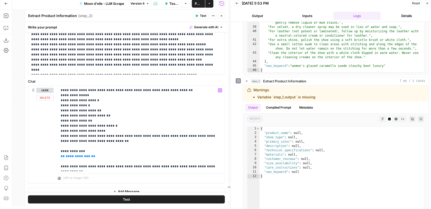
scroll to position [148, 0]
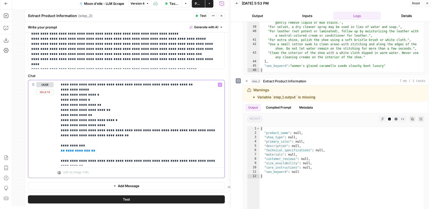
drag, startPoint x: 91, startPoint y: 150, endPoint x: 57, endPoint y: 145, distance: 34.3
click at [58, 145] on div "**********" at bounding box center [141, 122] width 167 height 85
click at [221, 18] on button "Close" at bounding box center [221, 15] width 7 height 7
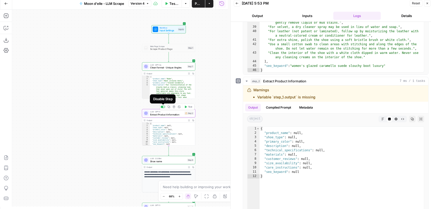
click at [163, 115] on span "Extract Product Information" at bounding box center [166, 114] width 33 height 4
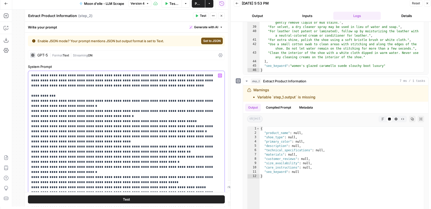
click at [72, 99] on p "**********" at bounding box center [125, 144] width 188 height 142
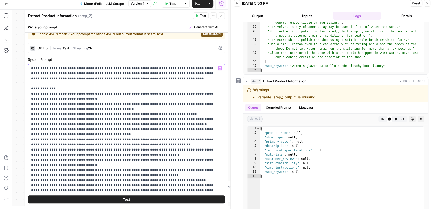
scroll to position [63, 0]
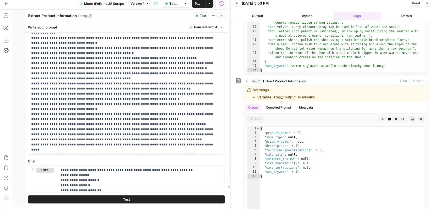
click at [222, 17] on button "Close" at bounding box center [221, 15] width 7 height 7
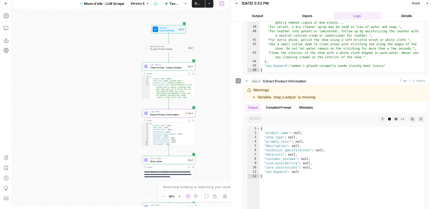
click at [158, 114] on span "Extract Product Information" at bounding box center [166, 114] width 33 height 4
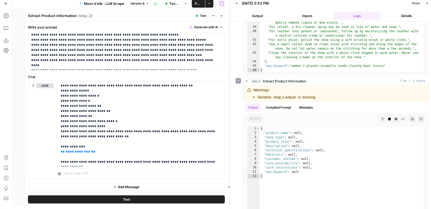
scroll to position [148, 0]
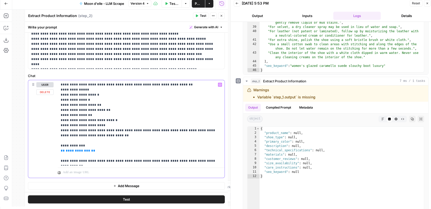
drag, startPoint x: 97, startPoint y: 123, endPoint x: 58, endPoint y: 85, distance: 54.0
click at [58, 85] on div "**********" at bounding box center [141, 122] width 167 height 85
click at [220, 14] on icon "button" at bounding box center [221, 15] width 3 height 3
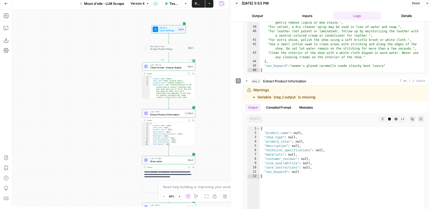
click at [157, 69] on span "Clean format - Unique Angles" at bounding box center [168, 68] width 36 height 4
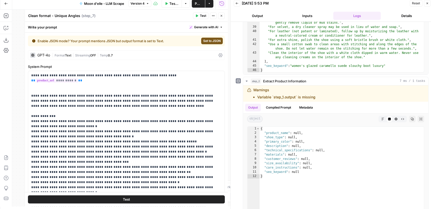
scroll to position [158, 0]
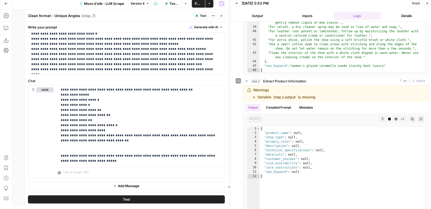
click at [219, 15] on button "Close" at bounding box center [221, 15] width 7 height 7
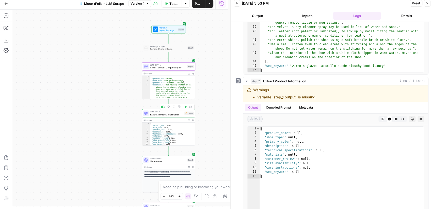
click at [163, 107] on div at bounding box center [163, 107] width 4 height 2
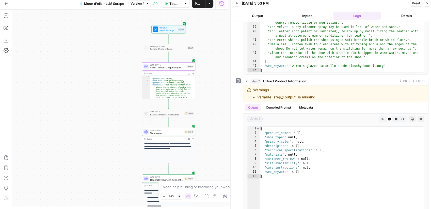
click at [160, 131] on span "Shoe name" at bounding box center [166, 133] width 33 height 4
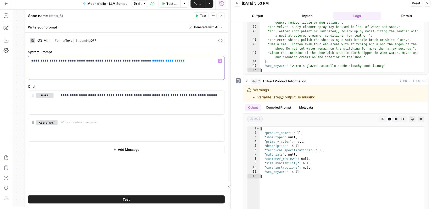
drag, startPoint x: 167, startPoint y: 62, endPoint x: 135, endPoint y: 62, distance: 32.2
click at [135, 62] on p "**********" at bounding box center [126, 60] width 190 height 5
click at [218, 60] on button "Variables Menu" at bounding box center [220, 61] width 4 height 4
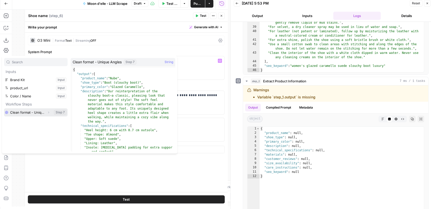
click at [33, 111] on button "Select variable Clean format - Unique Angles" at bounding box center [35, 112] width 63 height 8
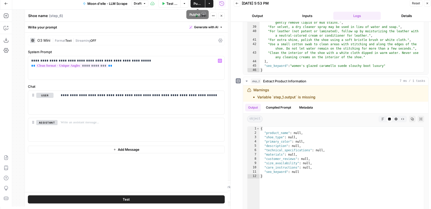
click at [196, 5] on span "Publish" at bounding box center [197, 3] width 8 height 5
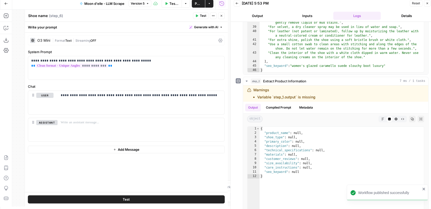
click at [175, 14] on div "Shoe name Shoe name ( step_6 )" at bounding box center [109, 16] width 163 height 6
click at [222, 16] on icon "button" at bounding box center [221, 15] width 3 height 3
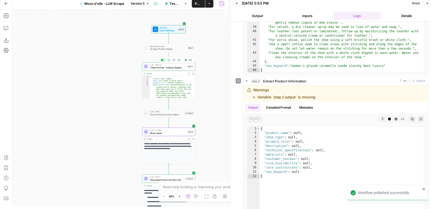
click at [164, 68] on span "Clean format - Unique Angles" at bounding box center [168, 68] width 36 height 4
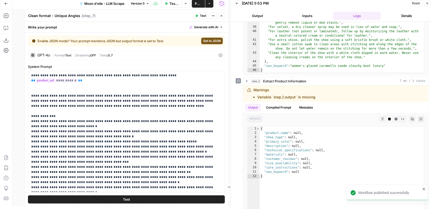
click at [60, 17] on textarea "Clean format - Unique Angles" at bounding box center [54, 15] width 52 height 5
type textarea "LLM Scrape"
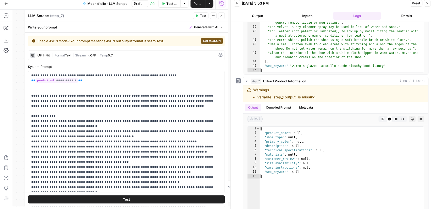
click at [221, 15] on icon "button" at bounding box center [221, 15] width 3 height 3
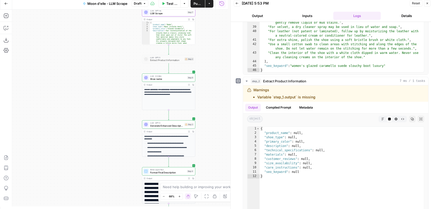
click at [163, 125] on span "Generate Enhanced Description" at bounding box center [166, 126] width 33 height 4
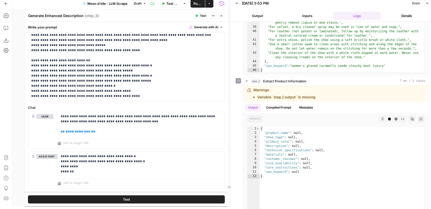
scroll to position [164, 0]
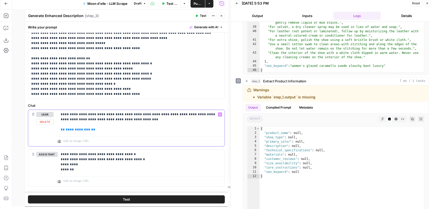
drag, startPoint x: 95, startPoint y: 131, endPoint x: 59, endPoint y: 129, distance: 36.3
click at [59, 129] on div "**********" at bounding box center [141, 122] width 167 height 24
click at [219, 113] on icon "button" at bounding box center [220, 114] width 3 height 3
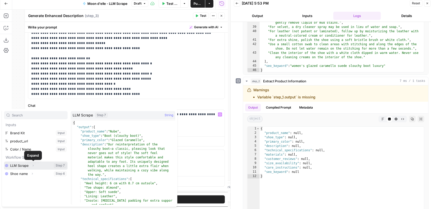
click at [32, 166] on icon "button" at bounding box center [32, 165] width 3 height 3
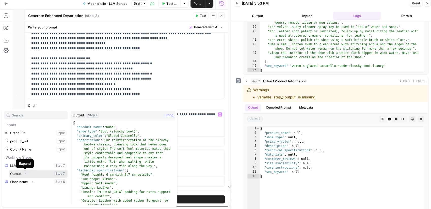
click at [20, 173] on button "Select variable Output" at bounding box center [38, 173] width 58 height 8
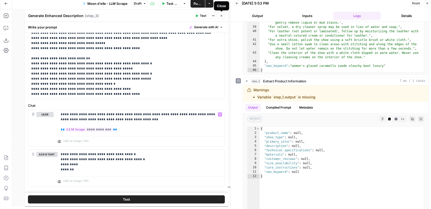
click at [220, 16] on icon "button" at bounding box center [221, 15] width 3 height 3
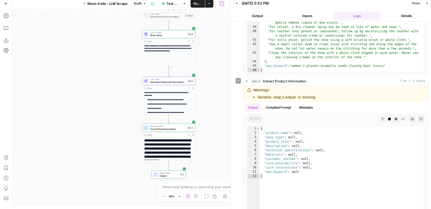
click at [192, 6] on button "Publish" at bounding box center [197, 3] width 14 height 8
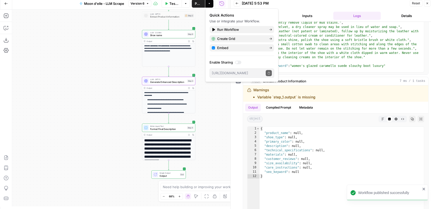
click at [174, 5] on span "Test Data" at bounding box center [173, 3] width 9 height 5
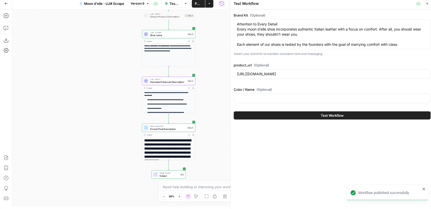
click at [291, 112] on button "Test Workflow" at bounding box center [331, 115] width 197 height 8
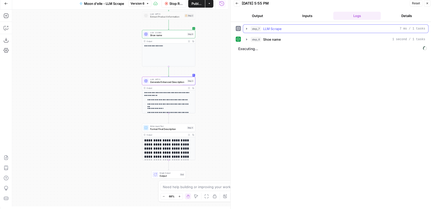
click at [245, 28] on icon "button" at bounding box center [246, 29] width 4 height 4
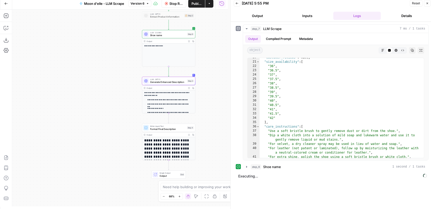
scroll to position [129, 0]
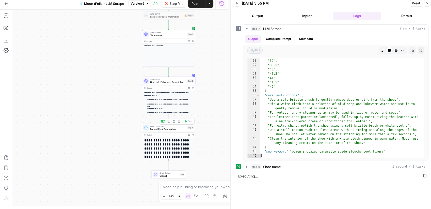
click at [163, 128] on span "Format Final Description" at bounding box center [168, 129] width 36 height 4
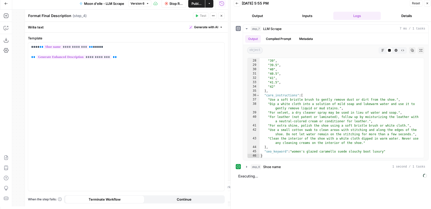
click at [221, 18] on button "Close" at bounding box center [221, 15] width 7 height 7
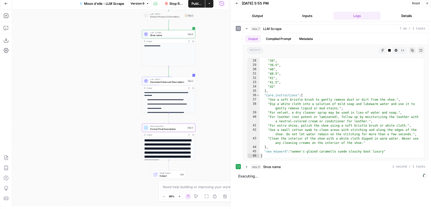
click at [261, 14] on button "Output" at bounding box center [257, 16] width 48 height 8
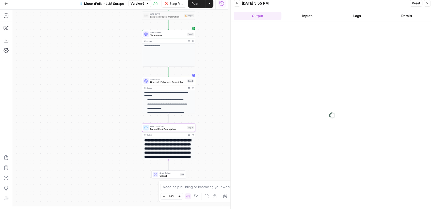
click at [357, 13] on button "Logs" at bounding box center [357, 16] width 48 height 8
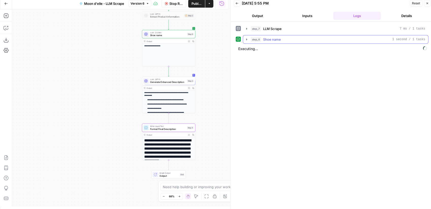
click at [246, 40] on icon "button" at bounding box center [246, 39] width 4 height 4
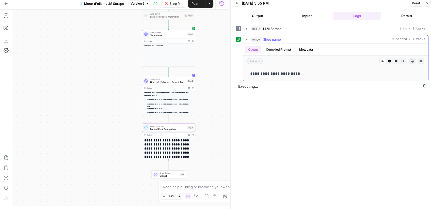
click at [246, 39] on icon "button" at bounding box center [246, 39] width 2 height 1
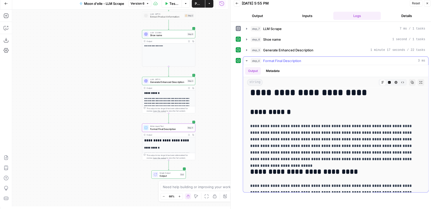
scroll to position [0, 0]
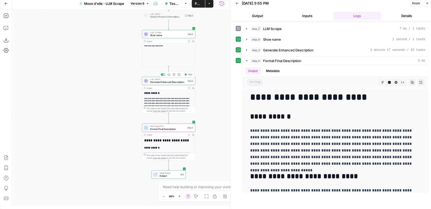
click at [168, 81] on span "Generate Enhanced Description" at bounding box center [168, 82] width 36 height 4
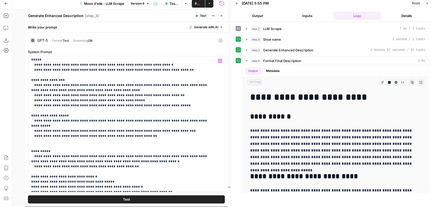
scroll to position [147, 0]
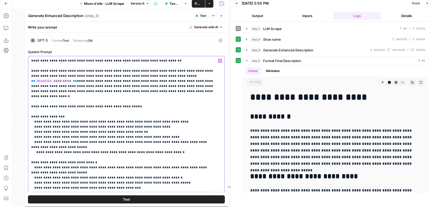
type input "materials"
click at [221, 17] on icon "button" at bounding box center [221, 15] width 3 height 3
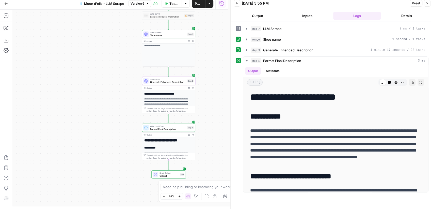
scroll to position [40, 0]
click at [189, 88] on icon "button" at bounding box center [189, 88] width 2 height 2
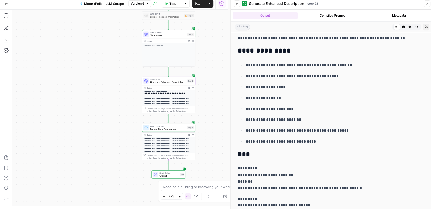
scroll to position [67, 0]
click at [189, 134] on icon "button" at bounding box center [189, 134] width 2 height 2
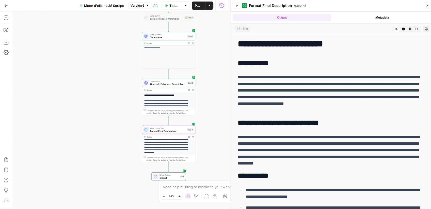
scroll to position [0, 0]
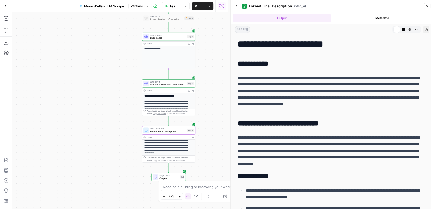
click at [165, 131] on span "Format Final Description" at bounding box center [168, 131] width 36 height 4
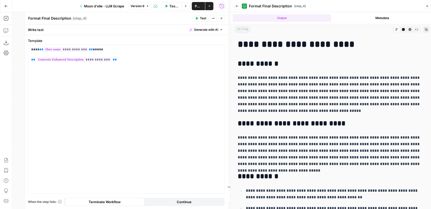
click at [221, 19] on icon "button" at bounding box center [221, 18] width 3 height 3
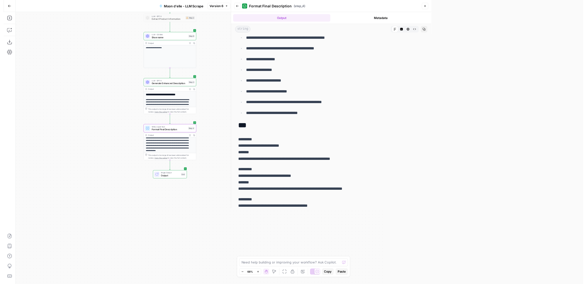
scroll to position [221, 0]
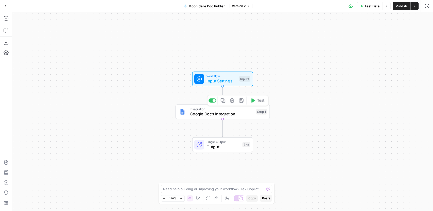
click at [199, 112] on span "Google Docs Integration" at bounding box center [222, 114] width 64 height 6
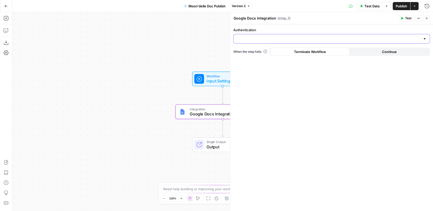
click at [274, 38] on input "Authentication" at bounding box center [329, 38] width 184 height 5
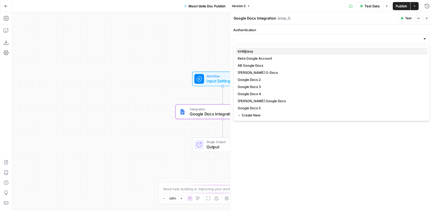
click at [266, 53] on span "kirill@auq" at bounding box center [331, 51] width 186 height 5
type input "kirill@auq"
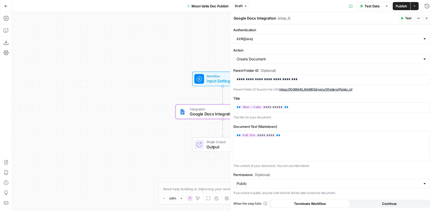
click at [401, 5] on span "Publish" at bounding box center [401, 6] width 11 height 5
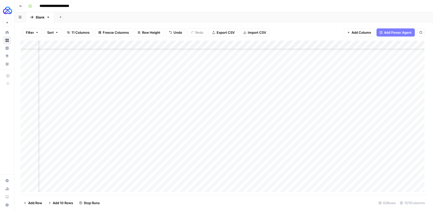
scroll to position [301, 309]
click at [306, 114] on div "Add Column" at bounding box center [224, 118] width 407 height 154
click at [306, 114] on div at bounding box center [291, 113] width 87 height 9
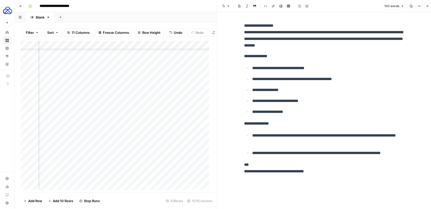
click at [316, 85] on ul "**********" at bounding box center [325, 89] width 162 height 51
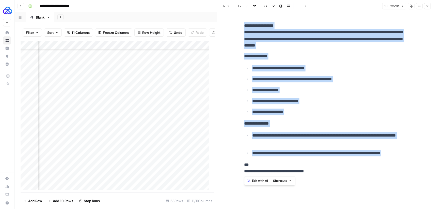
copy div "**********"
click at [275, 98] on p "**********" at bounding box center [329, 100] width 154 height 7
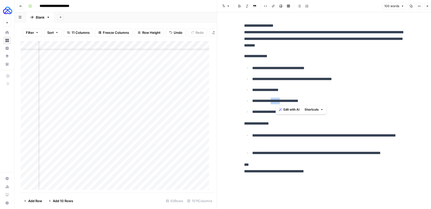
click at [275, 98] on p "**********" at bounding box center [329, 100] width 154 height 7
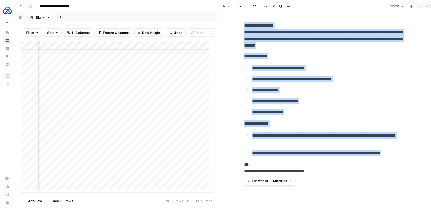
copy div "**********"
click at [426, 7] on icon "button" at bounding box center [426, 6] width 3 height 3
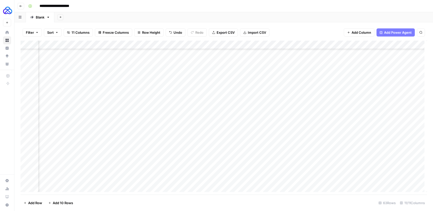
click at [357, 123] on div "Add Column" at bounding box center [224, 118] width 407 height 154
drag, startPoint x: 248, startPoint y: 45, endPoint x: 191, endPoint y: 47, distance: 57.6
click at [191, 47] on div "Add Column" at bounding box center [224, 118] width 407 height 154
drag, startPoint x: 144, startPoint y: 44, endPoint x: 119, endPoint y: 46, distance: 24.4
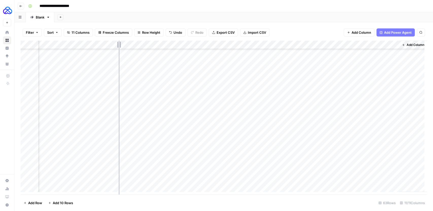
click at [119, 46] on div "Add Column" at bounding box center [224, 118] width 407 height 154
click at [174, 45] on div "Add Column" at bounding box center [224, 118] width 407 height 154
click at [163, 86] on span "Hide Column" at bounding box center [176, 87] width 44 height 5
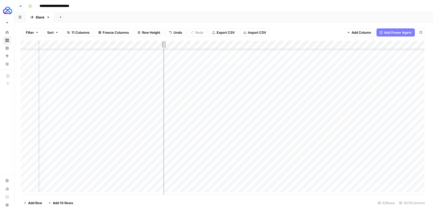
drag, startPoint x: 167, startPoint y: 45, endPoint x: 163, endPoint y: 45, distance: 4.8
click at [163, 45] on div "Add Column" at bounding box center [224, 118] width 407 height 154
click at [162, 80] on span "Hide Column" at bounding box center [174, 80] width 44 height 5
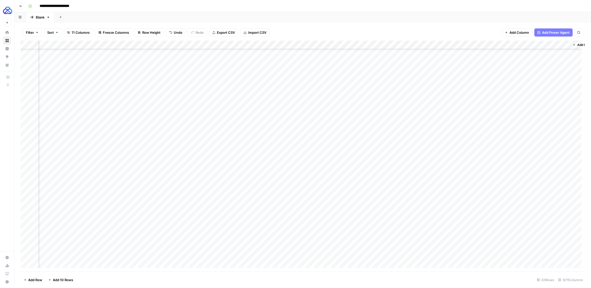
scroll to position [302, 0]
drag, startPoint x: 104, startPoint y: 43, endPoint x: 90, endPoint y: 46, distance: 14.7
click at [90, 46] on div "Add Column" at bounding box center [303, 156] width 564 height 231
click at [344, 123] on div "Add Column" at bounding box center [303, 156] width 564 height 231
click at [310, 124] on div "Add Column" at bounding box center [303, 156] width 564 height 231
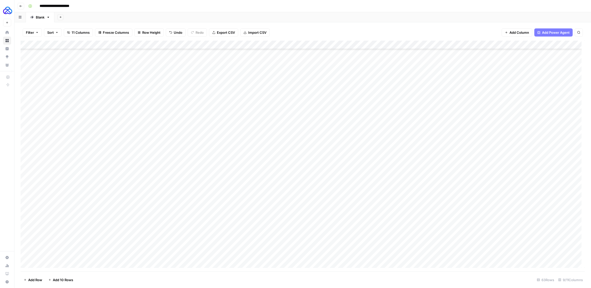
click at [433, 123] on div "Add Column" at bounding box center [303, 156] width 564 height 231
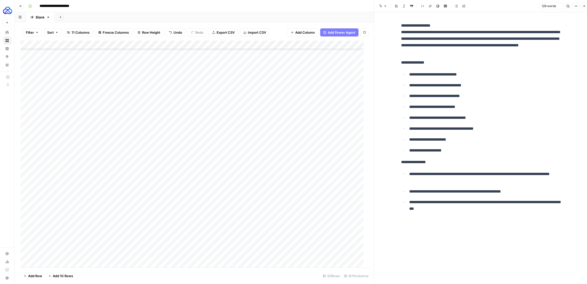
click at [433, 116] on p "**********" at bounding box center [486, 118] width 154 height 7
copy div "**********"
click at [433, 8] on button "Close" at bounding box center [584, 6] width 7 height 7
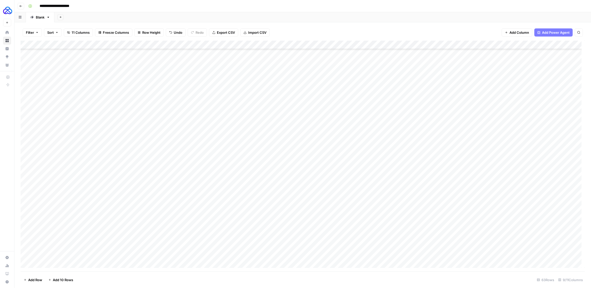
click at [351, 131] on div "Add Column" at bounding box center [303, 156] width 564 height 231
click at [433, 131] on div "Add Column" at bounding box center [303, 156] width 564 height 231
click at [433, 132] on div "Add Column" at bounding box center [303, 156] width 564 height 231
click at [433, 131] on div "Add Column" at bounding box center [303, 156] width 564 height 231
click at [433, 131] on div at bounding box center [449, 130] width 87 height 9
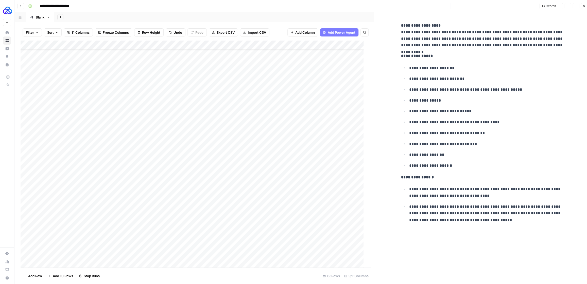
click at [433, 119] on li "**********" at bounding box center [486, 122] width 156 height 7
copy div "**********"
click at [433, 7] on icon "button" at bounding box center [584, 6] width 3 height 3
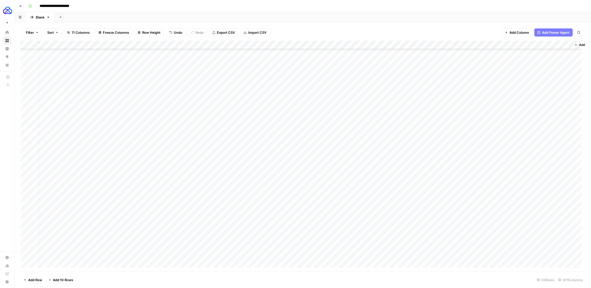
scroll to position [302, 0]
click at [419, 138] on div "Add Column" at bounding box center [303, 156] width 564 height 231
click at [433, 140] on div "Add Column" at bounding box center [303, 156] width 564 height 231
click at [433, 140] on div at bounding box center [449, 139] width 87 height 9
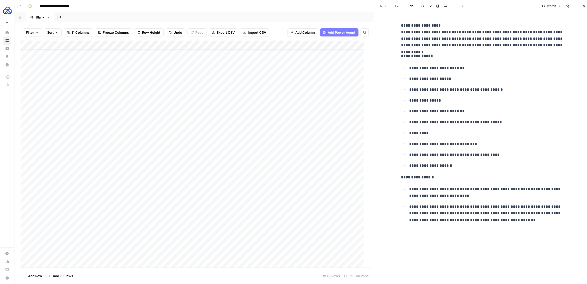
click at [433, 140] on div at bounding box center [449, 139] width 87 height 9
click at [433, 91] on p "**********" at bounding box center [486, 90] width 154 height 7
click at [433, 210] on p "**********" at bounding box center [486, 214] width 154 height 20
copy div "**********"
click at [433, 7] on icon "button" at bounding box center [584, 6] width 2 height 2
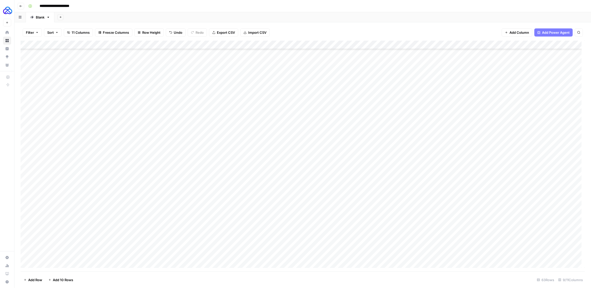
click at [433, 139] on div "Add Column" at bounding box center [303, 156] width 564 height 231
click at [433, 157] on div "Add Column" at bounding box center [303, 156] width 564 height 231
click at [433, 156] on div "Add Column" at bounding box center [303, 156] width 564 height 231
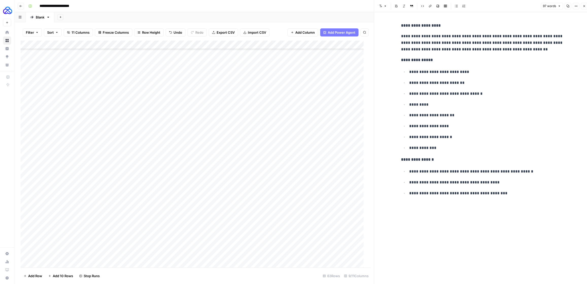
click at [433, 135] on p "**********" at bounding box center [486, 137] width 154 height 7
copy div "**********"
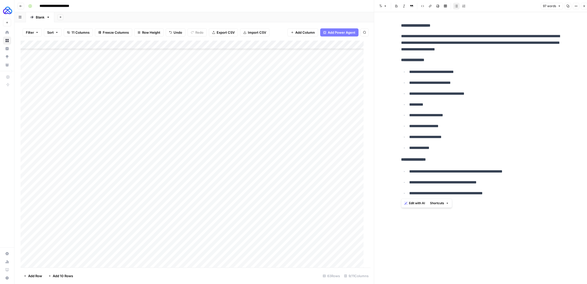
click at [433, 6] on icon "button" at bounding box center [584, 6] width 3 height 3
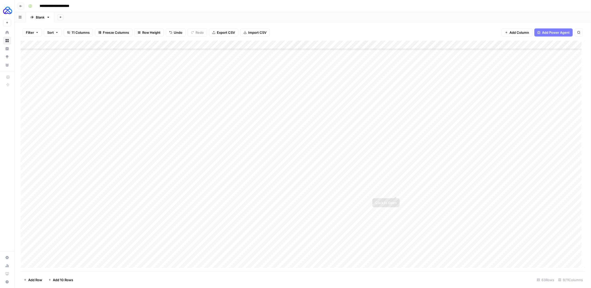
click at [427, 190] on div "Add Column" at bounding box center [303, 156] width 564 height 231
click at [433, 191] on div "Add Column" at bounding box center [303, 156] width 564 height 231
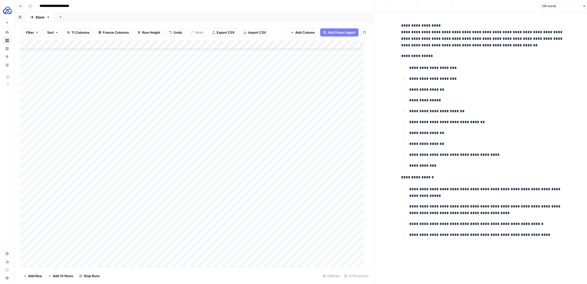
click at [433, 149] on ul "**********" at bounding box center [482, 116] width 162 height 105
copy div "**********"
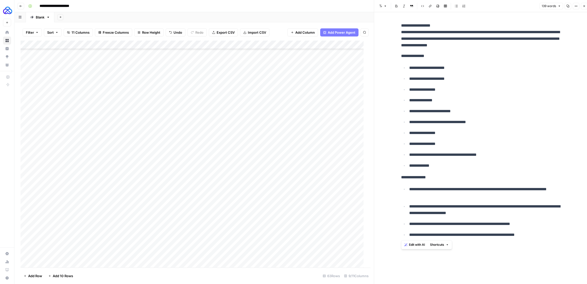
click at [433, 7] on icon "button" at bounding box center [584, 6] width 3 height 3
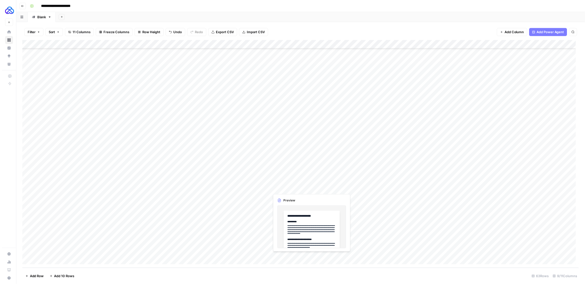
scroll to position [333, 0]
click at [207, 194] on div "Add Column" at bounding box center [303, 156] width 564 height 231
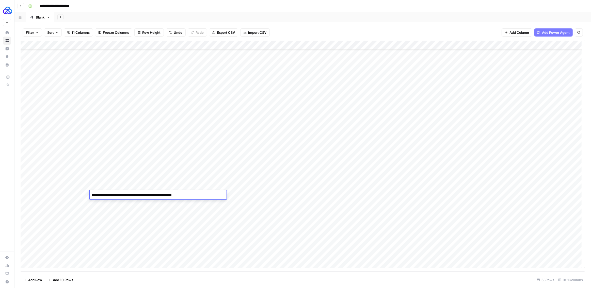
click at [207, 194] on textarea "**********" at bounding box center [158, 195] width 137 height 7
click at [206, 193] on textarea "**********" at bounding box center [158, 195] width 137 height 7
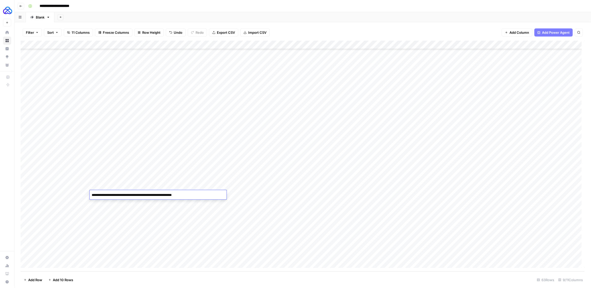
paste textarea
type textarea "**********"
click at [267, 195] on div "Add Column" at bounding box center [303, 156] width 564 height 231
click at [105, 211] on div "Add Column" at bounding box center [303, 156] width 564 height 231
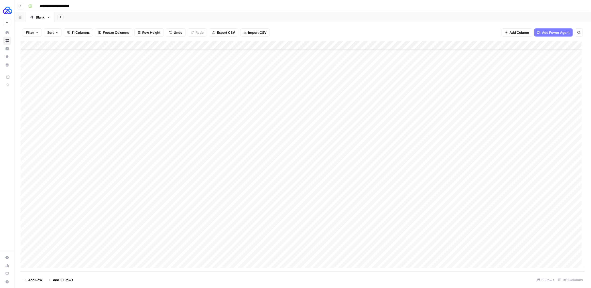
click at [106, 211] on div "Add Column" at bounding box center [303, 156] width 564 height 231
click at [106, 211] on textarea at bounding box center [158, 246] width 137 height 7
type textarea "**********"
click at [73, 211] on div "Add Column" at bounding box center [303, 156] width 564 height 231
click at [67, 196] on div "Add Column" at bounding box center [303, 156] width 564 height 231
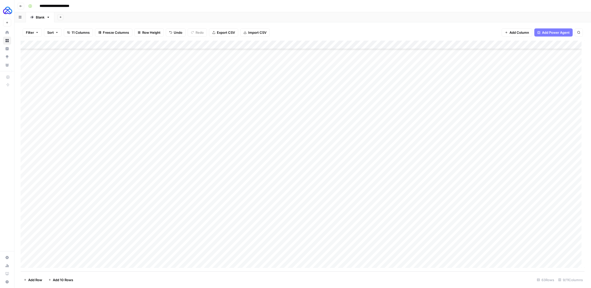
click at [75, 211] on div "Add Column" at bounding box center [303, 156] width 564 height 231
type textarea "**********"
click at [249, 211] on div "Add Column" at bounding box center [303, 156] width 564 height 231
click at [260, 195] on div "Add Column" at bounding box center [303, 156] width 564 height 231
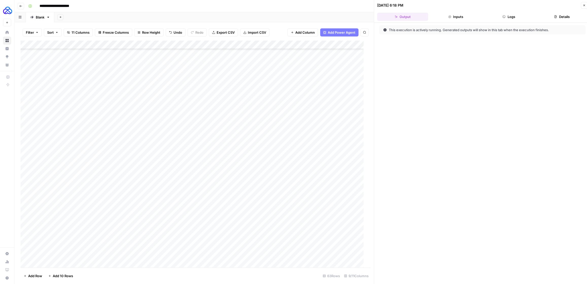
click at [433, 16] on button "Logs" at bounding box center [508, 17] width 51 height 8
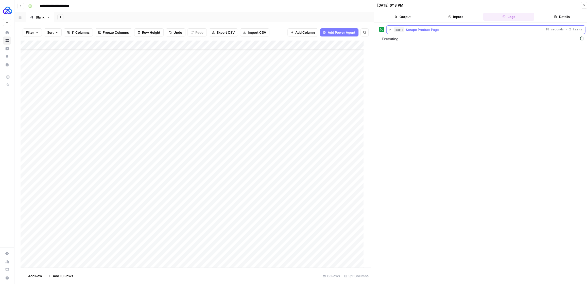
click at [390, 30] on icon "button" at bounding box center [390, 30] width 1 height 2
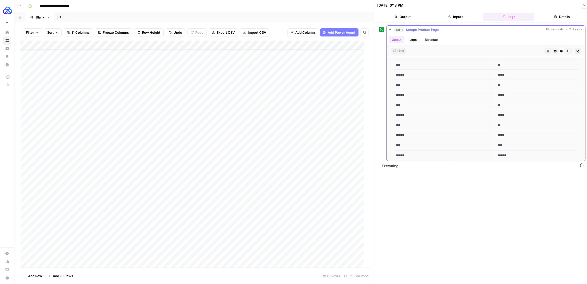
scroll to position [979, 0]
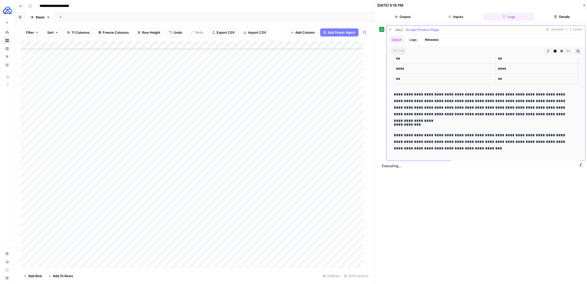
click at [433, 125] on p "**********" at bounding box center [484, 125] width 181 height 7
type input "***"
click at [433, 120] on div "**********" at bounding box center [486, 200] width 191 height 2241
click at [433, 111] on p "**********" at bounding box center [484, 104] width 181 height 26
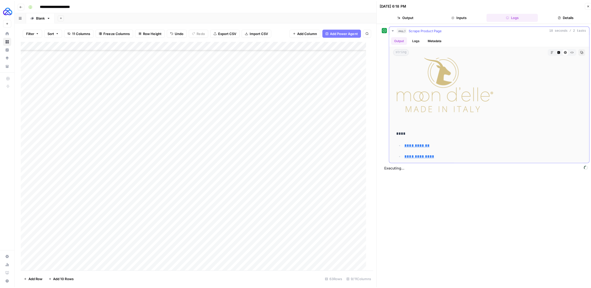
scroll to position [2061, 0]
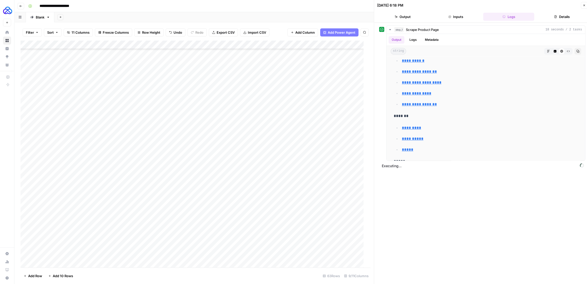
click at [433, 3] on button "Close" at bounding box center [584, 5] width 7 height 7
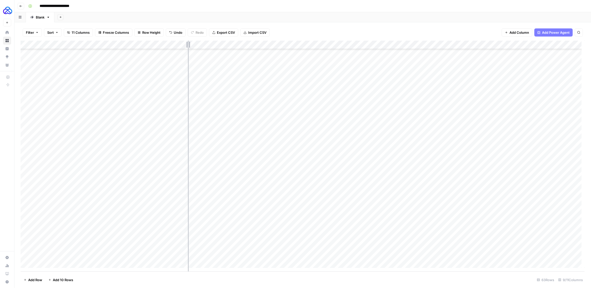
drag, startPoint x: 225, startPoint y: 44, endPoint x: 225, endPoint y: 49, distance: 4.6
click at [185, 44] on div "Add Column" at bounding box center [303, 156] width 564 height 231
click at [433, 45] on span "Add Column" at bounding box center [560, 45] width 18 height 5
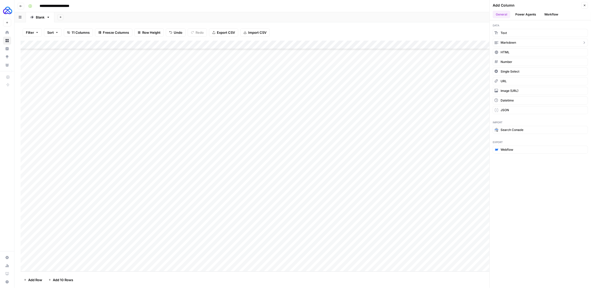
click at [433, 42] on span "Markdown" at bounding box center [507, 42] width 15 height 5
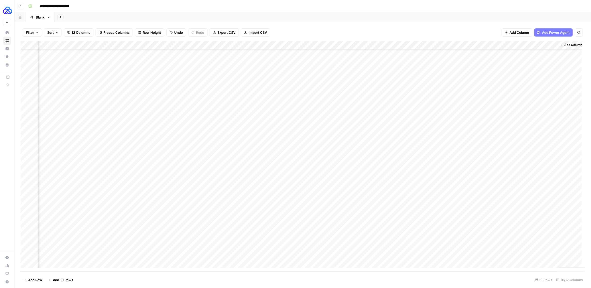
scroll to position [329, 63]
click at [433, 46] on div "Add Column" at bounding box center [303, 156] width 564 height 231
click at [433, 46] on div at bounding box center [516, 46] width 73 height 10
click at [433, 58] on input "New Column" at bounding box center [510, 57] width 52 height 5
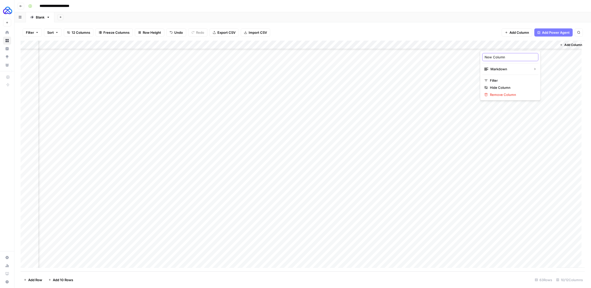
click at [433, 58] on input "New Column" at bounding box center [510, 57] width 52 height 5
type input "Product Description"
drag, startPoint x: 504, startPoint y: 45, endPoint x: 157, endPoint y: 54, distance: 346.8
click at [157, 54] on div "Add Column" at bounding box center [303, 156] width 564 height 231
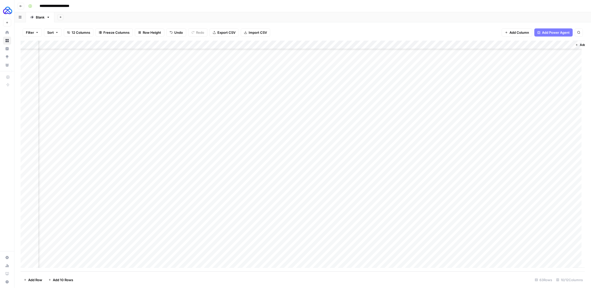
click at [164, 44] on div "Add Column" at bounding box center [303, 156] width 564 height 231
click at [178, 153] on div "Add Column" at bounding box center [303, 156] width 564 height 231
click at [105, 121] on div "Add Column" at bounding box center [303, 156] width 564 height 231
click at [107, 121] on div "Add Column" at bounding box center [303, 156] width 564 height 231
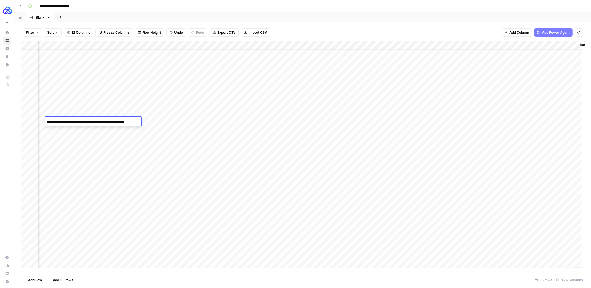
click at [107, 121] on textarea "**********" at bounding box center [96, 124] width 102 height 12
click at [159, 121] on div "Add Column" at bounding box center [303, 156] width 564 height 231
click at [163, 121] on div "Add Column" at bounding box center [303, 156] width 564 height 231
click at [163, 121] on div at bounding box center [178, 121] width 74 height 9
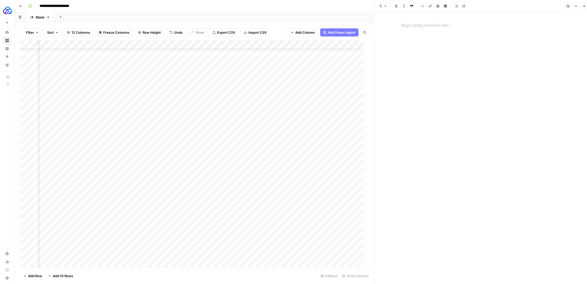
click at [418, 26] on p at bounding box center [482, 25] width 162 height 7
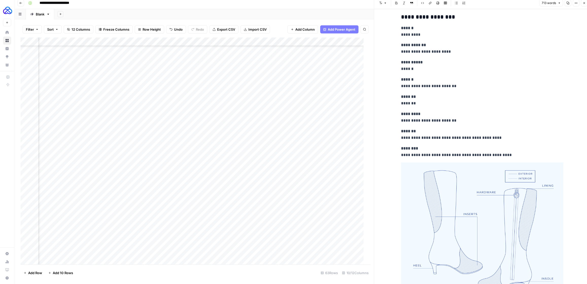
scroll to position [1172, 0]
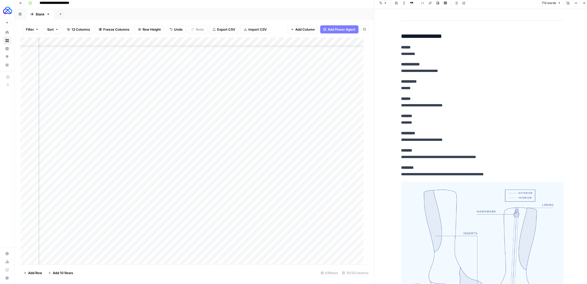
click at [433, 5] on button "Close" at bounding box center [584, 3] width 7 height 7
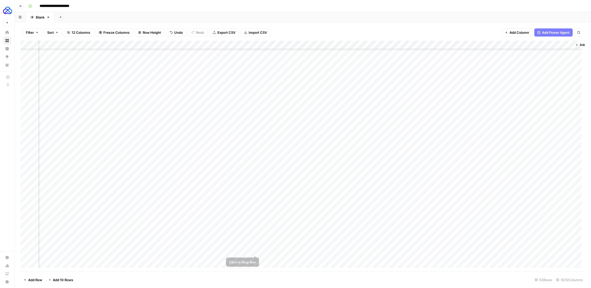
click at [255, 211] on div "Add Column" at bounding box center [303, 156] width 564 height 231
click at [228, 44] on div "Add Column" at bounding box center [303, 156] width 564 height 231
click at [230, 94] on span "Edit Workflow" at bounding box center [246, 94] width 44 height 5
click at [235, 44] on div "Add Column" at bounding box center [303, 156] width 564 height 231
click at [236, 84] on button "Configure Inputs" at bounding box center [244, 87] width 56 height 7
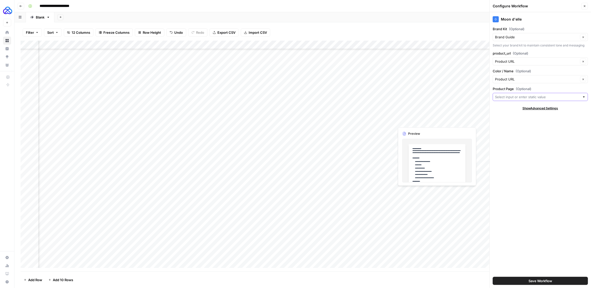
click at [433, 98] on input "Product Page (Optional)" at bounding box center [537, 96] width 85 height 5
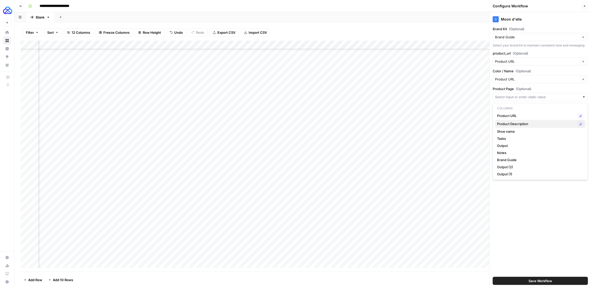
click at [433, 124] on span "Product Description" at bounding box center [536, 123] width 78 height 5
type input "Product Description"
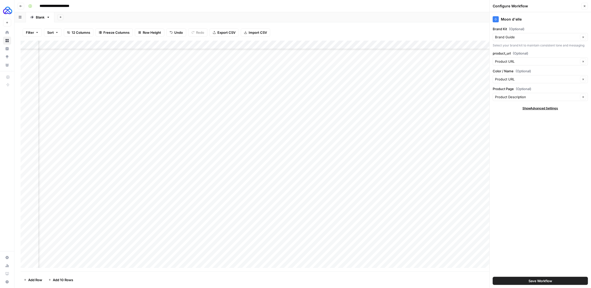
click at [433, 211] on span "Save Workflow" at bounding box center [540, 280] width 24 height 5
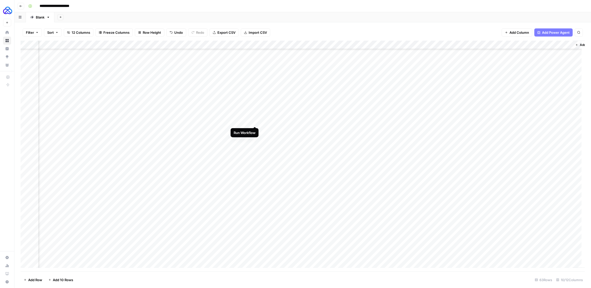
click at [255, 121] on div "Add Column" at bounding box center [303, 156] width 564 height 231
drag, startPoint x: 214, startPoint y: 45, endPoint x: 188, endPoint y: 46, distance: 26.9
click at [189, 46] on div "Add Column" at bounding box center [303, 156] width 564 height 231
click at [155, 140] on div "Add Column" at bounding box center [303, 156] width 564 height 231
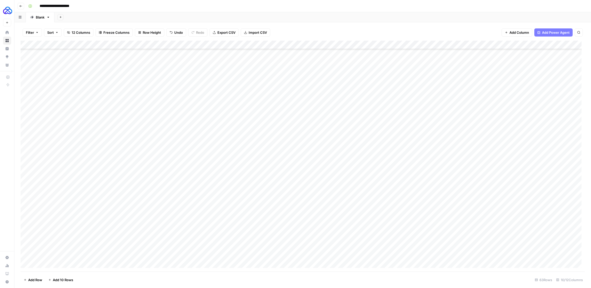
click at [155, 140] on div "Add Column" at bounding box center [303, 156] width 564 height 231
click at [155, 140] on textarea "**********" at bounding box center [141, 142] width 102 height 12
click at [203, 140] on div "Add Column" at bounding box center [303, 156] width 564 height 231
click at [204, 139] on div "Add Column" at bounding box center [303, 156] width 564 height 231
click at [204, 139] on div at bounding box center [209, 138] width 49 height 9
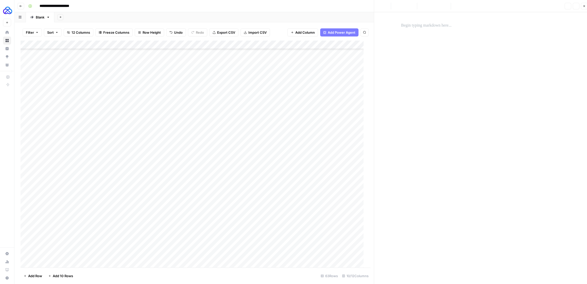
click at [419, 100] on div at bounding box center [482, 150] width 169 height 276
click at [424, 26] on p at bounding box center [482, 25] width 162 height 7
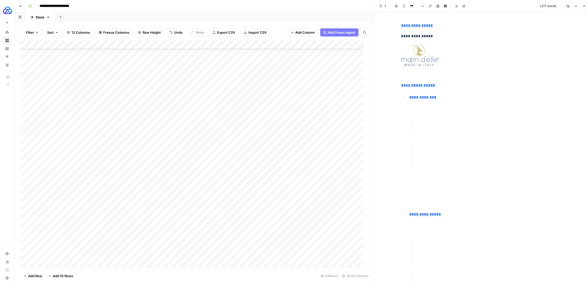
scroll to position [4, 0]
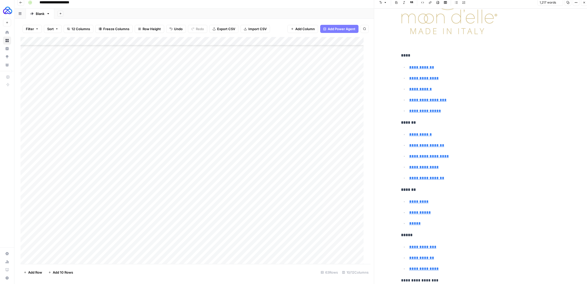
type input "[URL][DOMAIN_NAME]"
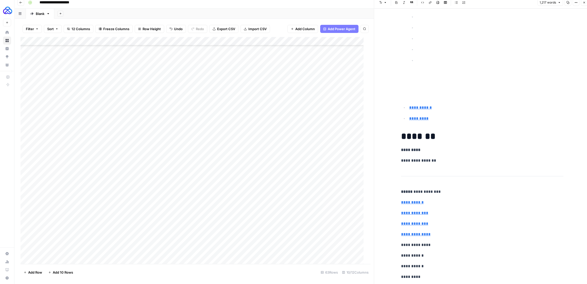
scroll to position [221, 0]
drag, startPoint x: 475, startPoint y: 99, endPoint x: 420, endPoint y: 23, distance: 93.7
click at [420, 23] on li "**********" at bounding box center [486, 43] width 156 height 113
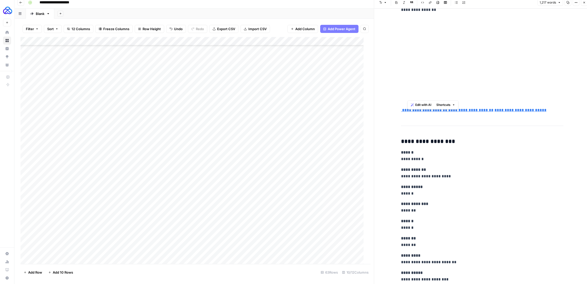
scroll to position [1227, 0]
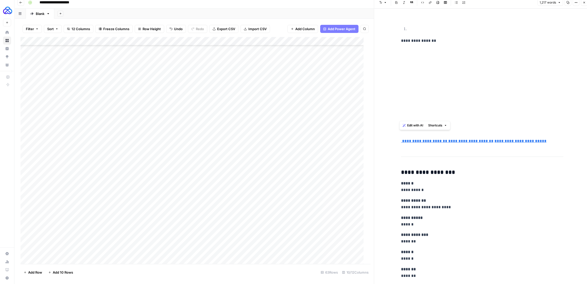
drag, startPoint x: 451, startPoint y: 115, endPoint x: 412, endPoint y: 50, distance: 76.0
click at [412, 50] on p at bounding box center [482, 91] width 162 height 86
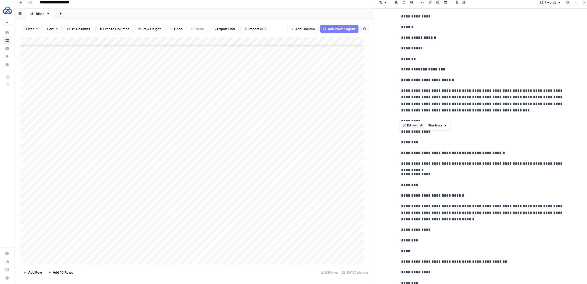
scroll to position [2001, 0]
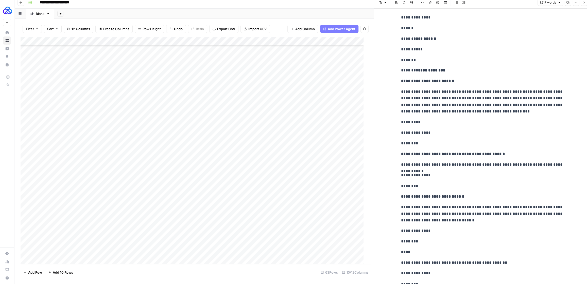
click at [433, 2] on icon "button" at bounding box center [584, 2] width 3 height 3
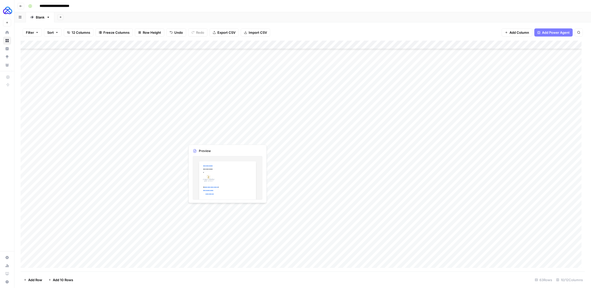
click at [161, 149] on div "Add Column" at bounding box center [303, 156] width 564 height 231
click at [161, 149] on textarea "**********" at bounding box center [141, 150] width 102 height 12
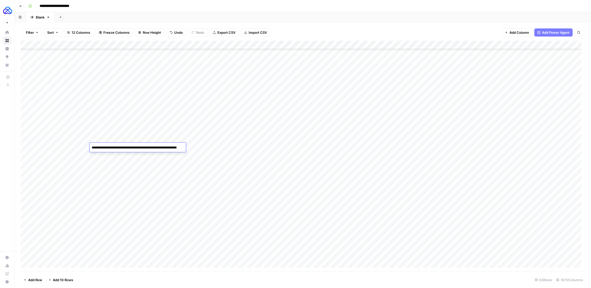
click at [208, 147] on div "Add Column" at bounding box center [303, 156] width 564 height 231
click at [228, 147] on div "Add Column" at bounding box center [303, 156] width 564 height 231
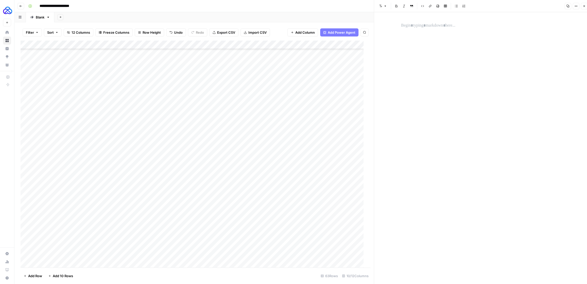
click at [428, 26] on p at bounding box center [482, 25] width 162 height 7
click at [199, 145] on div "Add Column" at bounding box center [194, 156] width 347 height 231
click at [199, 145] on div at bounding box center [209, 147] width 49 height 9
click at [422, 45] on div "**********" at bounding box center [482, 150] width 169 height 276
drag, startPoint x: 422, startPoint y: 36, endPoint x: 422, endPoint y: 32, distance: 4.3
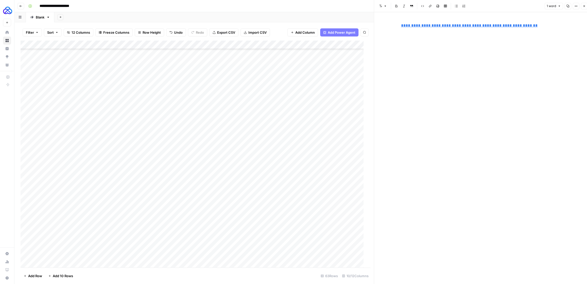
click at [422, 36] on div "**********" at bounding box center [482, 150] width 169 height 276
click at [433, 26] on p "**********" at bounding box center [482, 25] width 162 height 7
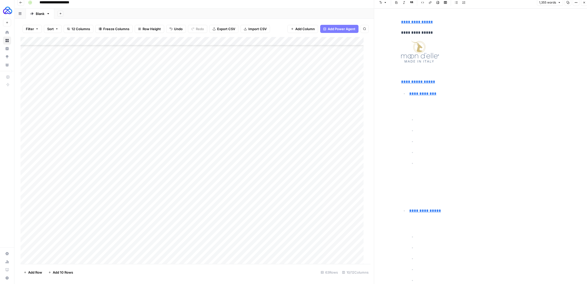
scroll to position [2542, 0]
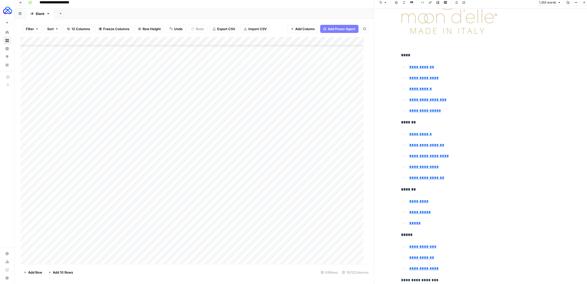
click at [433, 2] on icon "button" at bounding box center [584, 3] width 2 height 2
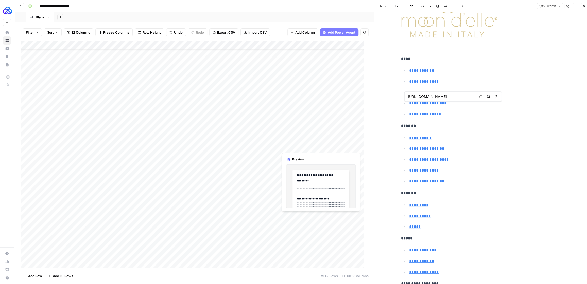
type input "[URL][DOMAIN_NAME]"
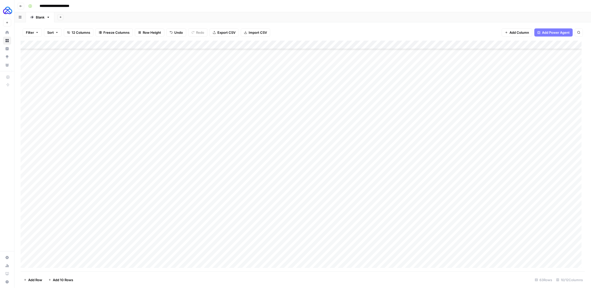
click at [168, 156] on div "Add Column" at bounding box center [303, 156] width 564 height 231
click at [166, 157] on div "Add Column" at bounding box center [303, 156] width 564 height 231
click at [166, 157] on textarea "**********" at bounding box center [141, 159] width 102 height 12
click at [207, 155] on div "Add Column" at bounding box center [303, 156] width 564 height 231
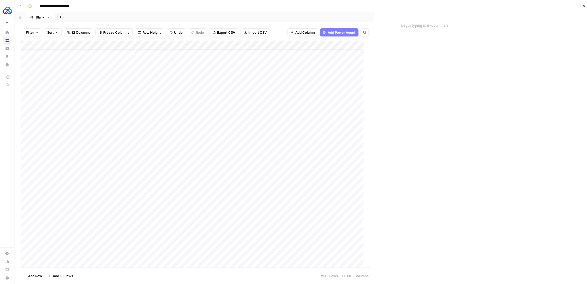
click at [433, 83] on div at bounding box center [482, 150] width 169 height 276
click at [426, 26] on p at bounding box center [482, 25] width 162 height 7
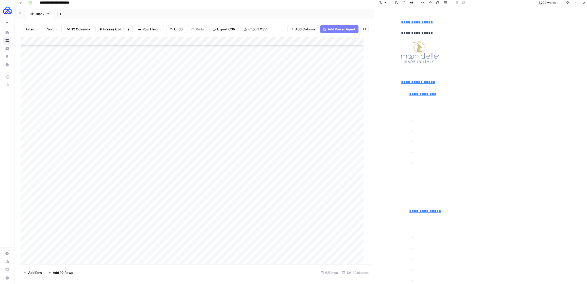
scroll to position [2529, 0]
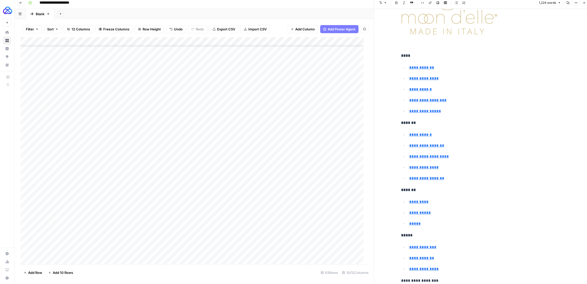
click at [433, 4] on button "Close" at bounding box center [584, 2] width 7 height 7
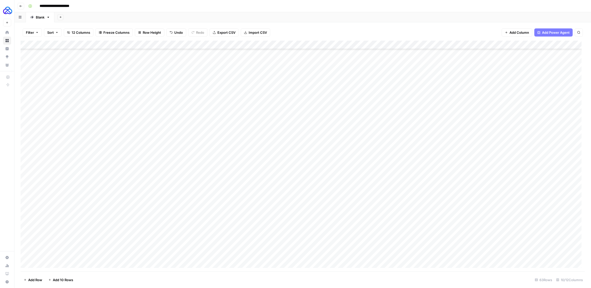
click at [212, 175] on div "Add Column" at bounding box center [303, 156] width 564 height 231
click at [150, 173] on div "Add Column" at bounding box center [303, 156] width 564 height 231
click at [150, 173] on textarea "**********" at bounding box center [141, 176] width 102 height 12
click at [204, 174] on div "Add Column" at bounding box center [303, 156] width 564 height 231
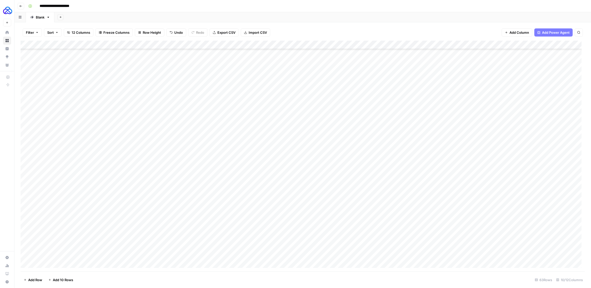
click at [228, 173] on div "Add Column" at bounding box center [303, 156] width 564 height 231
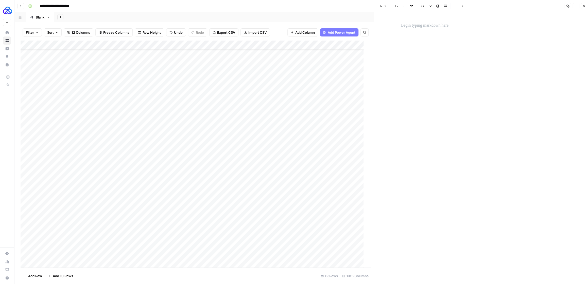
click at [421, 25] on p at bounding box center [482, 25] width 162 height 7
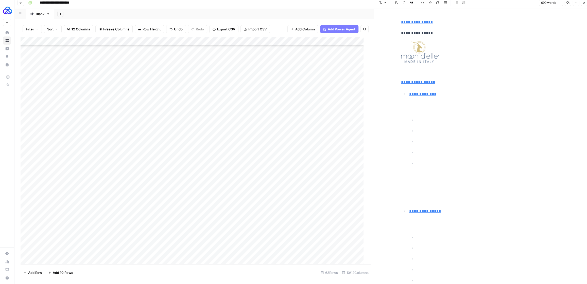
scroll to position [2046, 0]
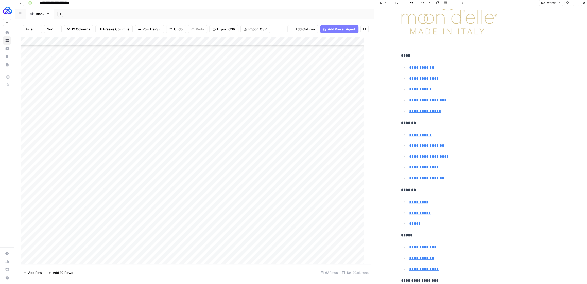
click at [433, 4] on icon "button" at bounding box center [584, 2] width 3 height 3
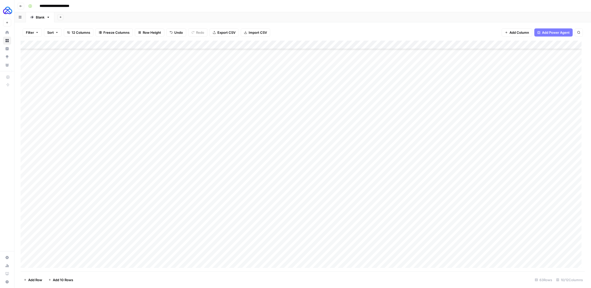
click at [267, 122] on div "Add Column" at bounding box center [303, 156] width 564 height 231
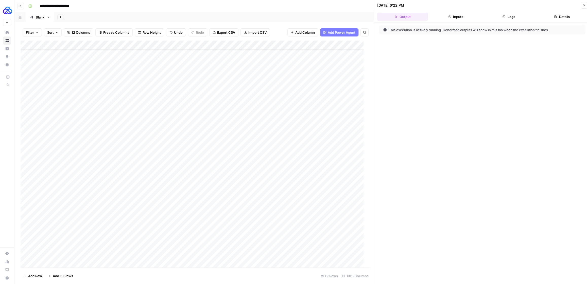
click at [433, 23] on div "This execution is actively running. Generated outputs will show in this tab whe…" at bounding box center [482, 155] width 216 height 265
click at [433, 18] on button "Logs" at bounding box center [508, 17] width 51 height 8
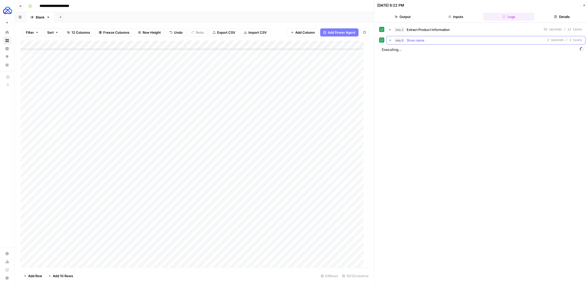
click at [387, 40] on button "step_6 Shoe name 2 seconds / 1 tasks" at bounding box center [486, 40] width 199 height 8
click at [388, 29] on icon "button" at bounding box center [390, 30] width 4 height 4
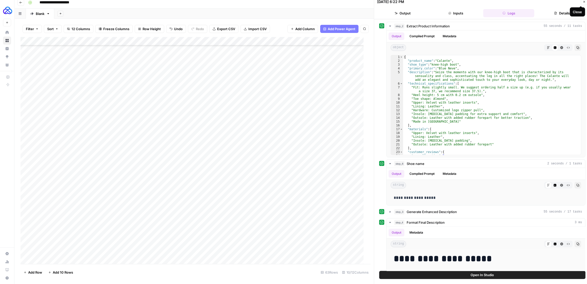
click at [433, 3] on icon "button" at bounding box center [584, 1] width 3 height 3
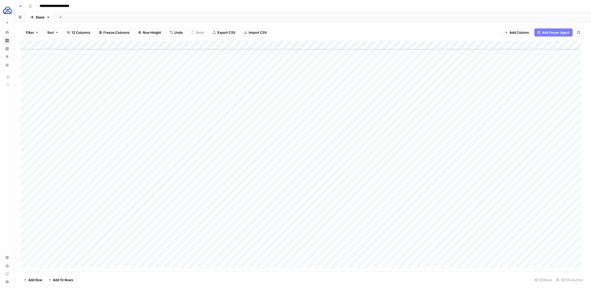
click at [356, 121] on div "Add Column" at bounding box center [303, 156] width 564 height 231
type textarea "**"
click at [409, 122] on div "Add Column" at bounding box center [303, 156] width 564 height 231
click at [410, 121] on div "Add Column" at bounding box center [303, 156] width 564 height 231
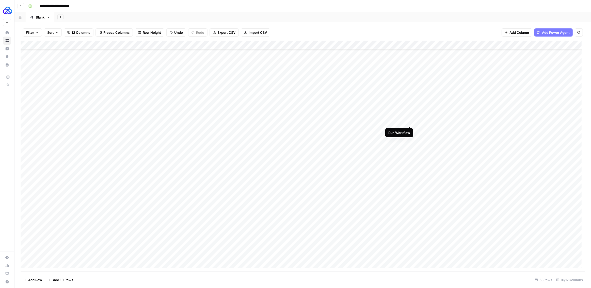
click at [409, 121] on div "Add Column" at bounding box center [303, 156] width 564 height 231
click at [274, 139] on div "Add Column" at bounding box center [303, 156] width 564 height 231
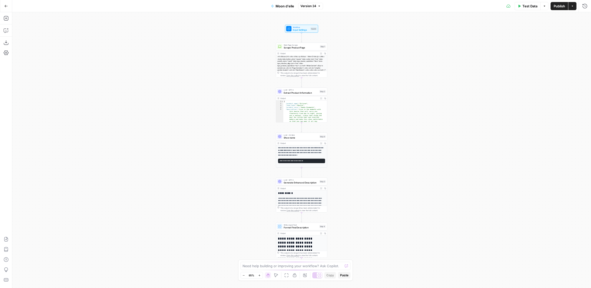
click at [289, 46] on span "Scrape Product Page" at bounding box center [300, 47] width 35 height 3
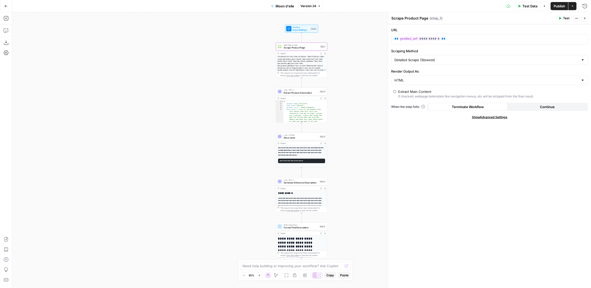
click at [294, 90] on span "LLM · GPT-5" at bounding box center [300, 90] width 35 height 3
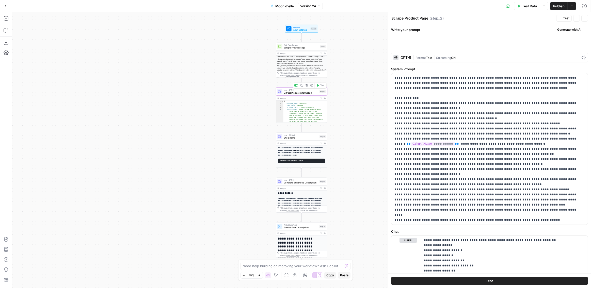
type textarea "Extract Product Information"
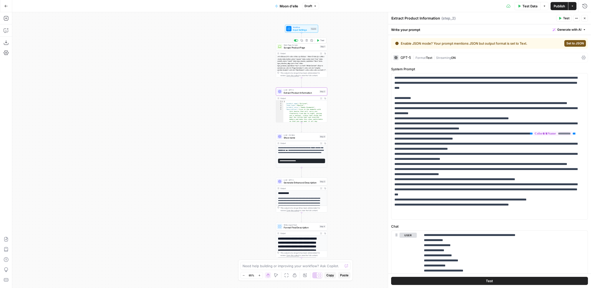
click at [295, 41] on div at bounding box center [296, 40] width 4 height 2
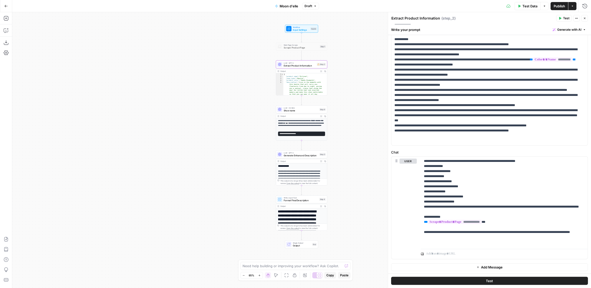
scroll to position [74, 0]
drag, startPoint x: 497, startPoint y: 226, endPoint x: 421, endPoint y: 227, distance: 76.6
click at [421, 227] on div "**********" at bounding box center [504, 201] width 167 height 90
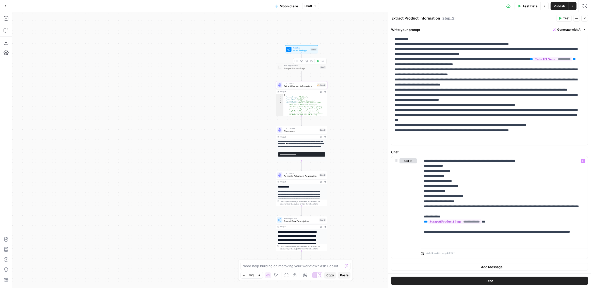
click at [311, 49] on div "Inputs" at bounding box center [313, 49] width 6 height 3
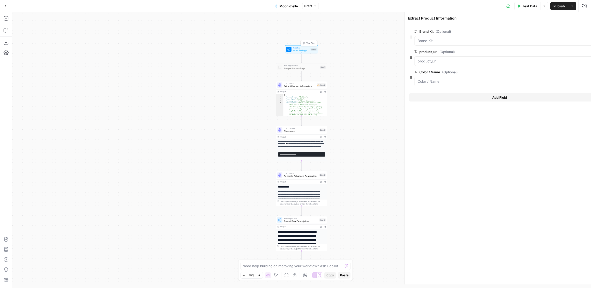
type textarea "Inputs"
click at [478, 97] on span "Add Field" at bounding box center [482, 97] width 15 height 5
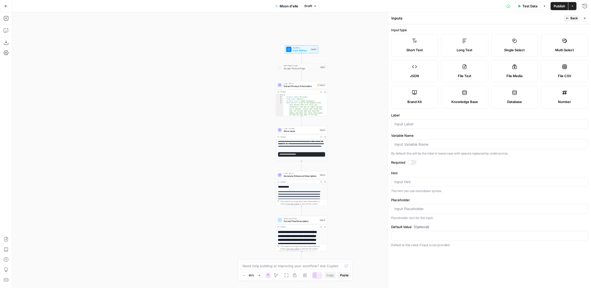
click at [467, 41] on label "Long Text" at bounding box center [464, 45] width 47 height 23
click at [417, 123] on input "Label" at bounding box center [489, 124] width 190 height 5
type input "Product Page"
click at [561, 6] on span "Publish" at bounding box center [558, 6] width 11 height 5
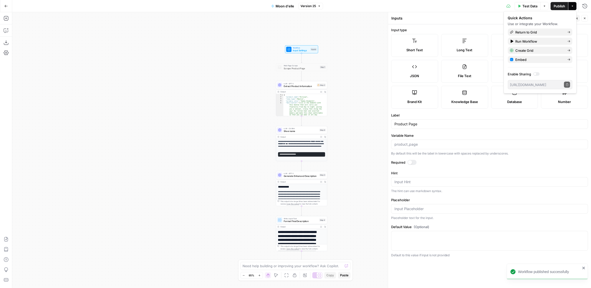
click at [292, 84] on span "LLM · GPT-5" at bounding box center [299, 83] width 32 height 3
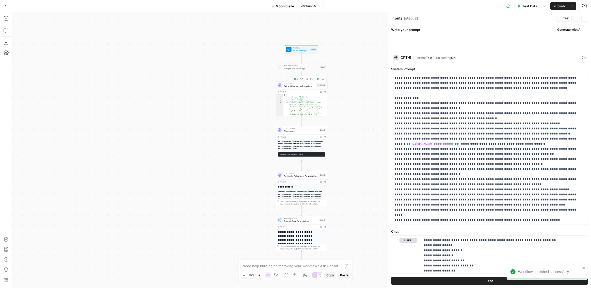
type textarea "Extract Product Information"
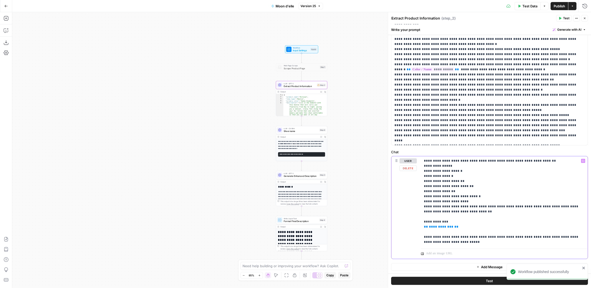
drag, startPoint x: 454, startPoint y: 227, endPoint x: 415, endPoint y: 226, distance: 38.6
click at [415, 226] on div "**********" at bounding box center [489, 207] width 196 height 103
click at [581, 161] on icon "button" at bounding box center [582, 161] width 3 height 2
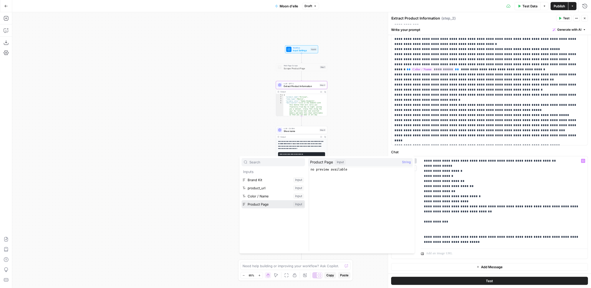
click at [264, 201] on button "Select variable Product Page" at bounding box center [272, 204] width 63 height 8
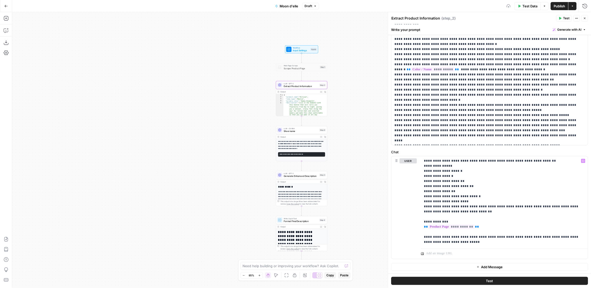
click at [559, 6] on span "Publish" at bounding box center [558, 6] width 11 height 5
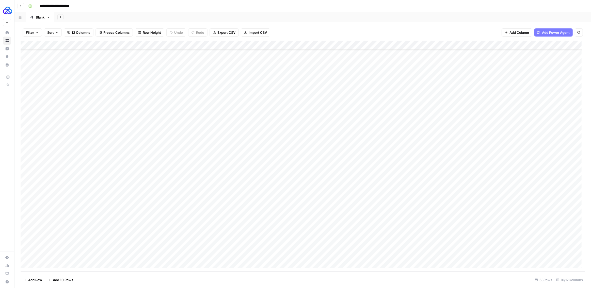
scroll to position [256, 0]
click at [408, 195] on div "Add Column" at bounding box center [303, 156] width 564 height 231
click at [274, 175] on div "Add Column" at bounding box center [303, 156] width 564 height 231
click at [274, 184] on div "Add Column" at bounding box center [303, 156] width 564 height 231
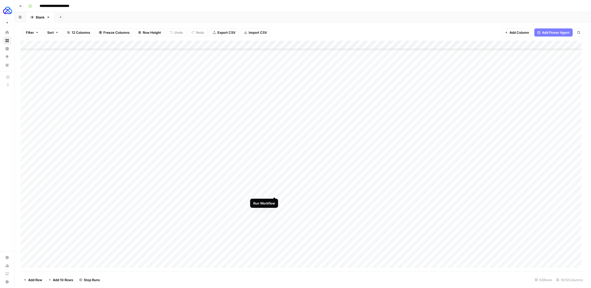
click at [274, 192] on div "Add Column" at bounding box center [303, 156] width 564 height 231
click at [274, 209] on div "Add Column" at bounding box center [303, 156] width 564 height 231
click at [161, 190] on div "Add Column" at bounding box center [303, 156] width 564 height 231
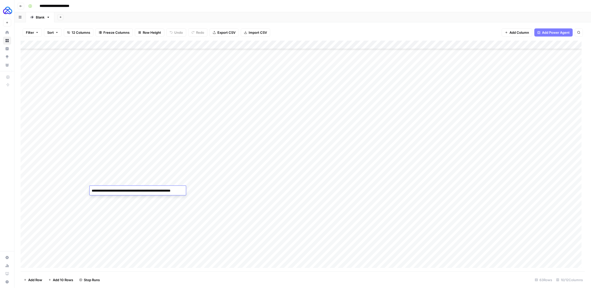
click at [163, 191] on textarea "**********" at bounding box center [141, 193] width 102 height 12
click at [204, 190] on div "Add Column" at bounding box center [303, 156] width 564 height 231
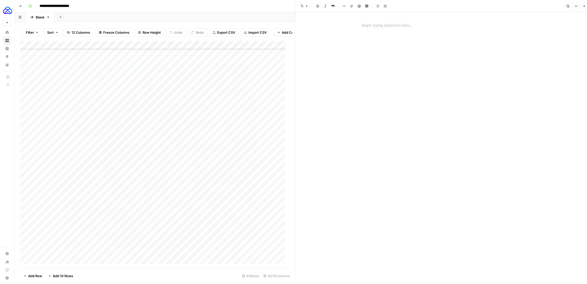
click at [393, 25] on p at bounding box center [443, 25] width 162 height 7
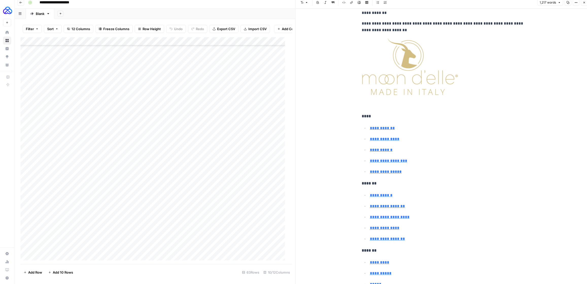
scroll to position [3, 0]
click at [584, 3] on icon "button" at bounding box center [584, 2] width 3 height 3
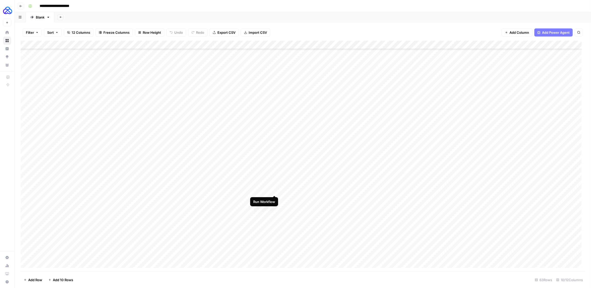
click at [273, 191] on div "Add Column" at bounding box center [303, 156] width 564 height 231
click at [167, 201] on div "Add Column" at bounding box center [303, 156] width 564 height 231
click at [167, 201] on textarea "**********" at bounding box center [141, 202] width 102 height 12
click at [228, 199] on div "Add Column" at bounding box center [303, 156] width 564 height 231
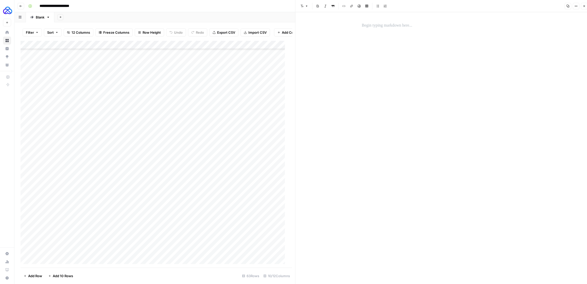
click at [371, 24] on p at bounding box center [443, 25] width 162 height 7
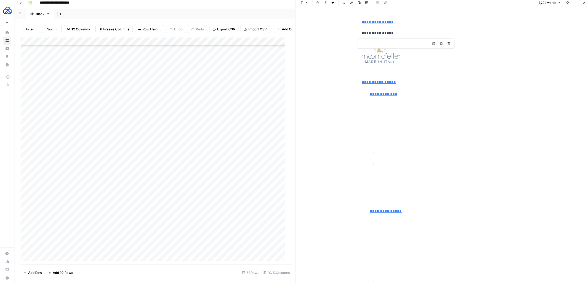
scroll to position [2529, 0]
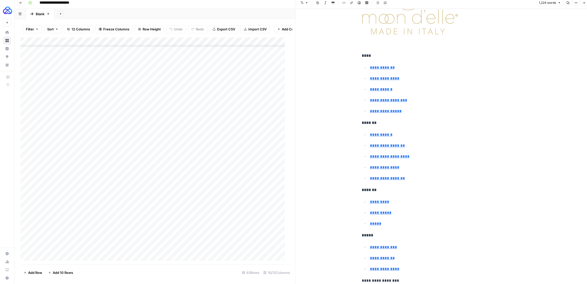
click at [585, 3] on icon "button" at bounding box center [584, 2] width 3 height 3
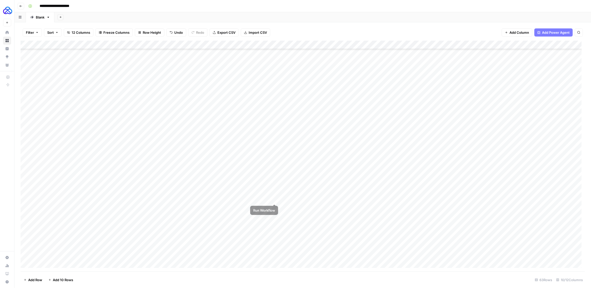
click at [275, 199] on div "Add Column" at bounding box center [303, 156] width 564 height 231
click at [170, 207] on div "Add Column" at bounding box center [303, 156] width 564 height 231
click at [169, 208] on div "Add Column" at bounding box center [303, 156] width 564 height 231
click at [228, 208] on div "Add Column" at bounding box center [303, 156] width 564 height 231
click at [383, 27] on p at bounding box center [443, 25] width 162 height 7
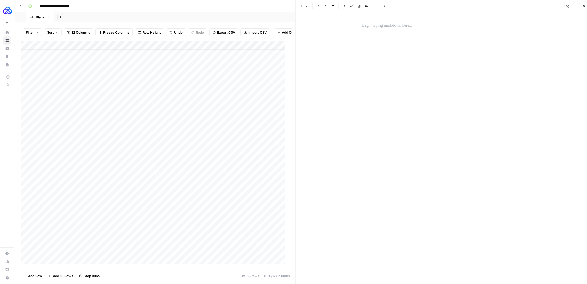
scroll to position [4, 0]
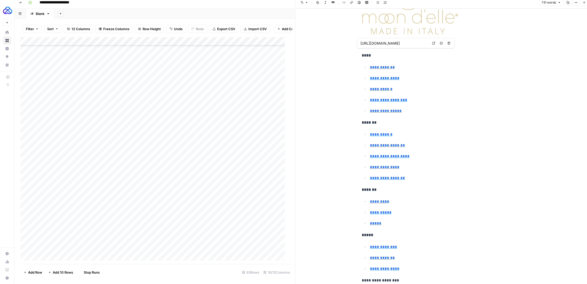
click at [585, 3] on icon "button" at bounding box center [584, 2] width 3 height 3
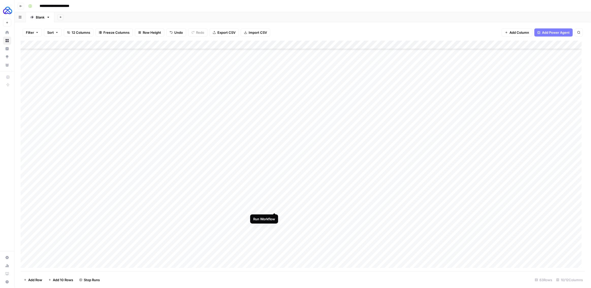
click at [273, 208] on div "Add Column" at bounding box center [303, 156] width 564 height 231
click at [228, 217] on div "Add Column" at bounding box center [303, 156] width 564 height 231
click at [161, 220] on div "Add Column" at bounding box center [155, 154] width 268 height 227
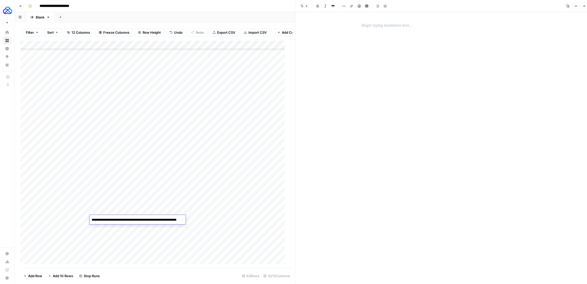
click at [161, 220] on textarea "**********" at bounding box center [141, 223] width 102 height 12
click at [380, 27] on p at bounding box center [443, 25] width 162 height 7
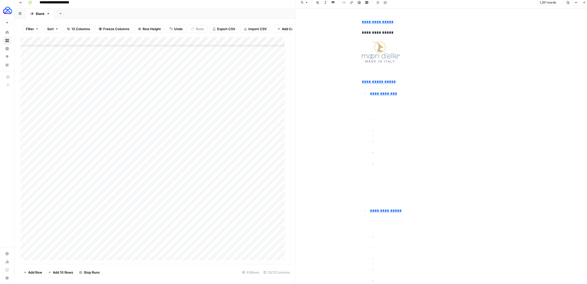
scroll to position [2542, 0]
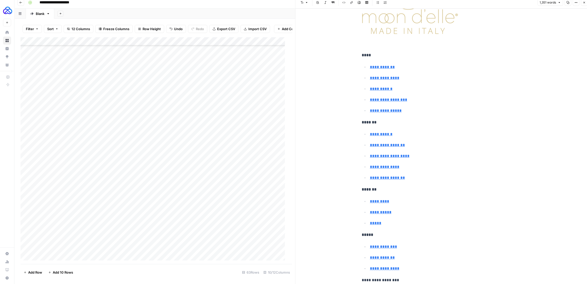
click at [583, 3] on icon "button" at bounding box center [584, 2] width 3 height 3
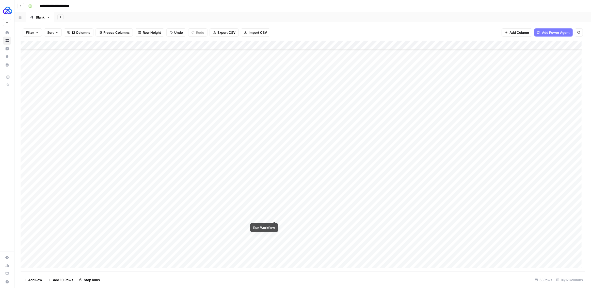
click at [275, 216] on div "Add Column" at bounding box center [303, 156] width 564 height 231
click at [163, 223] on div "Add Column" at bounding box center [303, 156] width 564 height 231
click at [274, 226] on div "Add Column" at bounding box center [303, 156] width 564 height 231
click at [273, 226] on div "Add Column" at bounding box center [303, 156] width 564 height 231
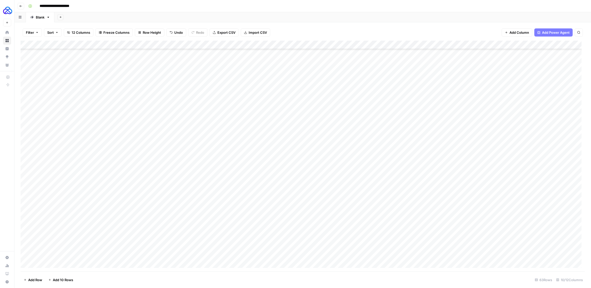
click at [219, 223] on div "Add Column" at bounding box center [303, 156] width 564 height 231
click at [408, 84] on div at bounding box center [443, 150] width 169 height 276
click at [386, 26] on p at bounding box center [443, 25] width 162 height 7
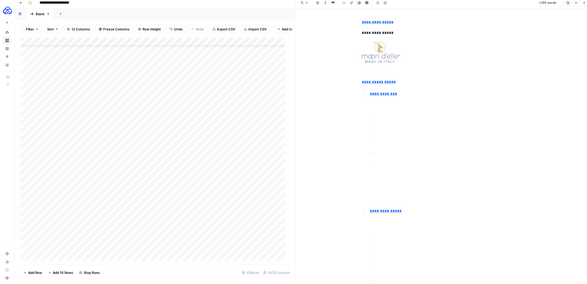
scroll to position [2542, 0]
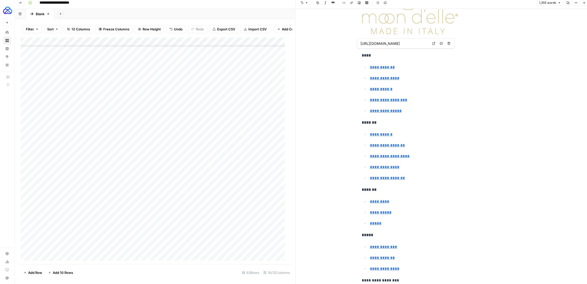
click at [583, 4] on icon "button" at bounding box center [584, 2] width 3 height 3
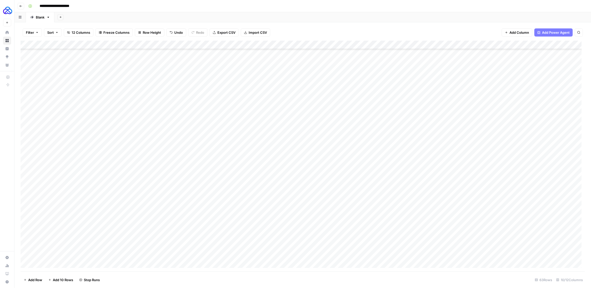
click at [275, 226] on div "Add Column" at bounding box center [303, 156] width 564 height 231
click at [155, 233] on div "Add Column" at bounding box center [303, 156] width 564 height 231
click at [156, 233] on div "Add Column" at bounding box center [303, 156] width 564 height 231
click at [156, 233] on textarea "**********" at bounding box center [138, 233] width 96 height 7
click at [228, 234] on div "Add Column" at bounding box center [303, 156] width 564 height 231
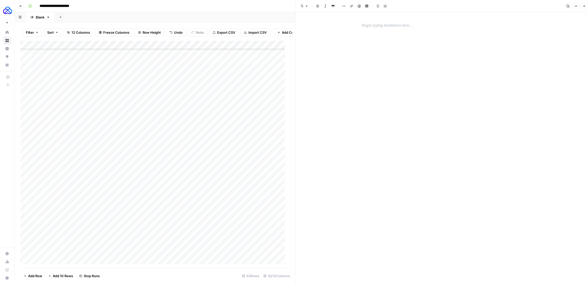
click at [422, 100] on div at bounding box center [443, 150] width 169 height 276
click at [381, 23] on p at bounding box center [443, 25] width 162 height 7
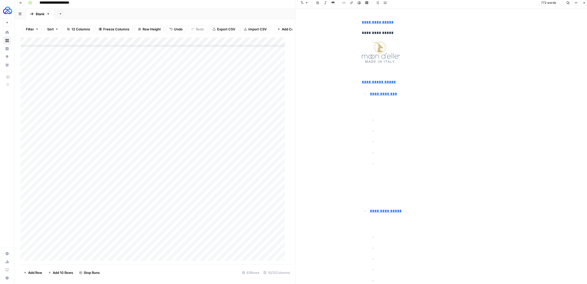
scroll to position [2140, 0]
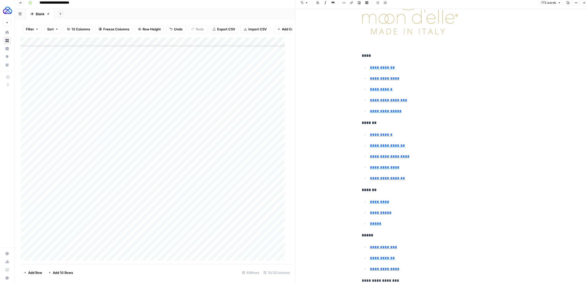
click at [585, 3] on icon "button" at bounding box center [584, 2] width 3 height 3
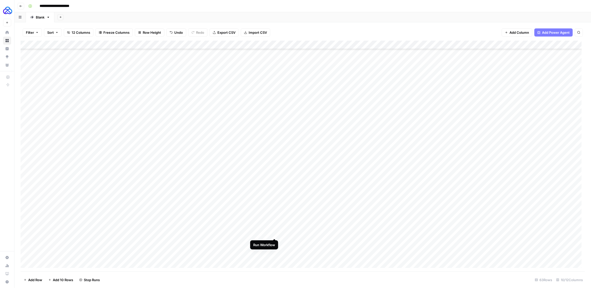
click at [275, 234] on div "Add Column" at bounding box center [303, 156] width 564 height 231
click at [154, 241] on div "Add Column" at bounding box center [303, 156] width 564 height 231
click at [154, 241] on textarea "**********" at bounding box center [141, 245] width 102 height 12
click at [229, 243] on div "Add Column" at bounding box center [303, 156] width 564 height 231
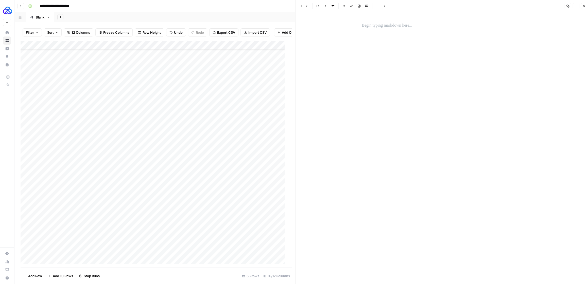
click at [391, 27] on p at bounding box center [443, 25] width 162 height 7
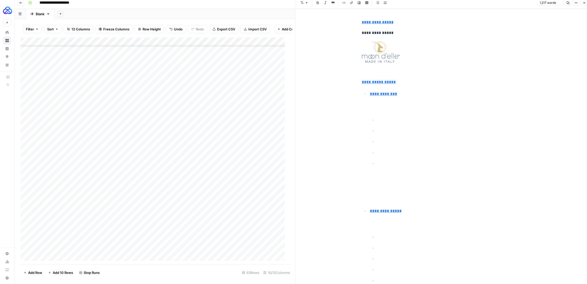
scroll to position [2505, 0]
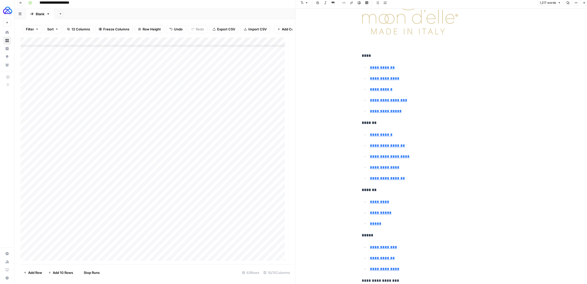
click at [583, 4] on icon "button" at bounding box center [584, 2] width 3 height 3
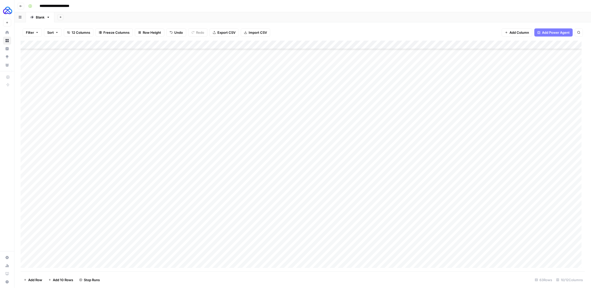
click at [158, 250] on div "Add Column" at bounding box center [303, 156] width 564 height 231
click at [201, 251] on div "Add Column" at bounding box center [303, 156] width 564 height 231
click at [423, 122] on div at bounding box center [443, 150] width 169 height 276
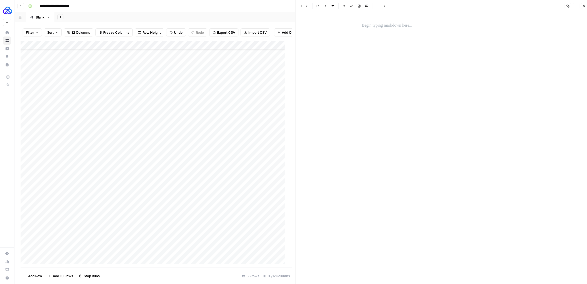
click at [383, 14] on div at bounding box center [443, 150] width 169 height 276
click at [381, 24] on p at bounding box center [443, 25] width 162 height 7
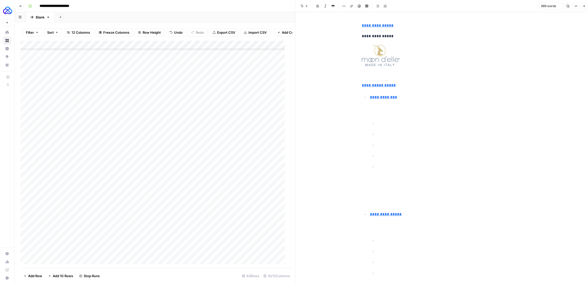
scroll to position [4, 0]
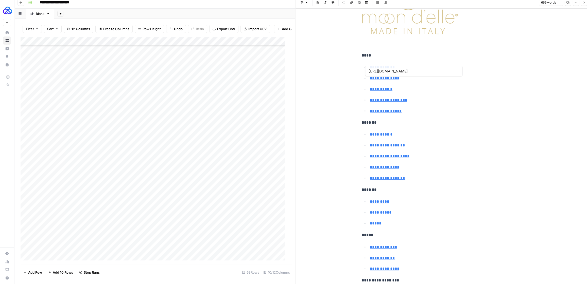
type input "[URL][DOMAIN_NAME]"
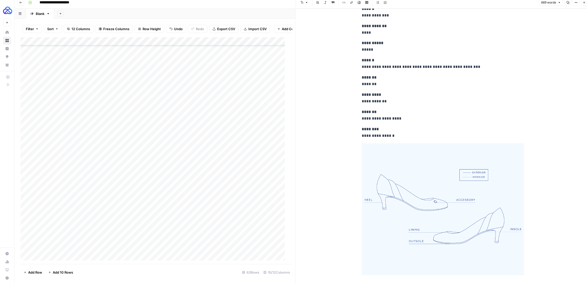
scroll to position [1093, 0]
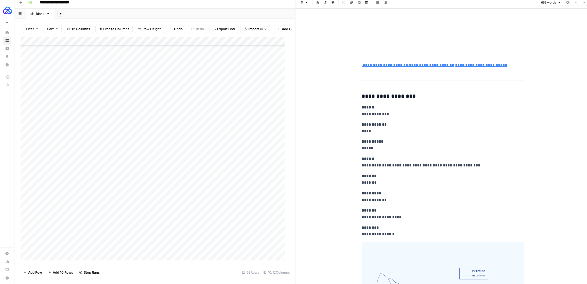
click at [587, 2] on button "Close" at bounding box center [584, 2] width 7 height 7
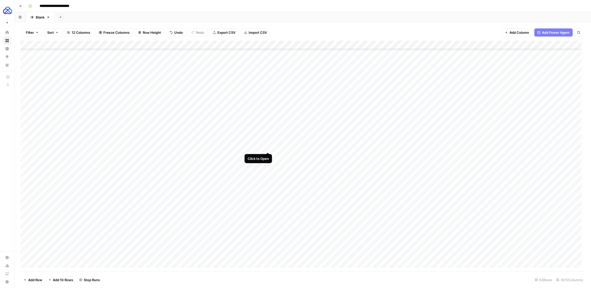
click at [268, 147] on div "Add Column" at bounding box center [303, 156] width 564 height 231
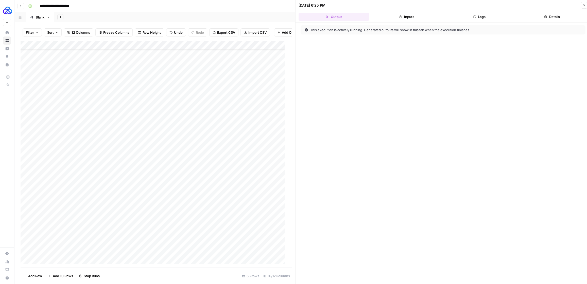
click at [487, 15] on button "Logs" at bounding box center [479, 17] width 71 height 8
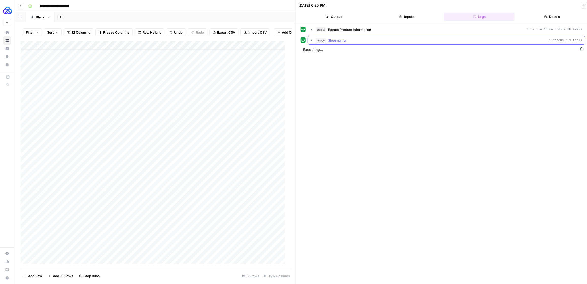
click at [310, 41] on icon "button" at bounding box center [312, 40] width 4 height 4
click at [583, 6] on icon "button" at bounding box center [584, 5] width 3 height 3
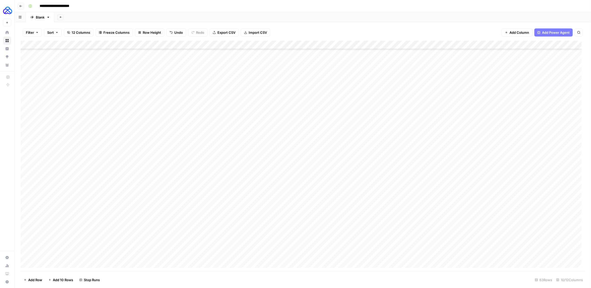
click at [341, 182] on div "Add Column" at bounding box center [303, 156] width 564 height 231
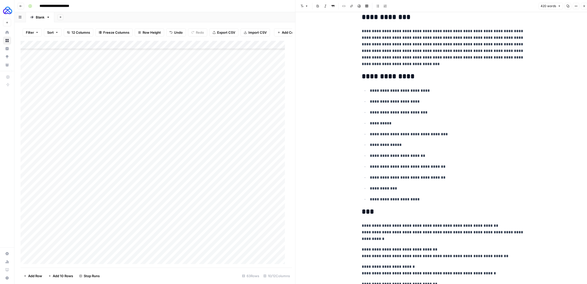
scroll to position [226, 0]
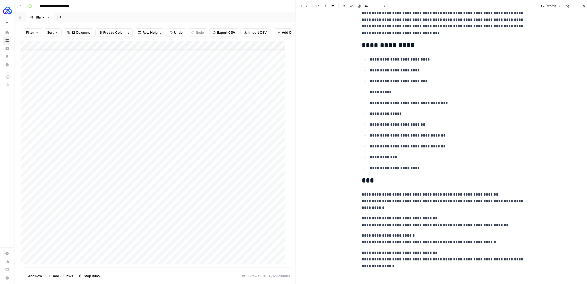
click at [585, 7] on icon "button" at bounding box center [584, 6] width 3 height 3
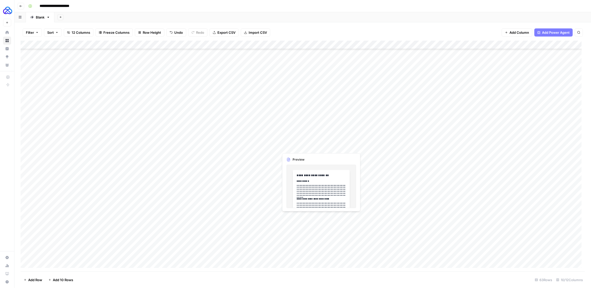
click at [324, 146] on div "Add Column" at bounding box center [303, 156] width 564 height 231
click at [410, 148] on div "Add Column" at bounding box center [303, 156] width 564 height 231
click at [409, 156] on div "Add Column" at bounding box center [303, 156] width 564 height 231
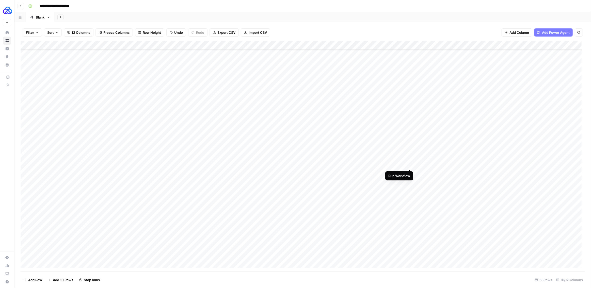
click at [409, 165] on div "Add Column" at bounding box center [303, 156] width 564 height 231
click at [408, 181] on div "Add Column" at bounding box center [303, 156] width 564 height 231
click at [409, 191] on div "Add Column" at bounding box center [303, 156] width 564 height 231
click at [274, 243] on div "Add Column" at bounding box center [303, 156] width 564 height 231
click at [273, 251] on div "Add Column" at bounding box center [303, 156] width 564 height 231
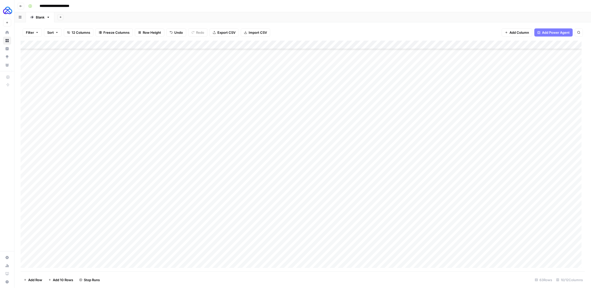
click at [168, 258] on div "Add Column" at bounding box center [303, 156] width 564 height 231
click at [166, 258] on textarea "**********" at bounding box center [141, 262] width 102 height 12
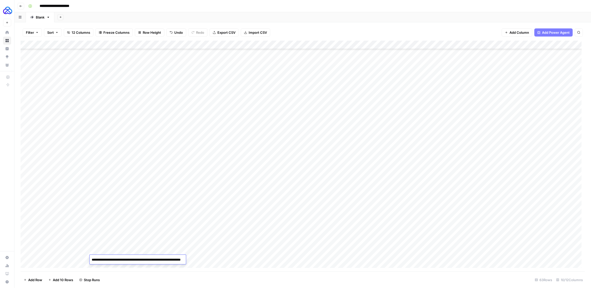
click at [204, 259] on div "Add Column" at bounding box center [303, 156] width 564 height 231
click at [229, 260] on div "Add Column" at bounding box center [303, 156] width 564 height 231
click at [407, 29] on div at bounding box center [443, 25] width 169 height 11
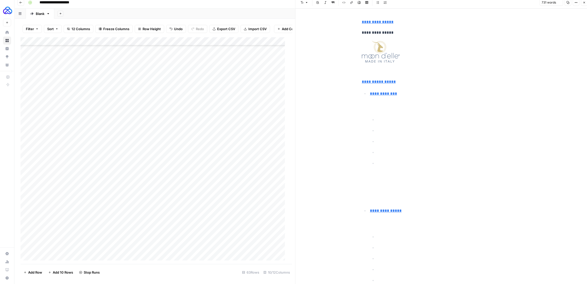
scroll to position [2073, 0]
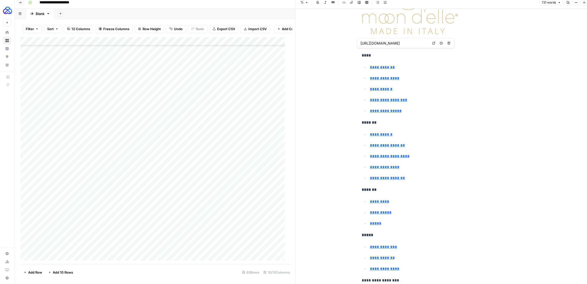
click at [584, 2] on icon "button" at bounding box center [584, 2] width 3 height 3
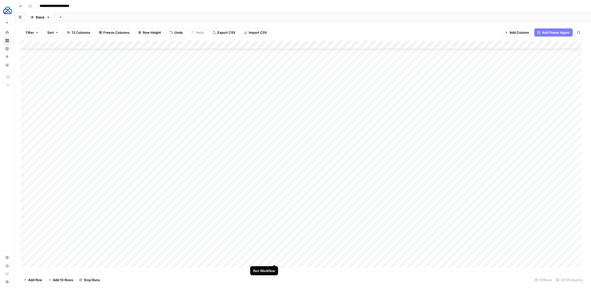
click at [274, 260] on div "Add Column" at bounding box center [303, 156] width 564 height 231
click at [484, 212] on div "Add Column" at bounding box center [303, 156] width 564 height 231
click at [428, 211] on div "Add Column" at bounding box center [303, 156] width 564 height 231
drag, startPoint x: 461, startPoint y: 44, endPoint x: 506, endPoint y: 48, distance: 45.1
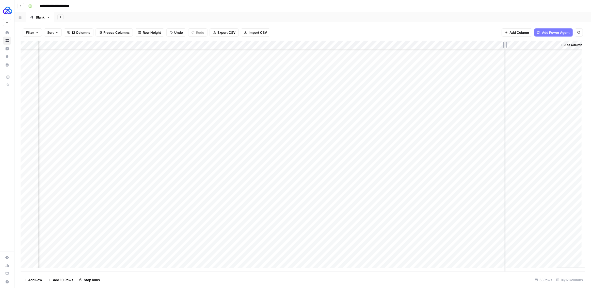
click at [506, 48] on div "Add Column" at bounding box center [303, 156] width 564 height 231
click at [280, 229] on div "Add Column" at bounding box center [303, 156] width 564 height 231
click at [486, 229] on div "Add Column" at bounding box center [303, 156] width 564 height 231
click at [278, 230] on div "Add Column" at bounding box center [303, 156] width 564 height 231
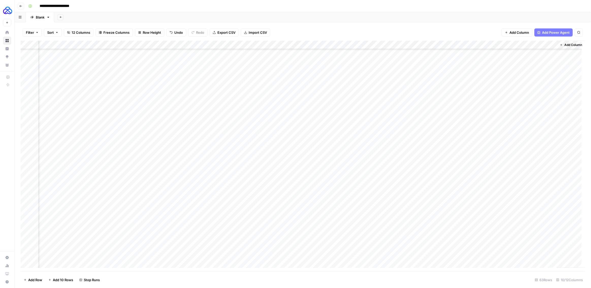
click at [278, 230] on div "Add Column" at bounding box center [303, 156] width 564 height 231
type textarea "**"
click at [485, 239] on div "Add Column" at bounding box center [303, 156] width 564 height 231
click at [484, 238] on div "Add Column" at bounding box center [303, 156] width 564 height 231
click at [278, 238] on div "Add Column" at bounding box center [303, 156] width 564 height 231
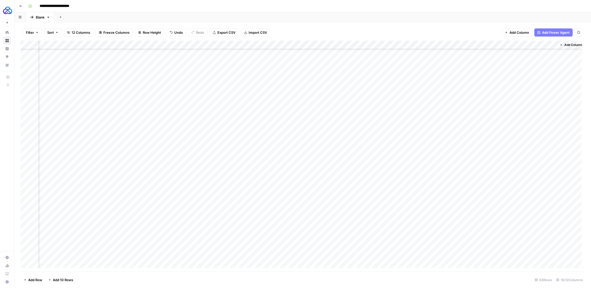
click at [278, 238] on div "Add Column" at bounding box center [303, 156] width 564 height 231
click at [273, 238] on div "Add Column" at bounding box center [303, 156] width 564 height 231
click at [271, 238] on div "Add Column" at bounding box center [303, 156] width 564 height 231
type textarea "**"
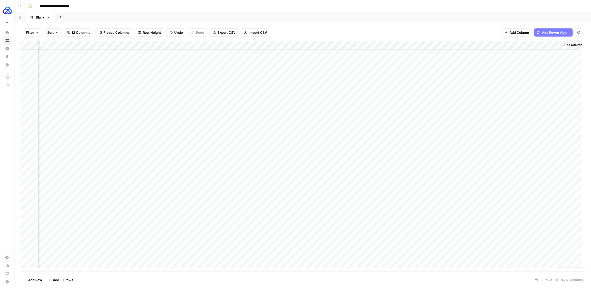
click at [484, 247] on div "Add Column" at bounding box center [303, 156] width 564 height 231
click at [271, 161] on div "Add Column" at bounding box center [303, 156] width 564 height 231
type textarea "**"
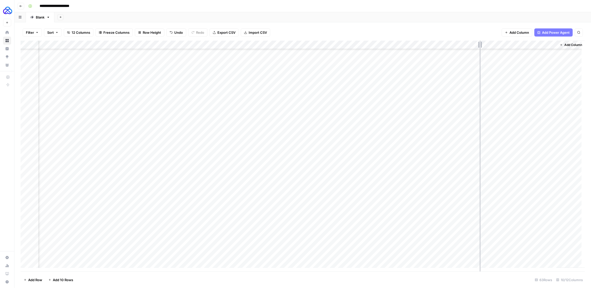
drag, startPoint x: 461, startPoint y: 45, endPoint x: 497, endPoint y: 48, distance: 35.4
click at [497, 48] on div "Add Column" at bounding box center [303, 156] width 564 height 231
click at [326, 177] on div "Add Column" at bounding box center [303, 156] width 564 height 231
click at [327, 187] on div "Add Column" at bounding box center [303, 156] width 564 height 231
click at [328, 194] on div "Add Column" at bounding box center [303, 156] width 564 height 231
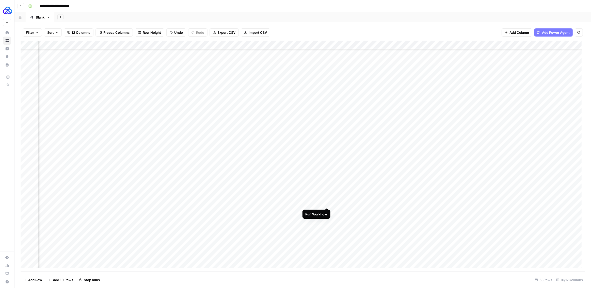
click at [326, 203] on div "Add Column" at bounding box center [303, 156] width 564 height 231
click at [327, 212] on div "Add Column" at bounding box center [303, 156] width 564 height 231
click at [327, 219] on div "Add Column" at bounding box center [303, 156] width 564 height 231
click at [328, 228] on div "Add Column" at bounding box center [303, 156] width 564 height 231
click at [327, 237] on div "Add Column" at bounding box center [303, 156] width 564 height 231
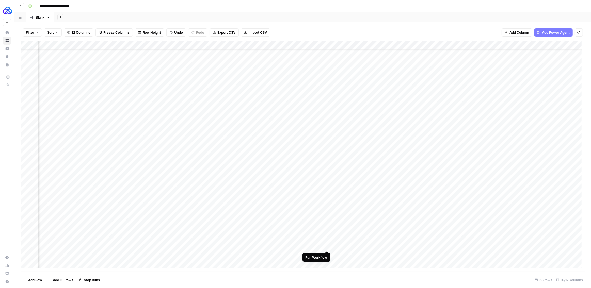
click at [327, 246] on div "Add Column" at bounding box center [303, 156] width 564 height 231
click at [277, 178] on div "Add Column" at bounding box center [303, 156] width 564 height 231
click at [520, 177] on div "Add Column" at bounding box center [303, 156] width 564 height 231
click at [277, 176] on div "Add Column" at bounding box center [303, 156] width 564 height 231
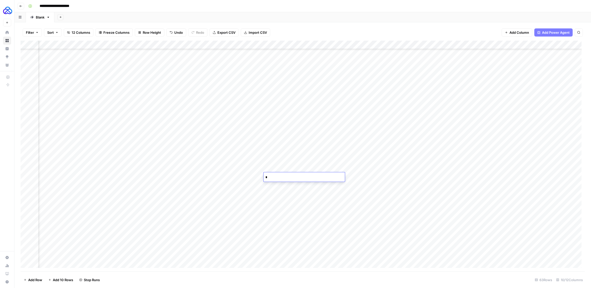
type textarea "**"
click at [521, 187] on div "Add Column" at bounding box center [303, 156] width 564 height 231
click at [273, 187] on div "Add Column" at bounding box center [303, 156] width 564 height 231
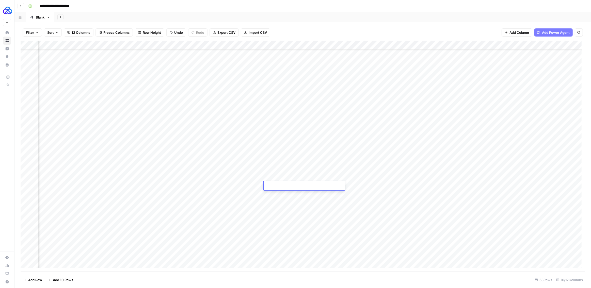
click at [273, 187] on textarea at bounding box center [303, 185] width 81 height 7
type textarea "**"
click at [491, 194] on div "Add Column" at bounding box center [303, 156] width 564 height 231
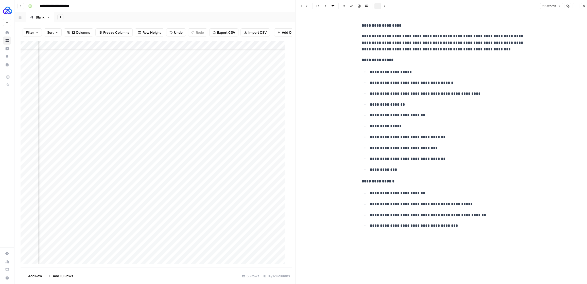
click at [585, 7] on icon "button" at bounding box center [584, 6] width 3 height 3
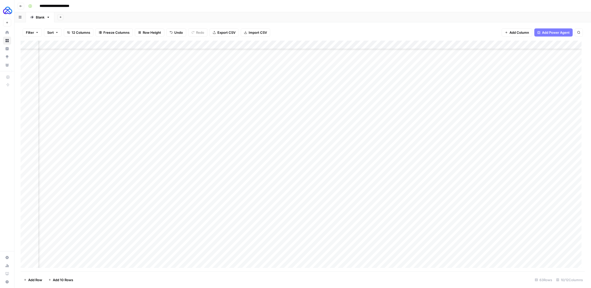
click at [520, 194] on div "Add Column" at bounding box center [303, 156] width 564 height 231
click at [273, 195] on div "Add Column" at bounding box center [303, 156] width 564 height 231
type textarea "**"
click at [519, 203] on div "Add Column" at bounding box center [303, 156] width 564 height 231
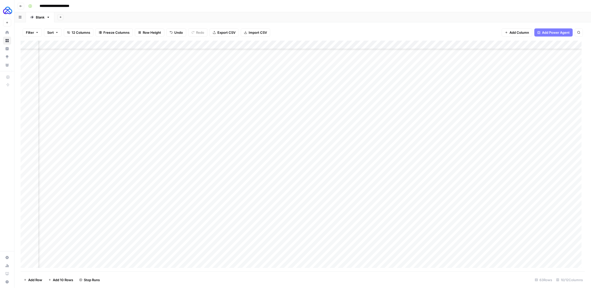
click at [275, 202] on div "Add Column" at bounding box center [303, 156] width 564 height 231
type textarea "**"
click at [519, 211] on div "Add Column" at bounding box center [303, 156] width 564 height 231
click at [273, 212] on div "Add Column" at bounding box center [303, 156] width 564 height 231
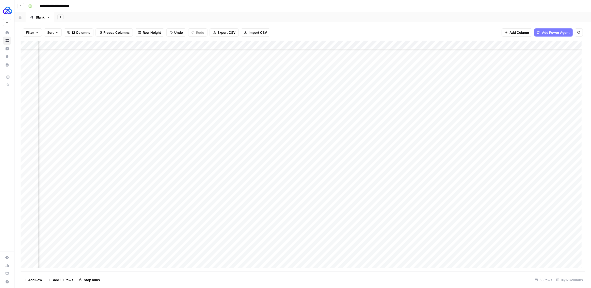
click at [273, 212] on div "Add Column" at bounding box center [303, 156] width 564 height 231
type textarea "**"
click at [519, 220] on div "Add Column" at bounding box center [303, 156] width 564 height 231
click at [275, 219] on div "Add Column" at bounding box center [303, 156] width 564 height 231
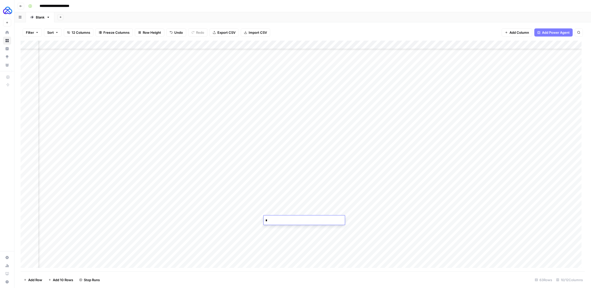
type textarea "**"
click at [311, 255] on div "Add Column" at bounding box center [303, 156] width 564 height 231
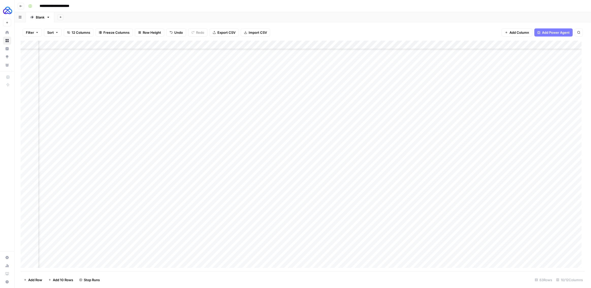
click at [519, 228] on div "Add Column" at bounding box center [303, 156] width 564 height 231
click at [521, 237] on div "Add Column" at bounding box center [303, 156] width 564 height 231
click at [519, 246] on div "Add Column" at bounding box center [303, 156] width 564 height 231
